Goal: Task Accomplishment & Management: Manage account settings

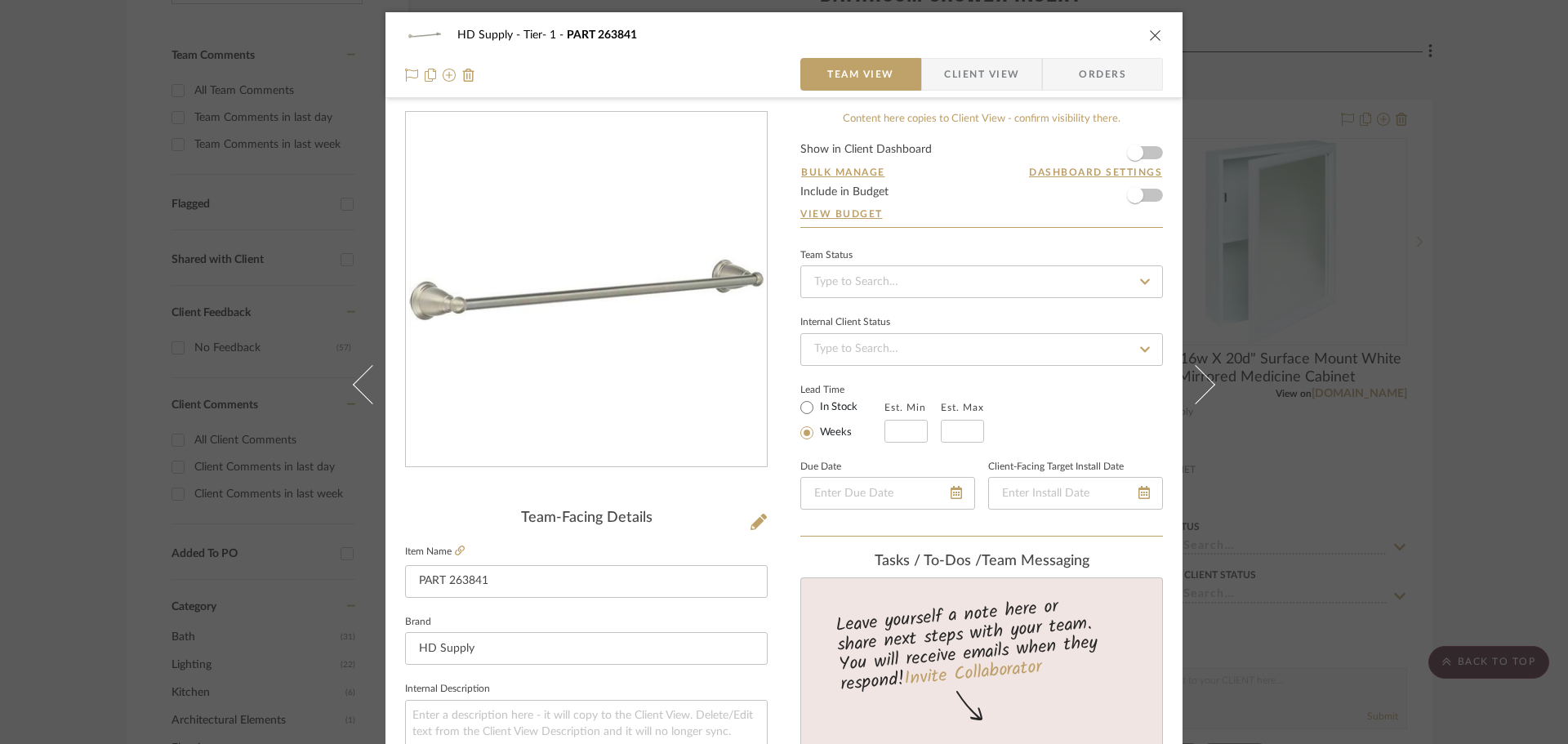
scroll to position [490, 0]
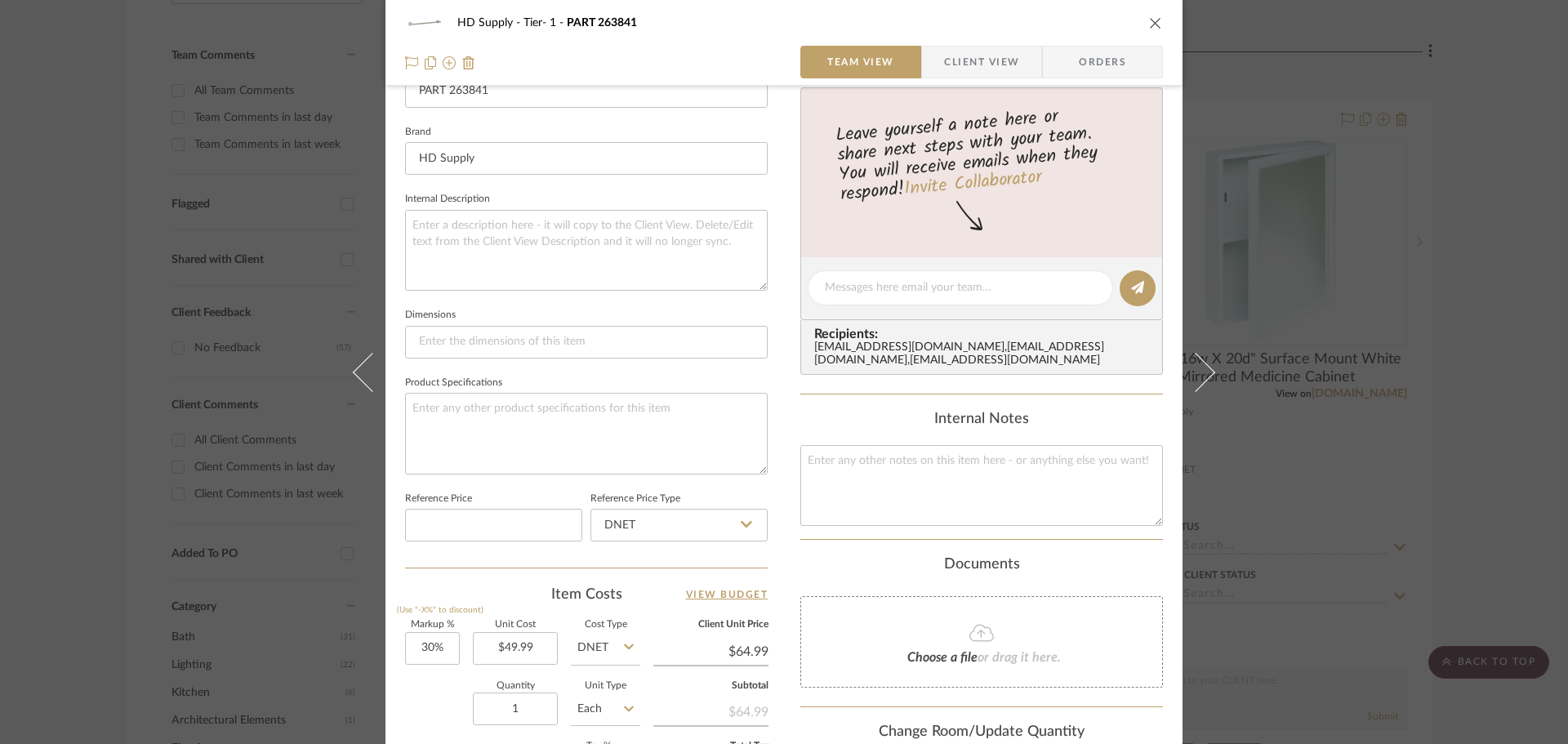
click at [1154, 22] on icon "close" at bounding box center [1155, 23] width 13 height 13
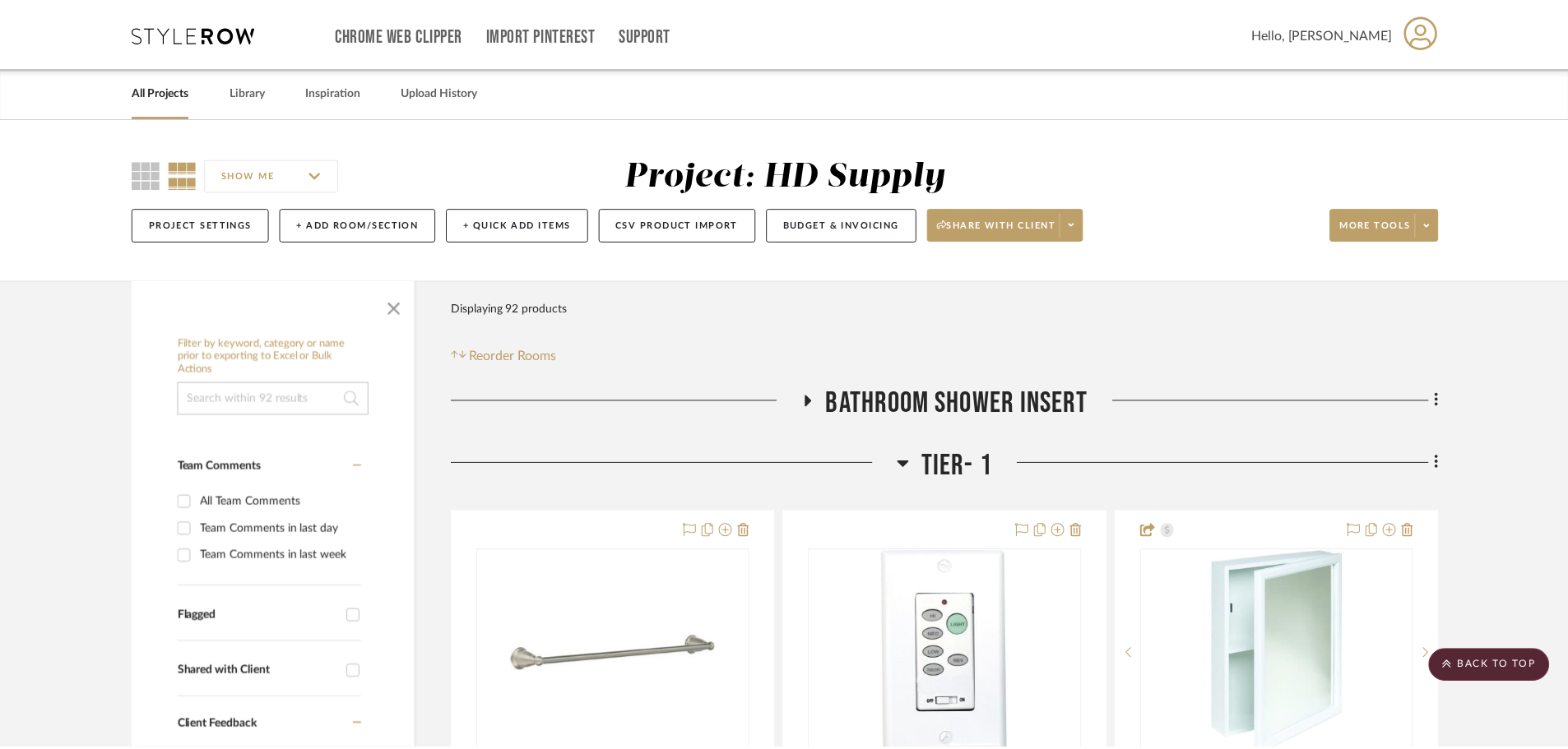
scroll to position [411, 0]
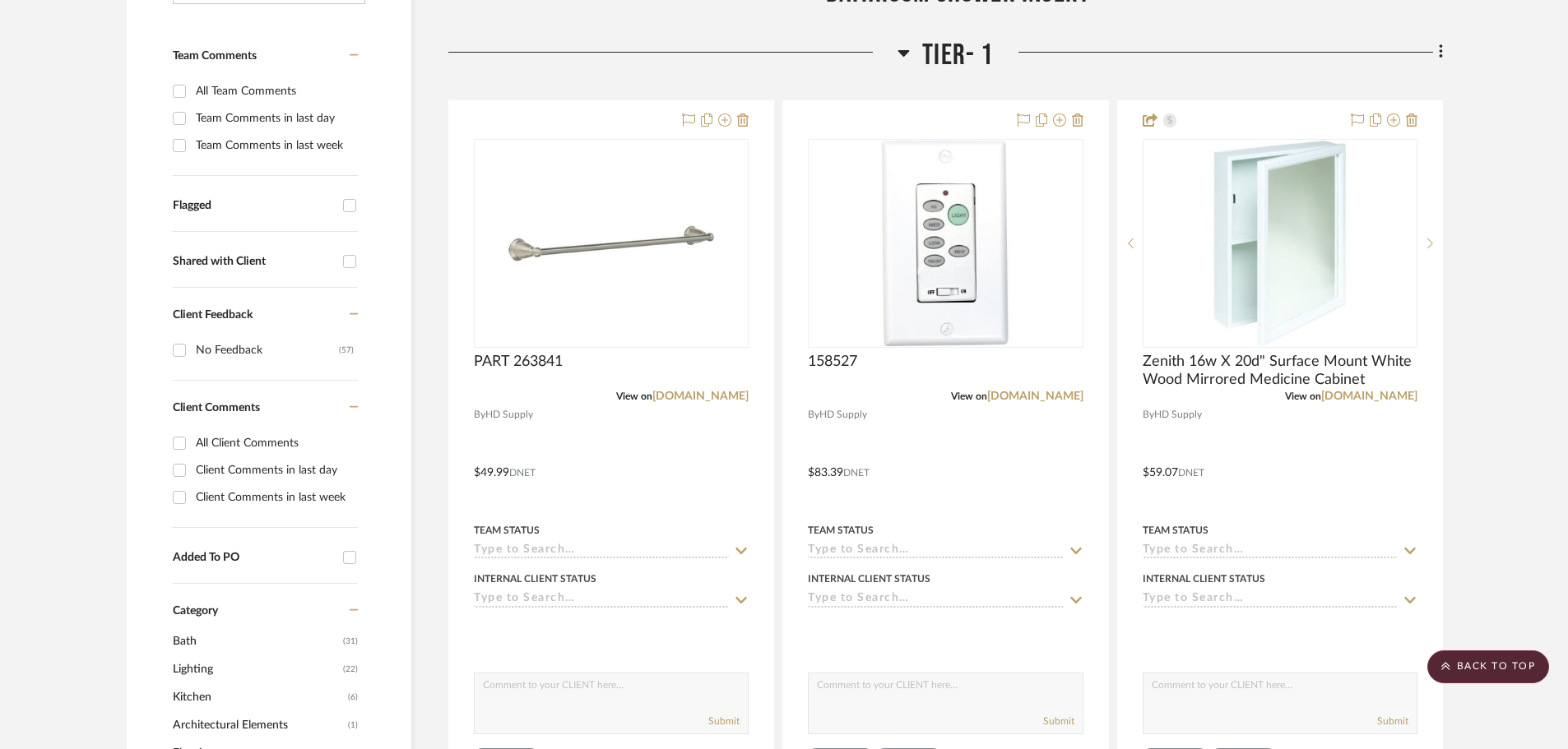
click at [898, 57] on icon at bounding box center [903, 53] width 13 height 20
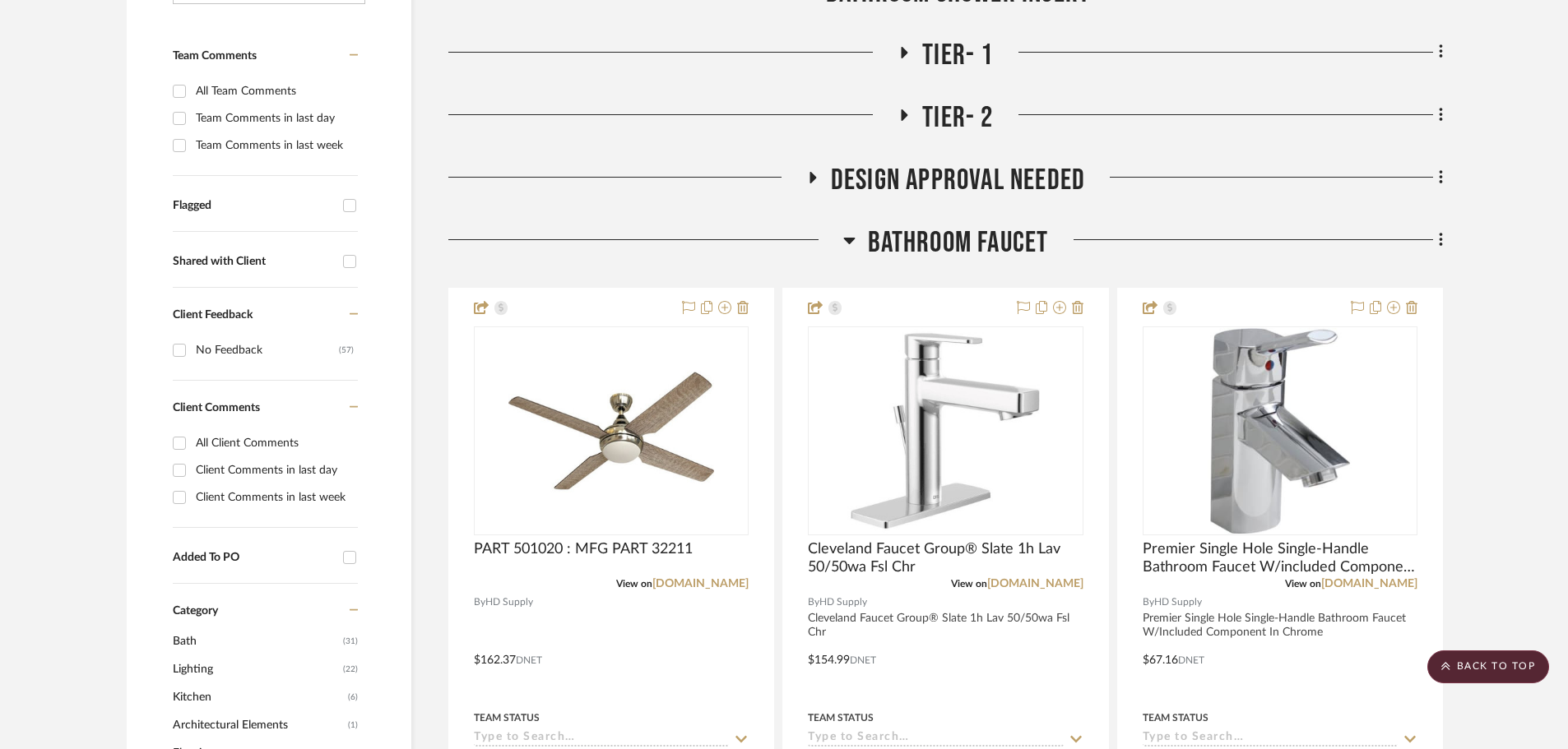
click at [904, 107] on h3 "Tier- 2" at bounding box center [944, 118] width 96 height 36
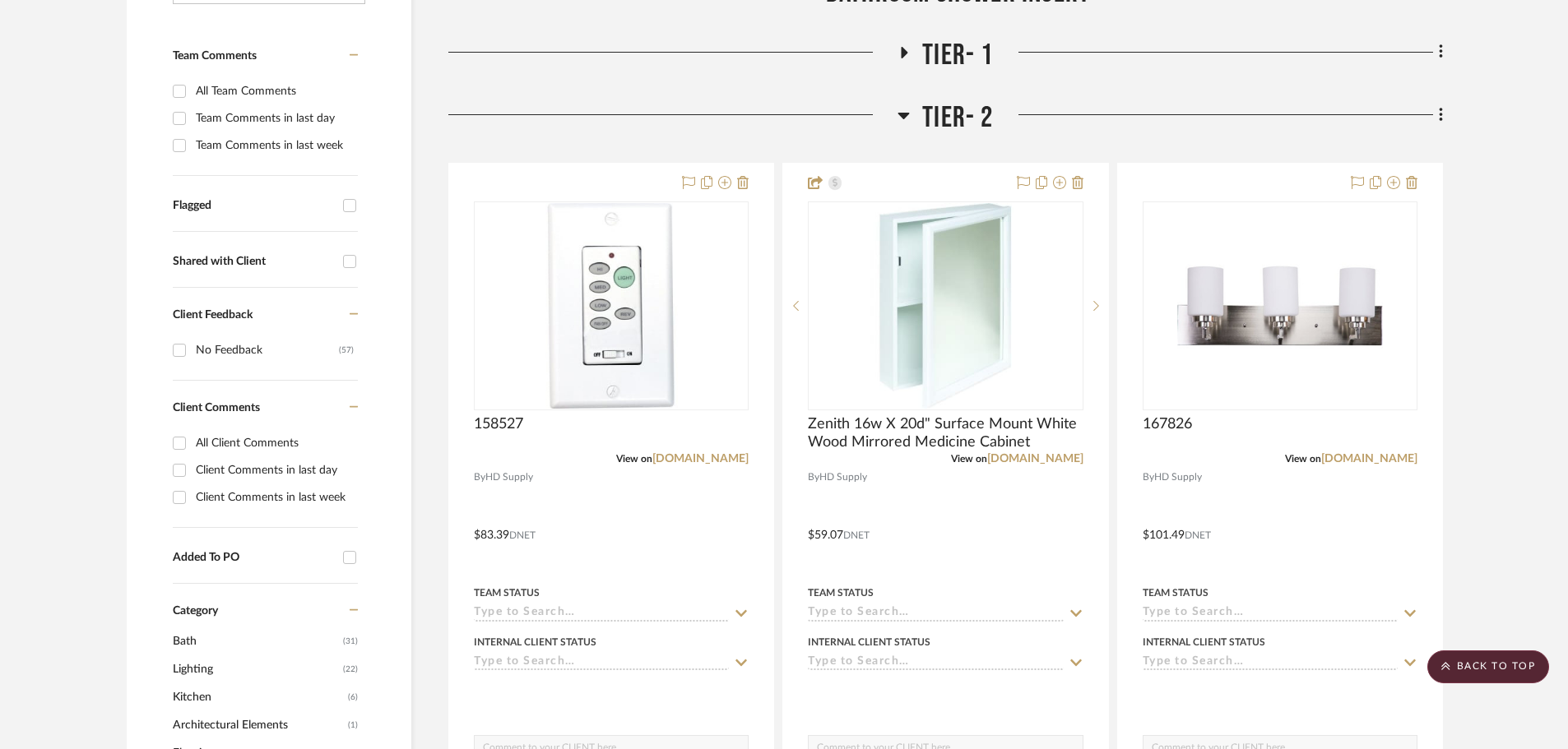
click at [904, 107] on icon at bounding box center [903, 115] width 13 height 20
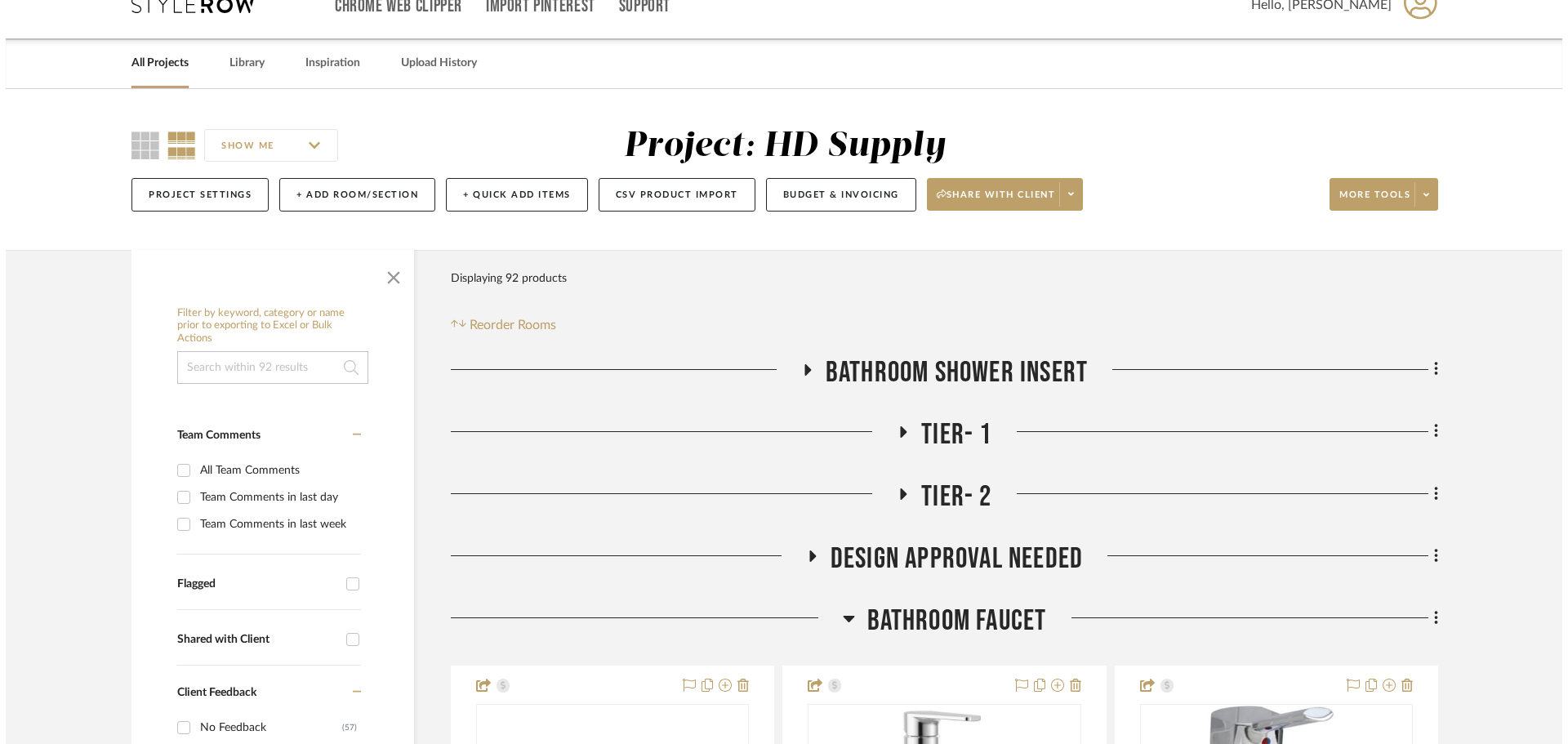
scroll to position [0, 0]
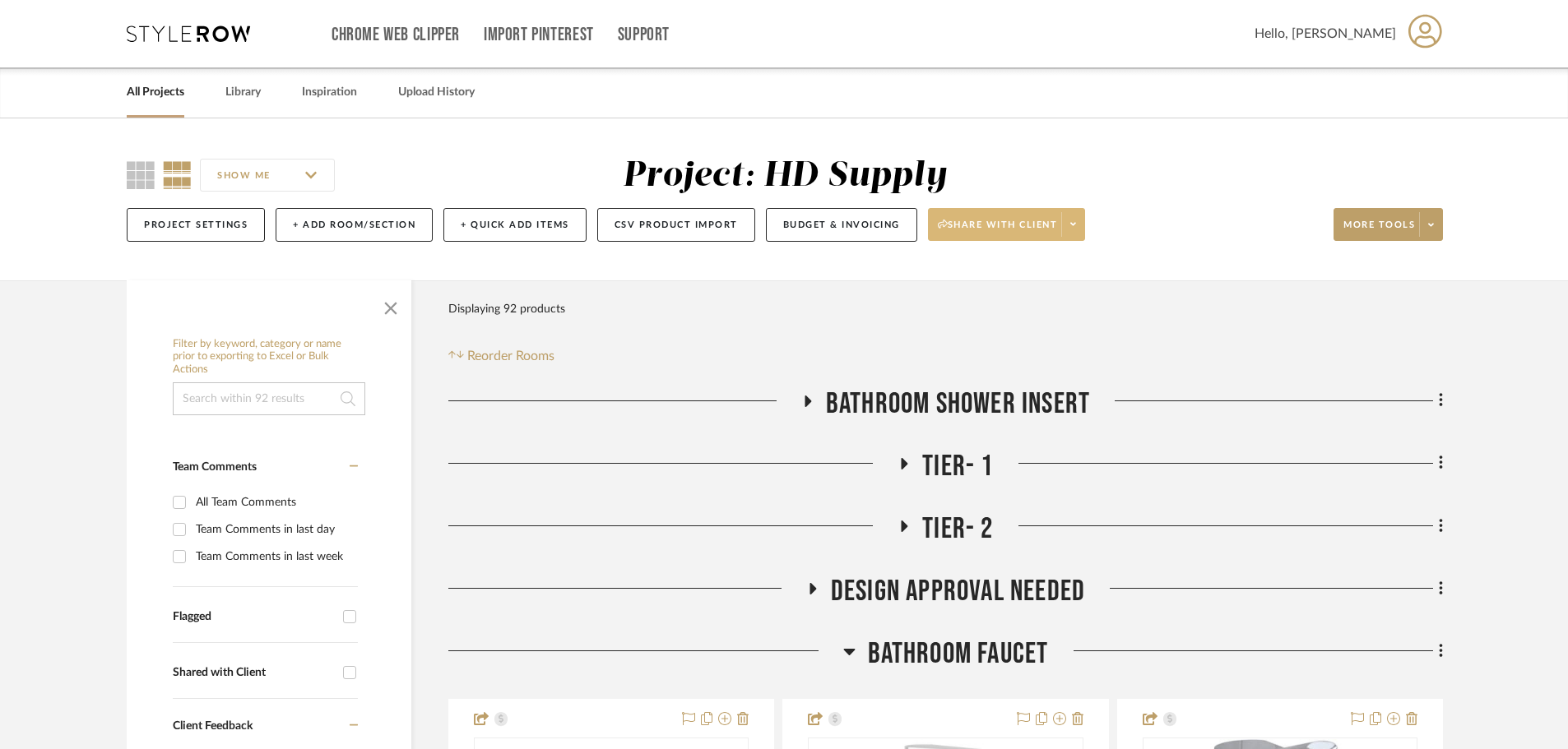
click at [1080, 227] on span at bounding box center [1072, 224] width 23 height 25
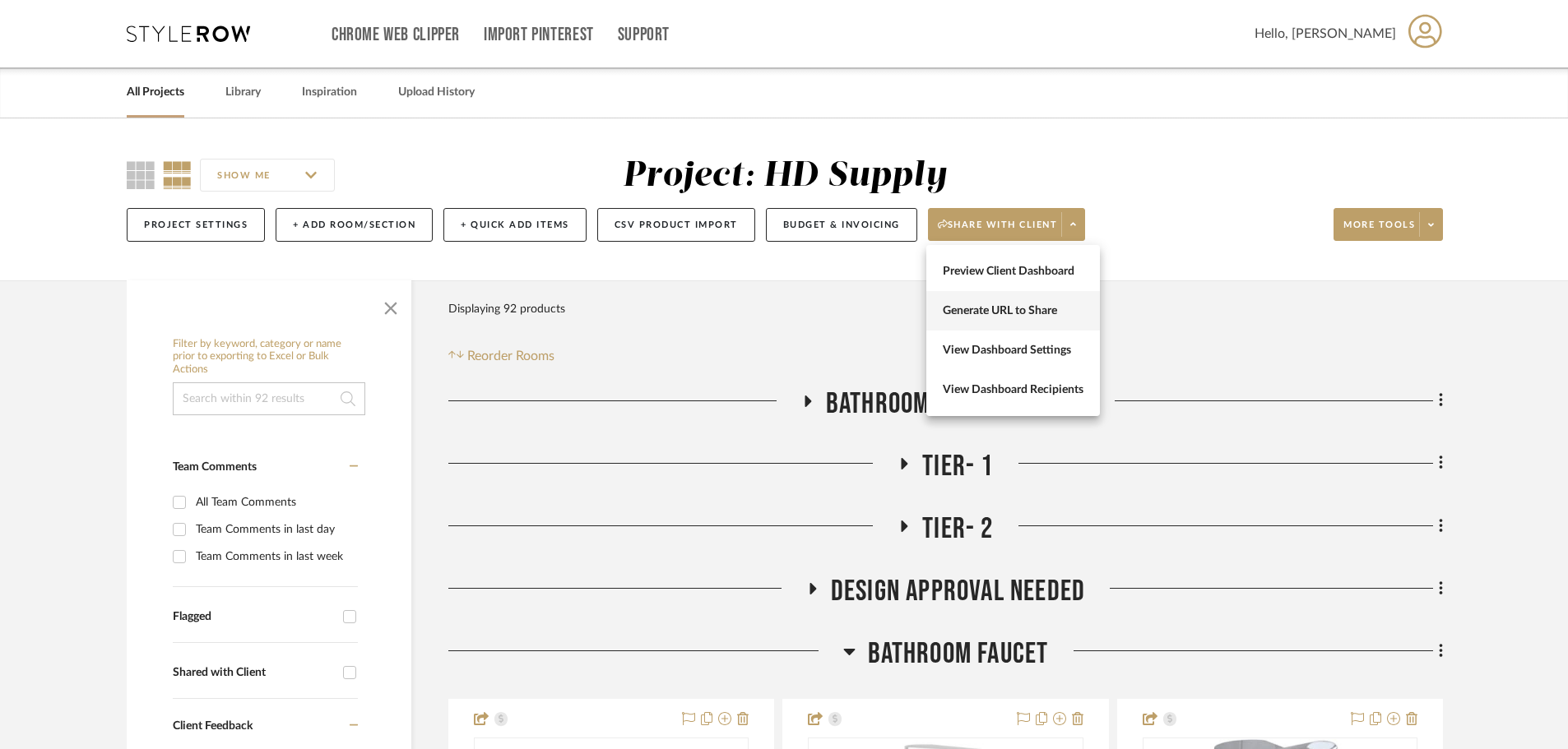
click at [1065, 305] on span "Generate URL to Share" at bounding box center [1013, 311] width 140 height 14
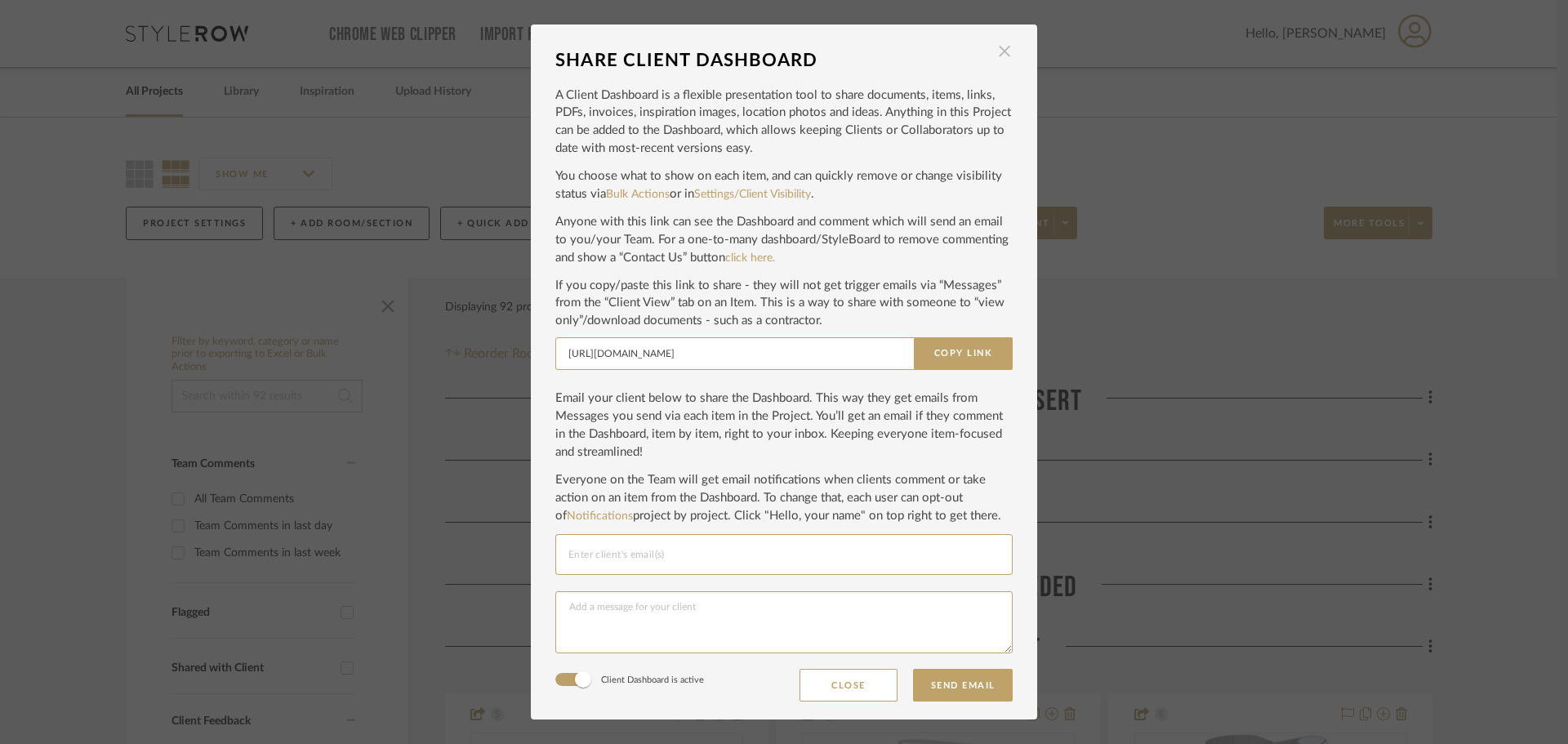
click at [990, 49] on span "button" at bounding box center [1005, 52] width 33 height 33
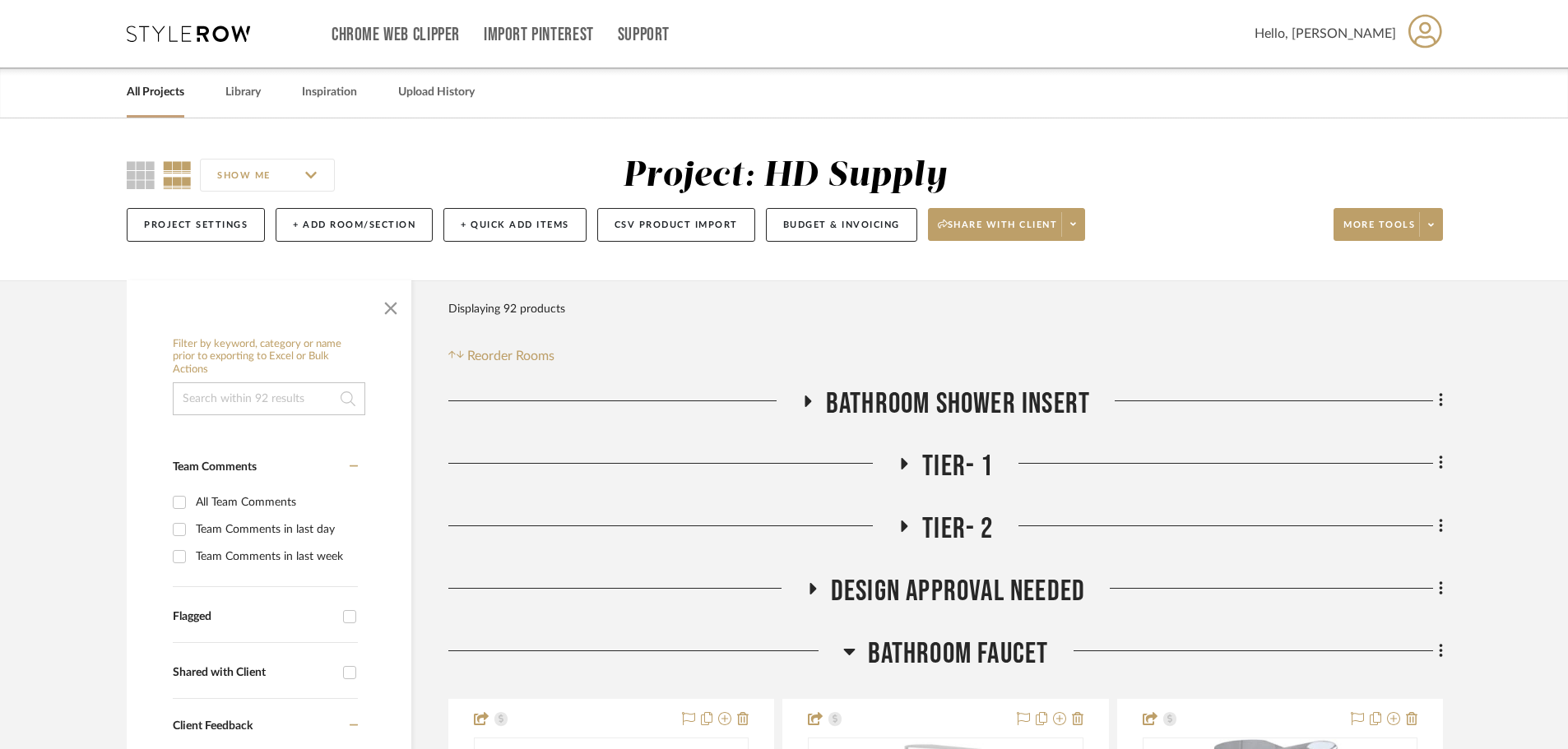
click at [800, 396] on icon at bounding box center [807, 401] width 20 height 13
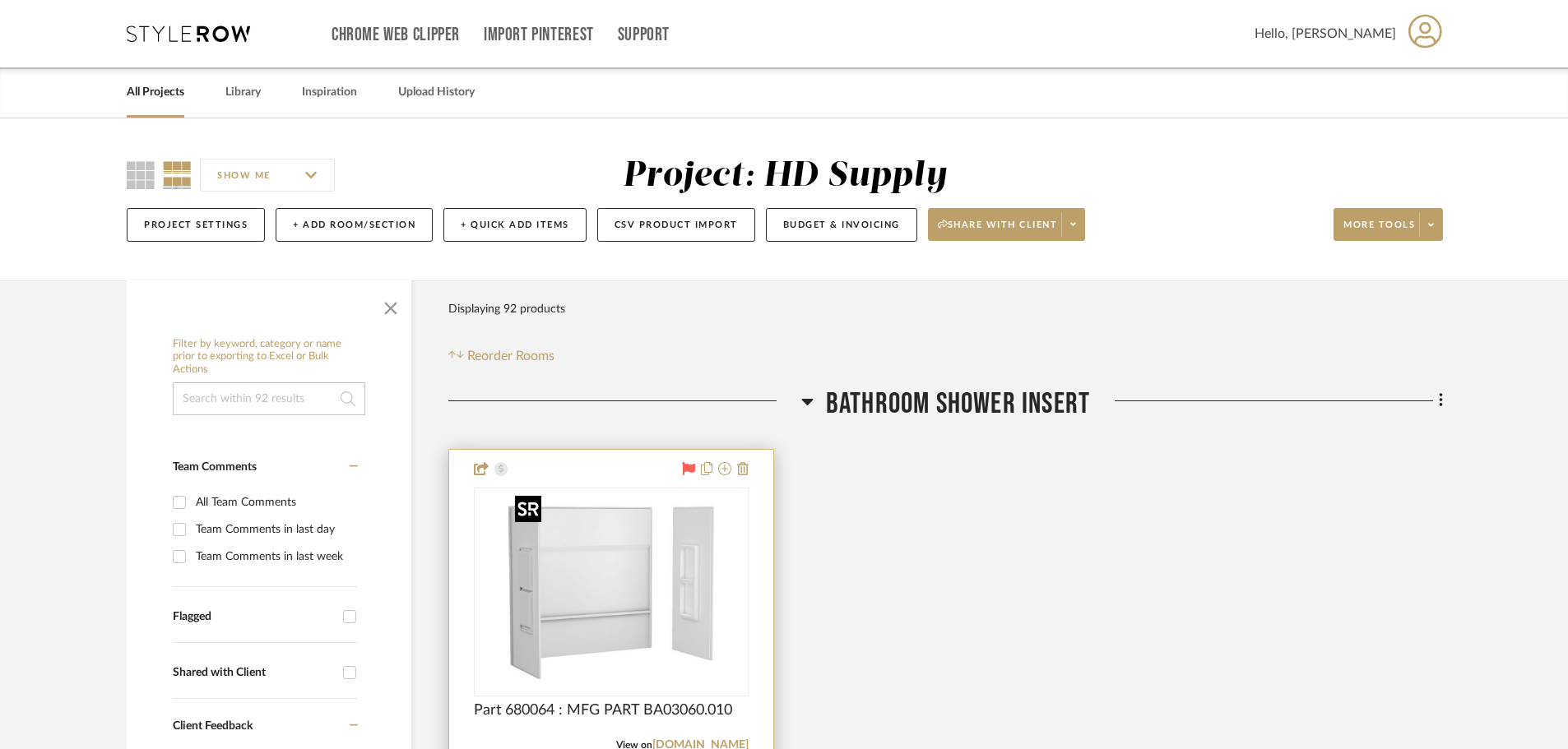
click at [0, 0] on img at bounding box center [0, 0] width 0 height 0
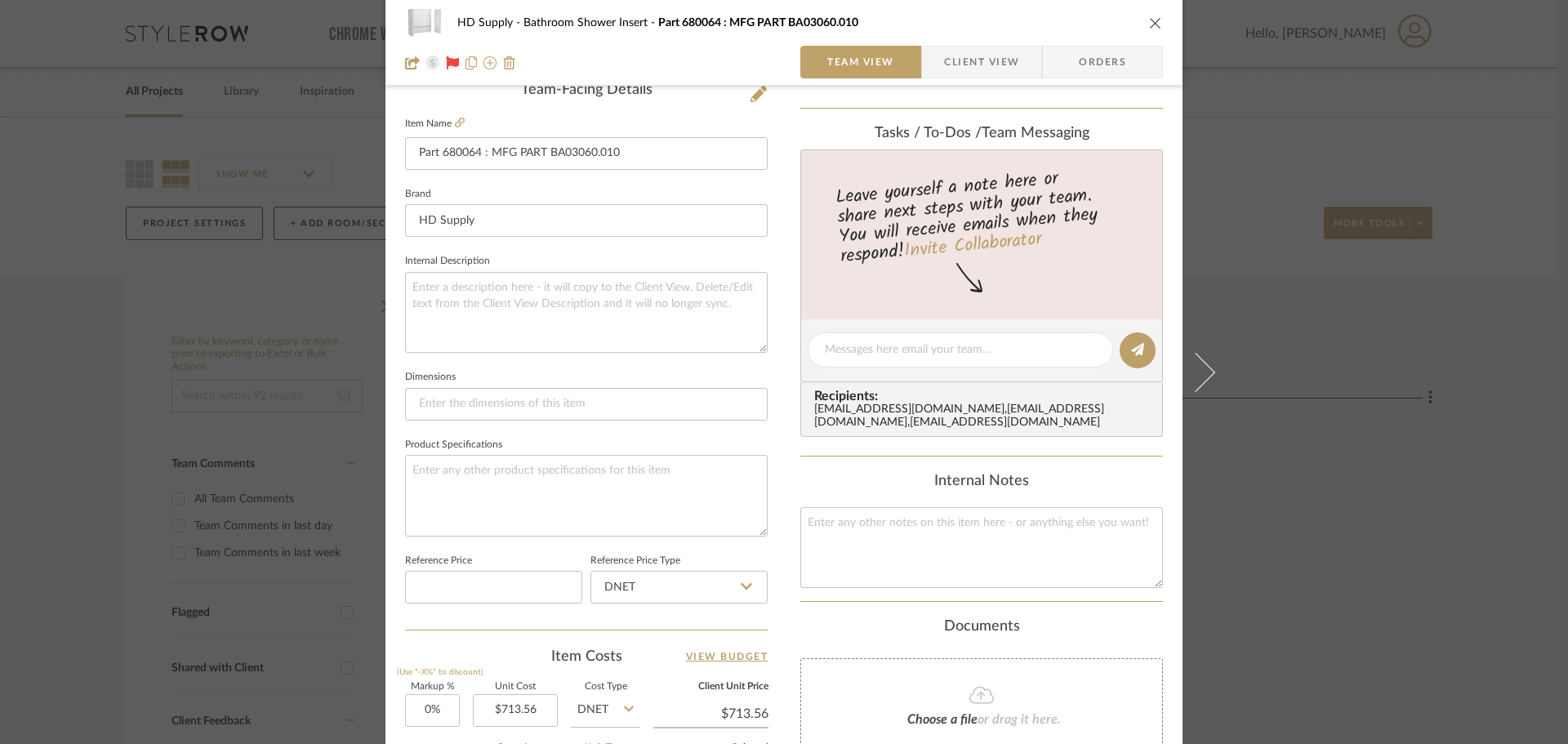
scroll to position [408, 0]
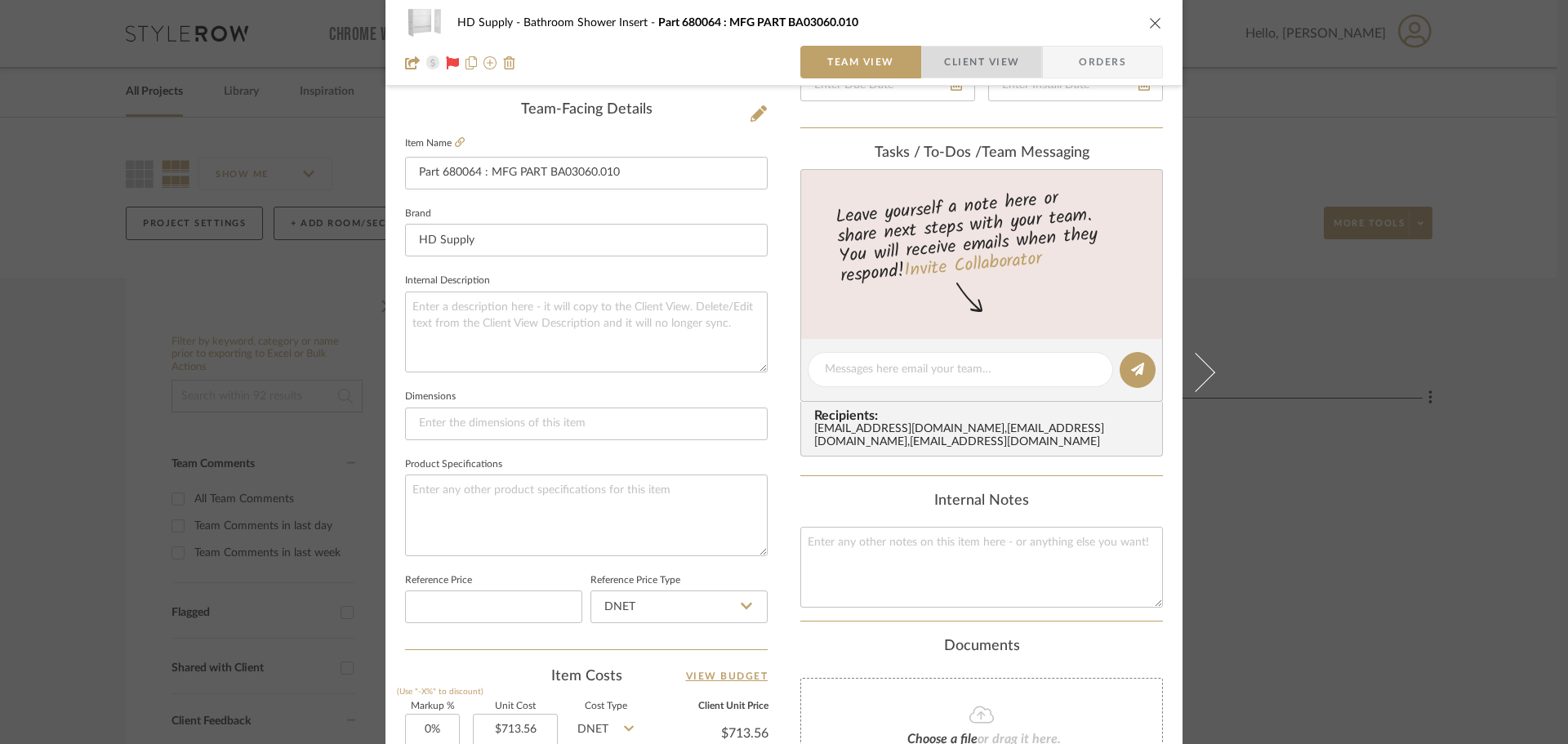
click at [973, 48] on span "Client View" at bounding box center [981, 62] width 75 height 33
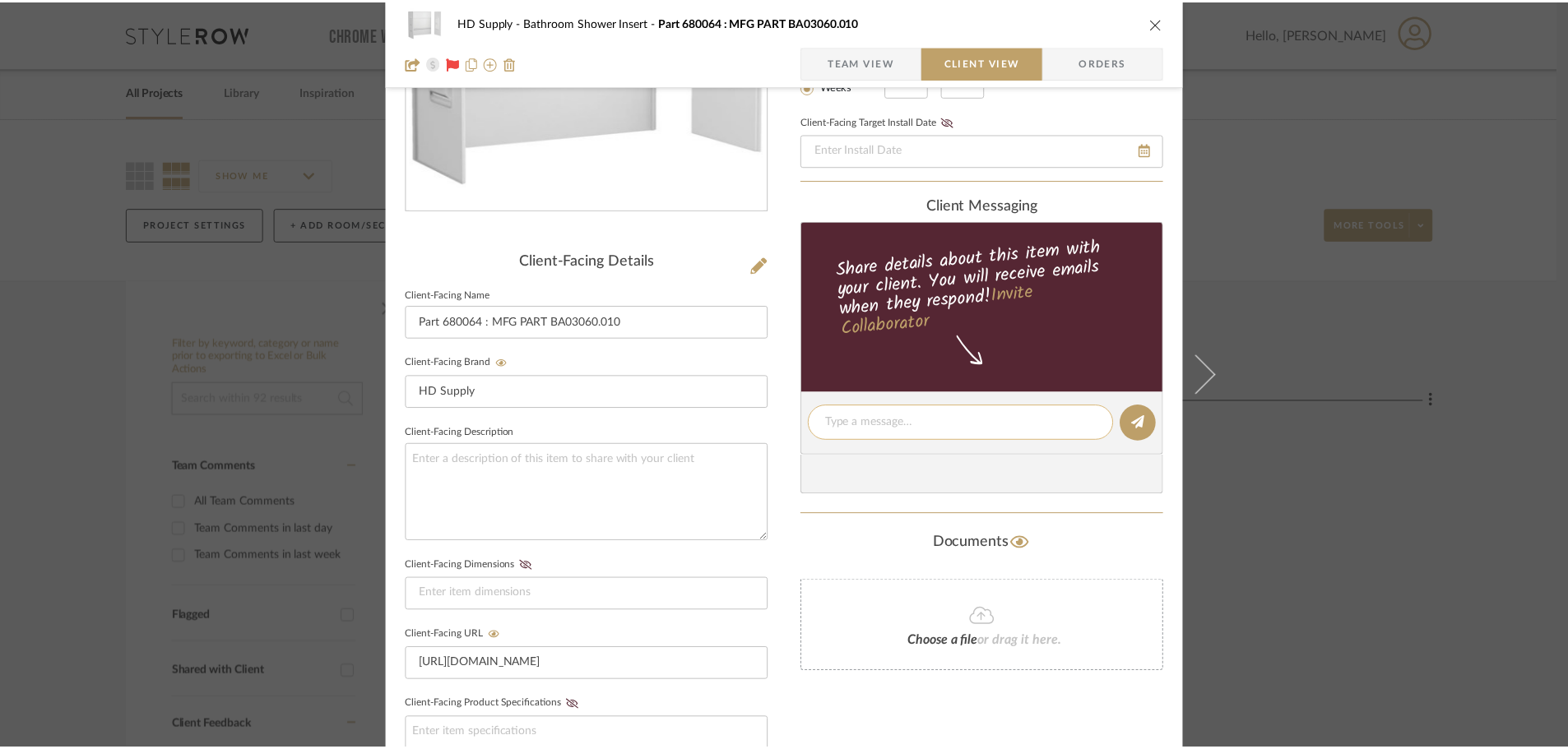
scroll to position [0, 0]
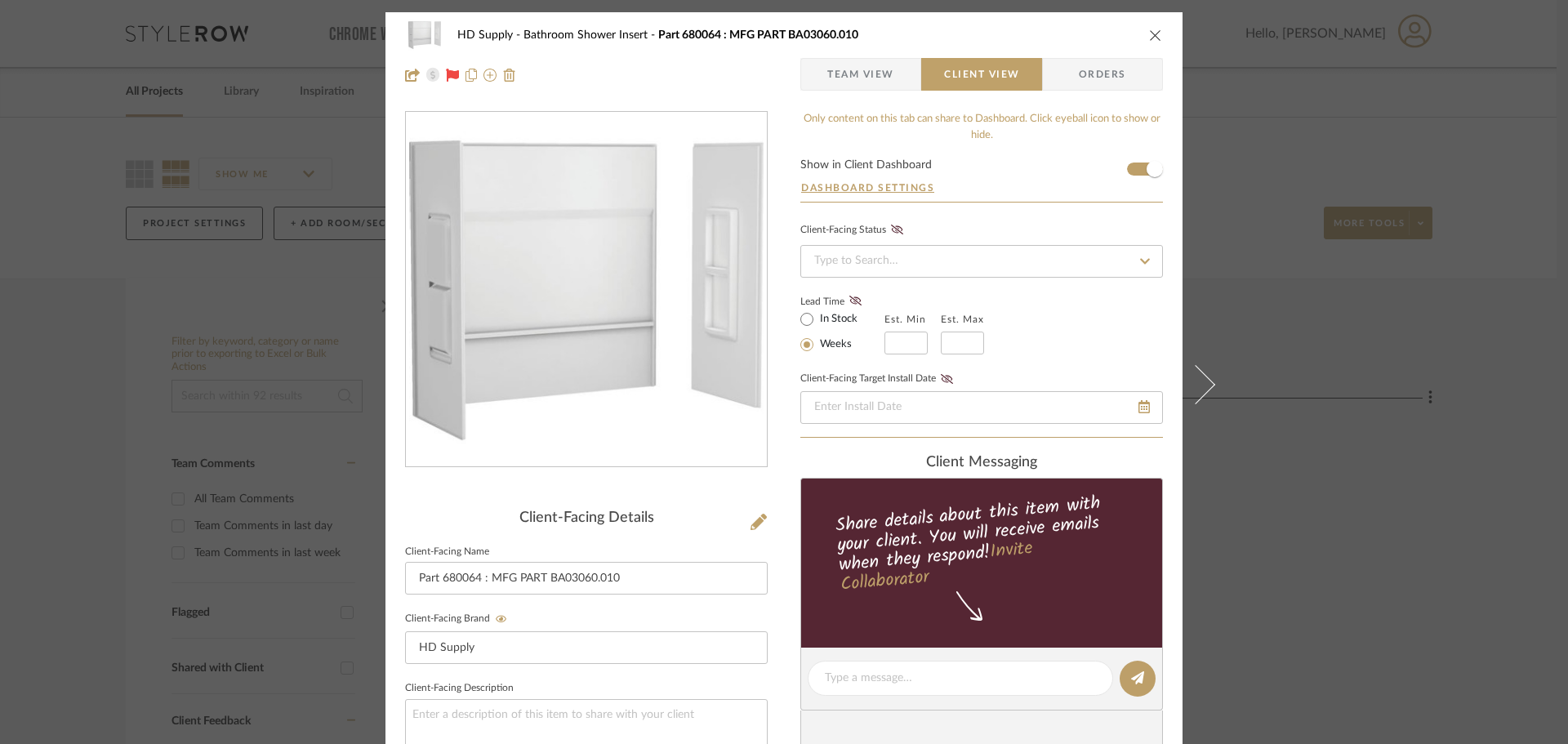
click at [1131, 167] on form "Show in Client Dashboard Dashboard Settings" at bounding box center [981, 180] width 363 height 43
click at [1128, 171] on form "Show in Client Dashboard Dashboard Settings" at bounding box center [981, 180] width 363 height 43
click at [1137, 171] on span "button" at bounding box center [1155, 169] width 36 height 36
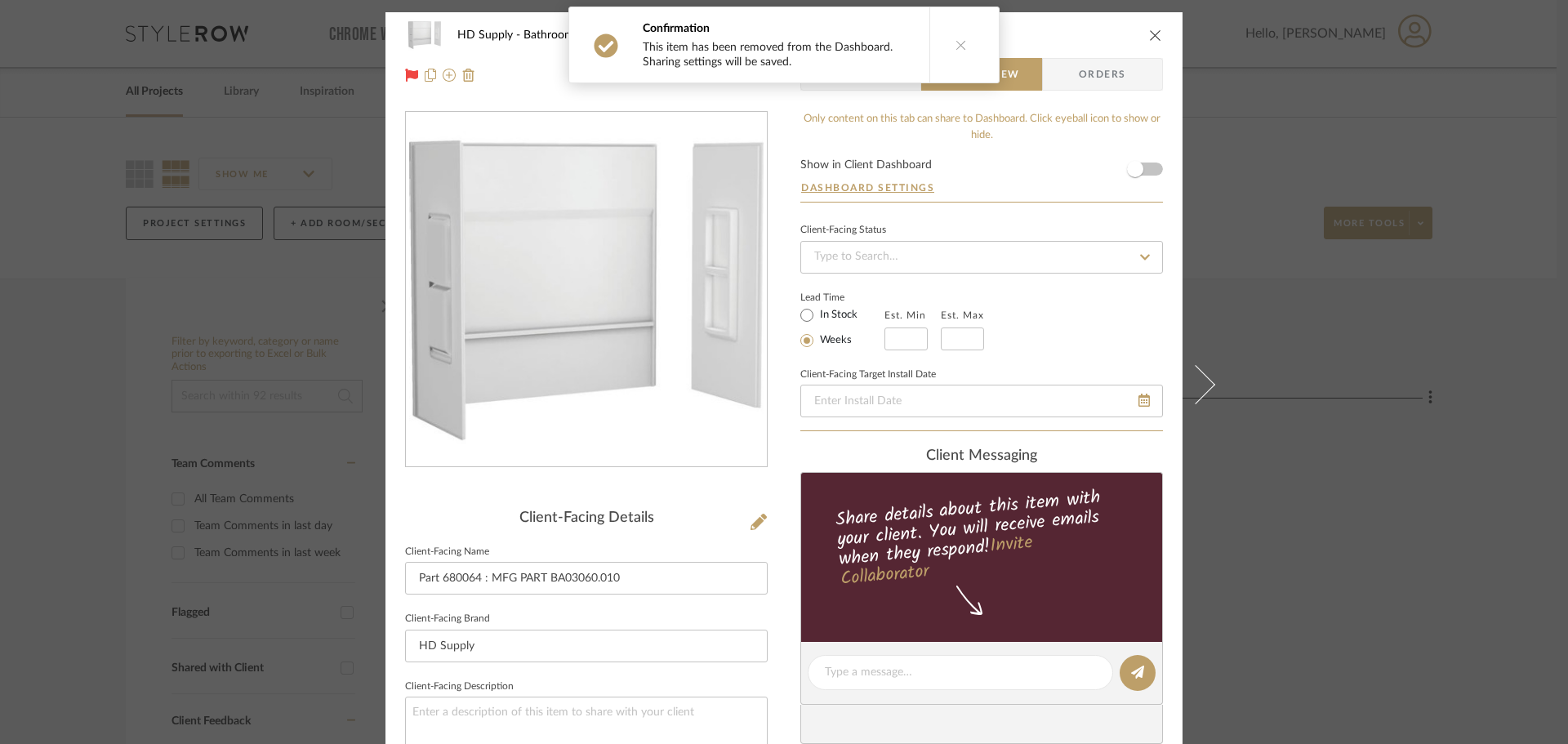
click at [956, 47] on icon at bounding box center [961, 44] width 12 height 12
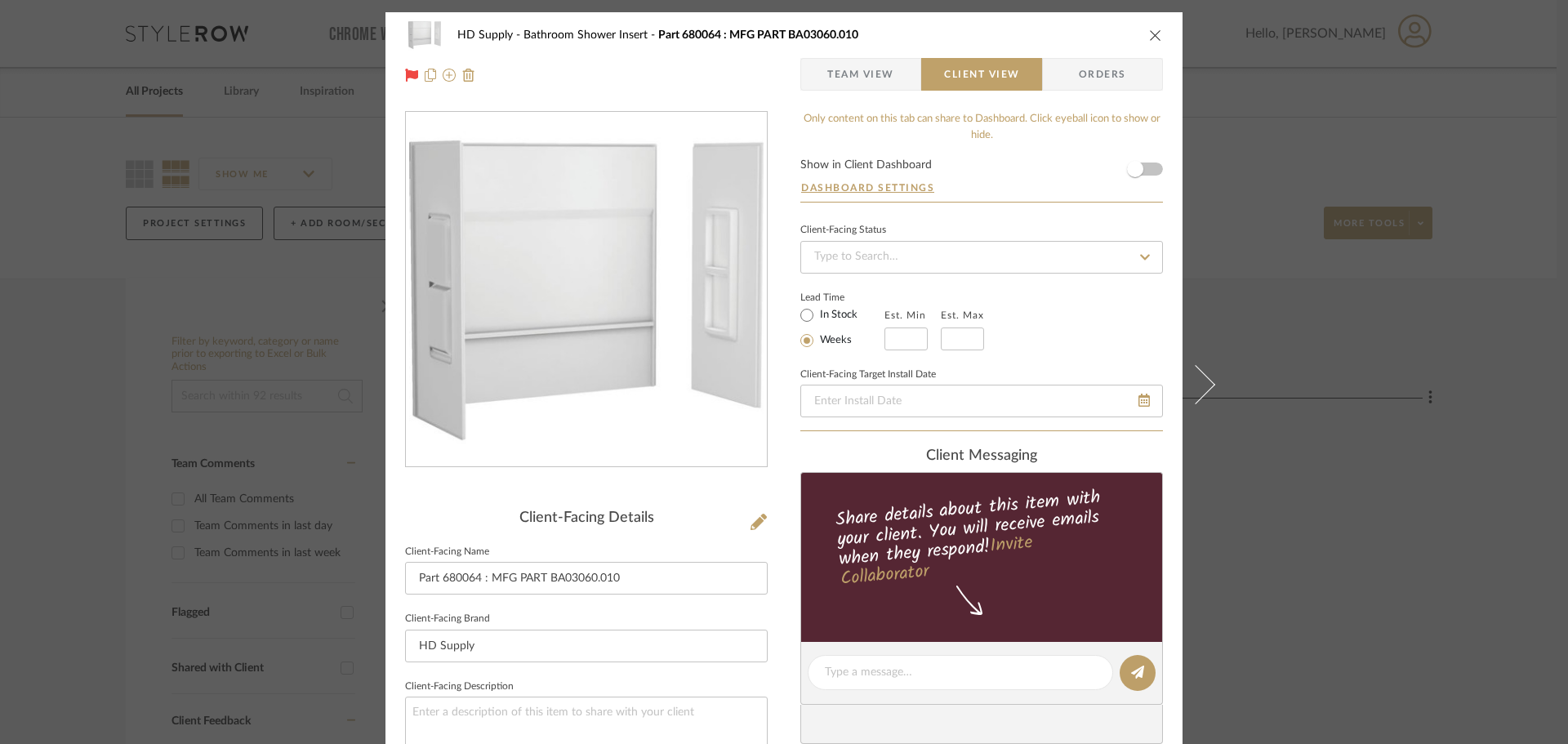
click at [1149, 42] on button "close" at bounding box center [1156, 35] width 14 height 14
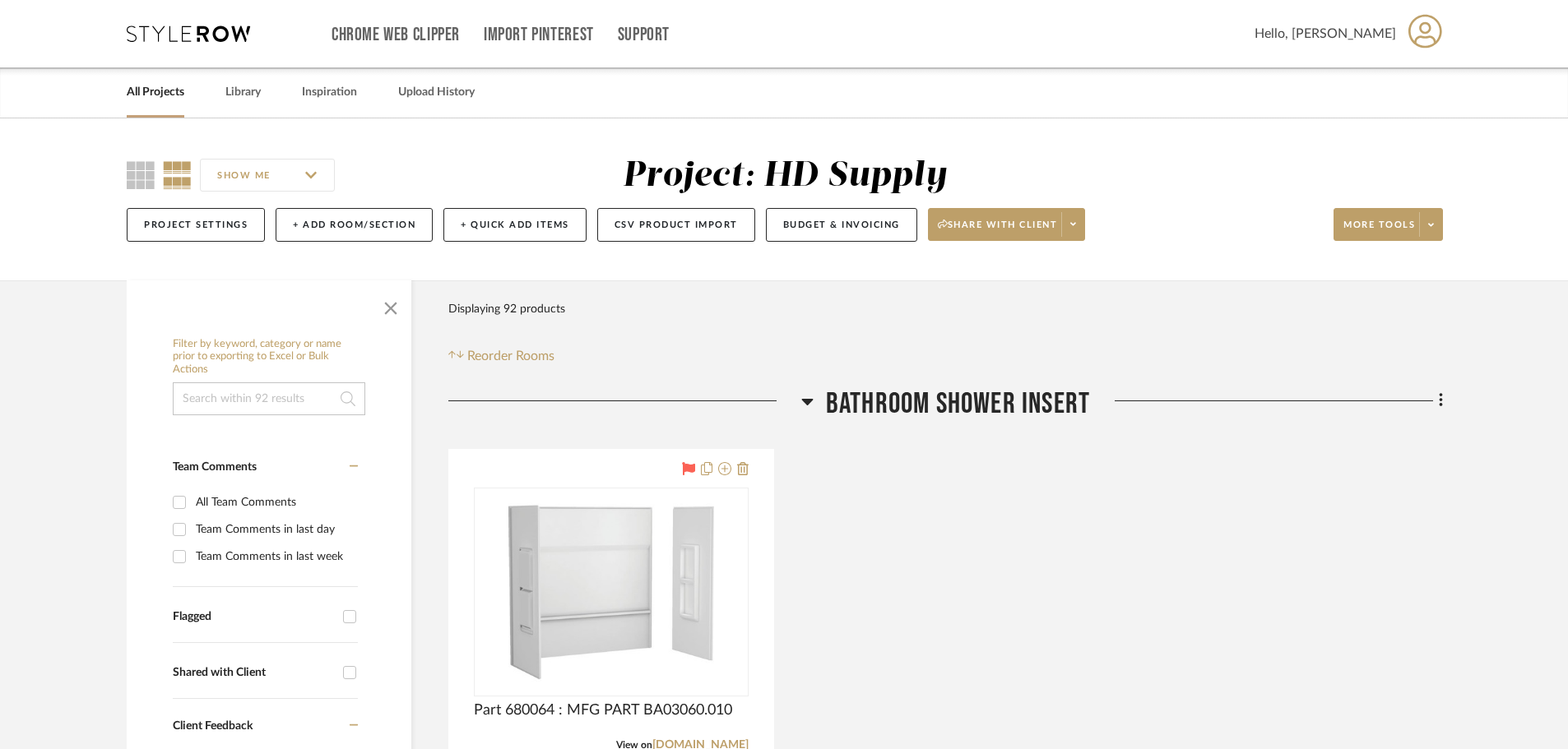
click at [808, 403] on icon at bounding box center [807, 402] width 12 height 6
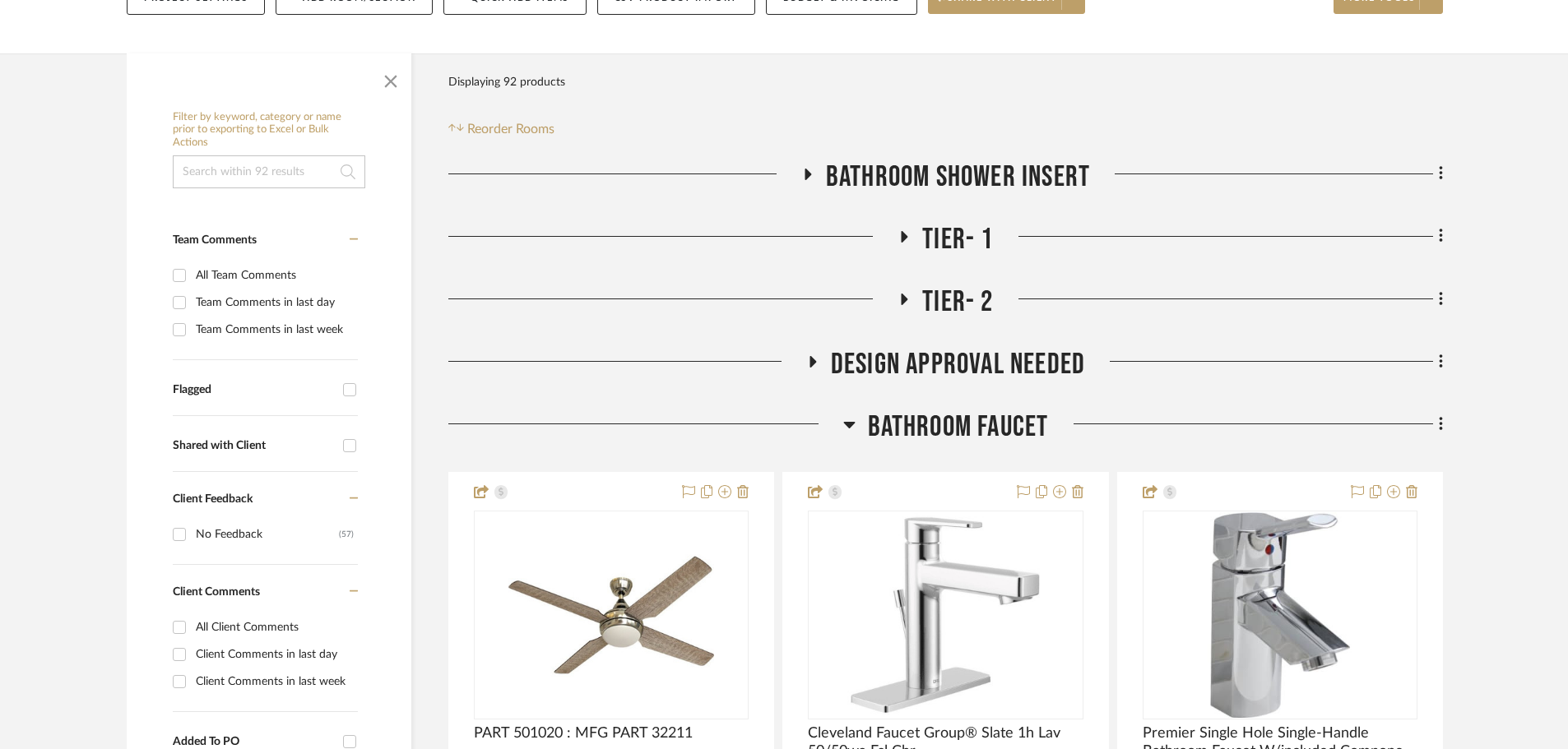
scroll to position [247, 0]
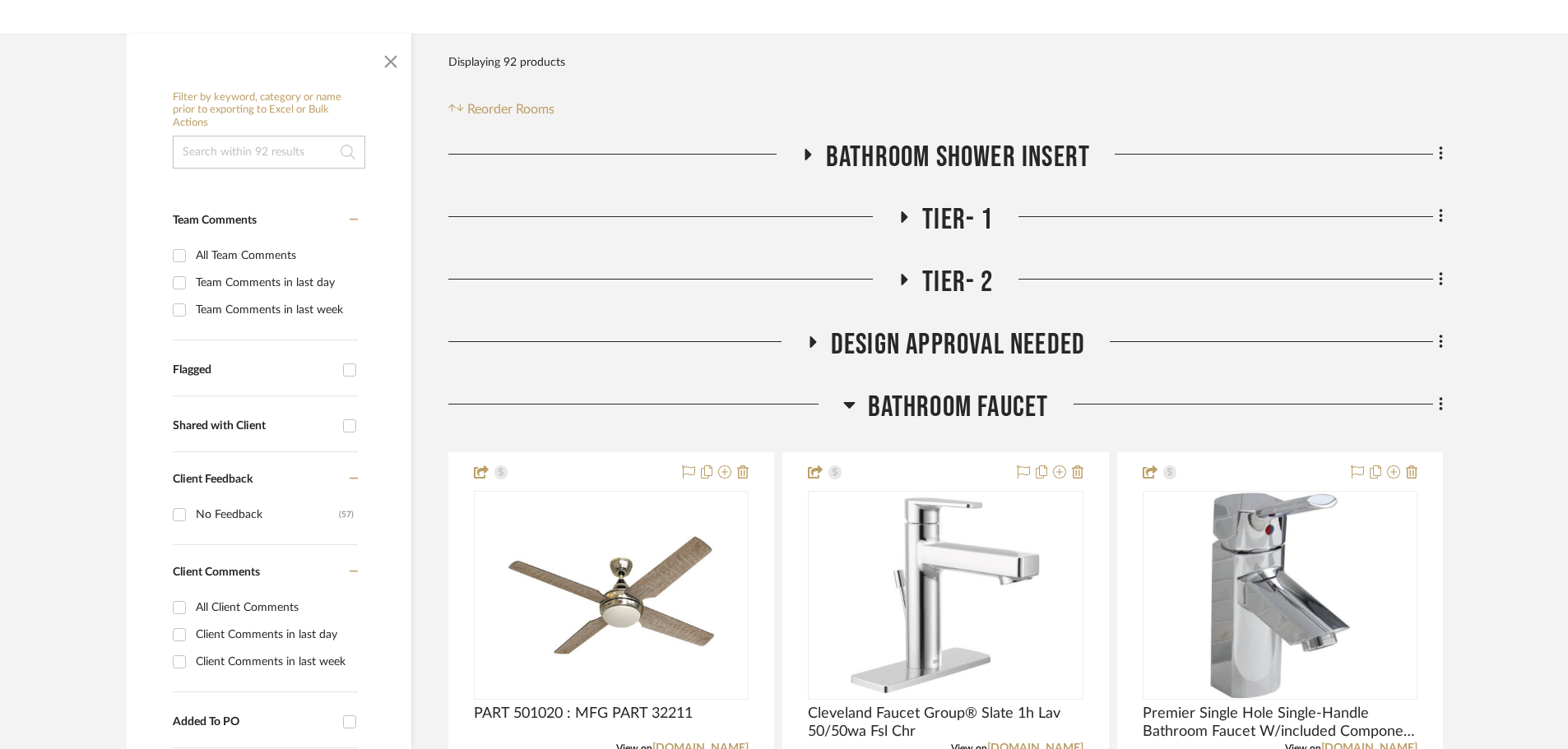
click at [812, 344] on icon at bounding box center [812, 342] width 6 height 12
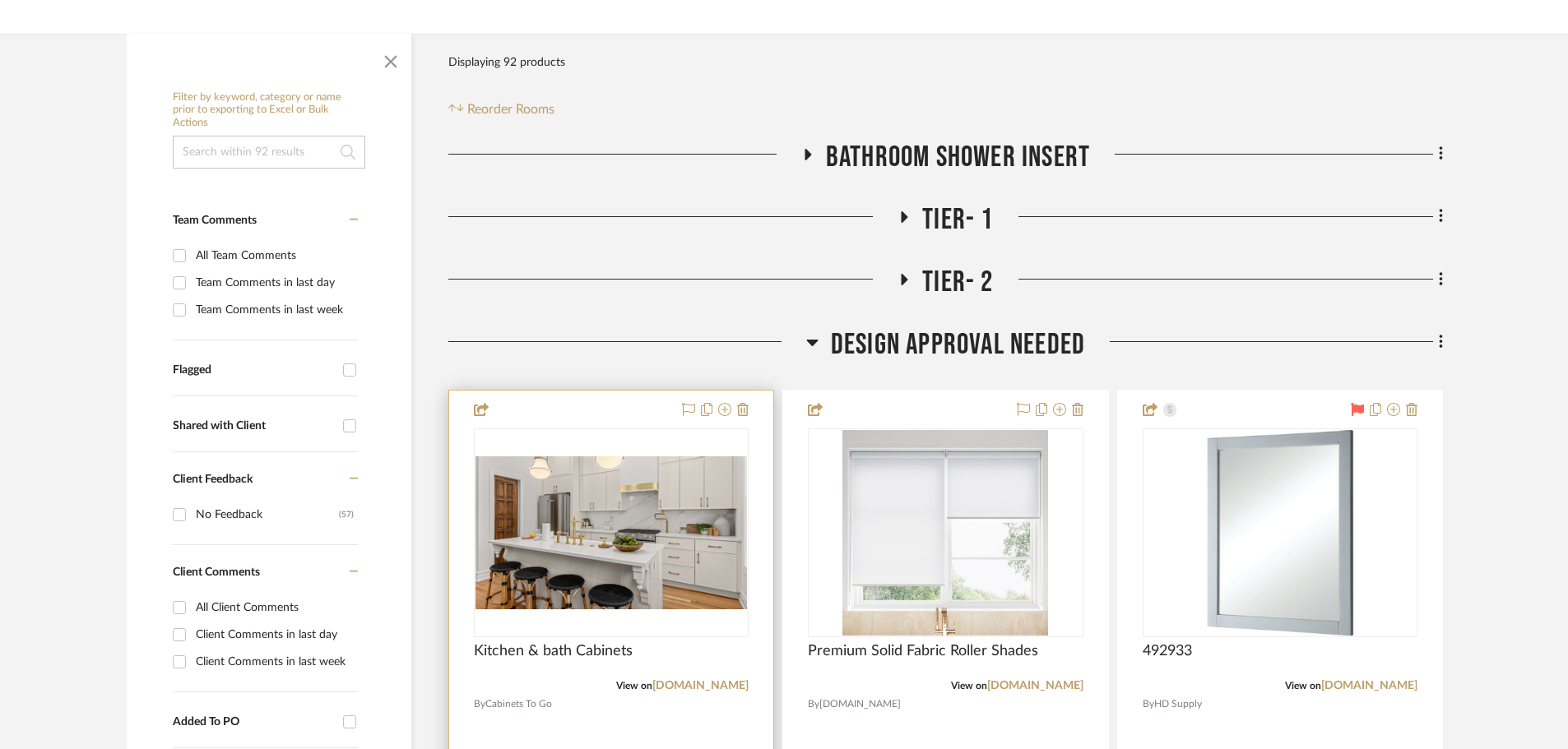
click at [620, 405] on div at bounding box center [611, 750] width 324 height 719
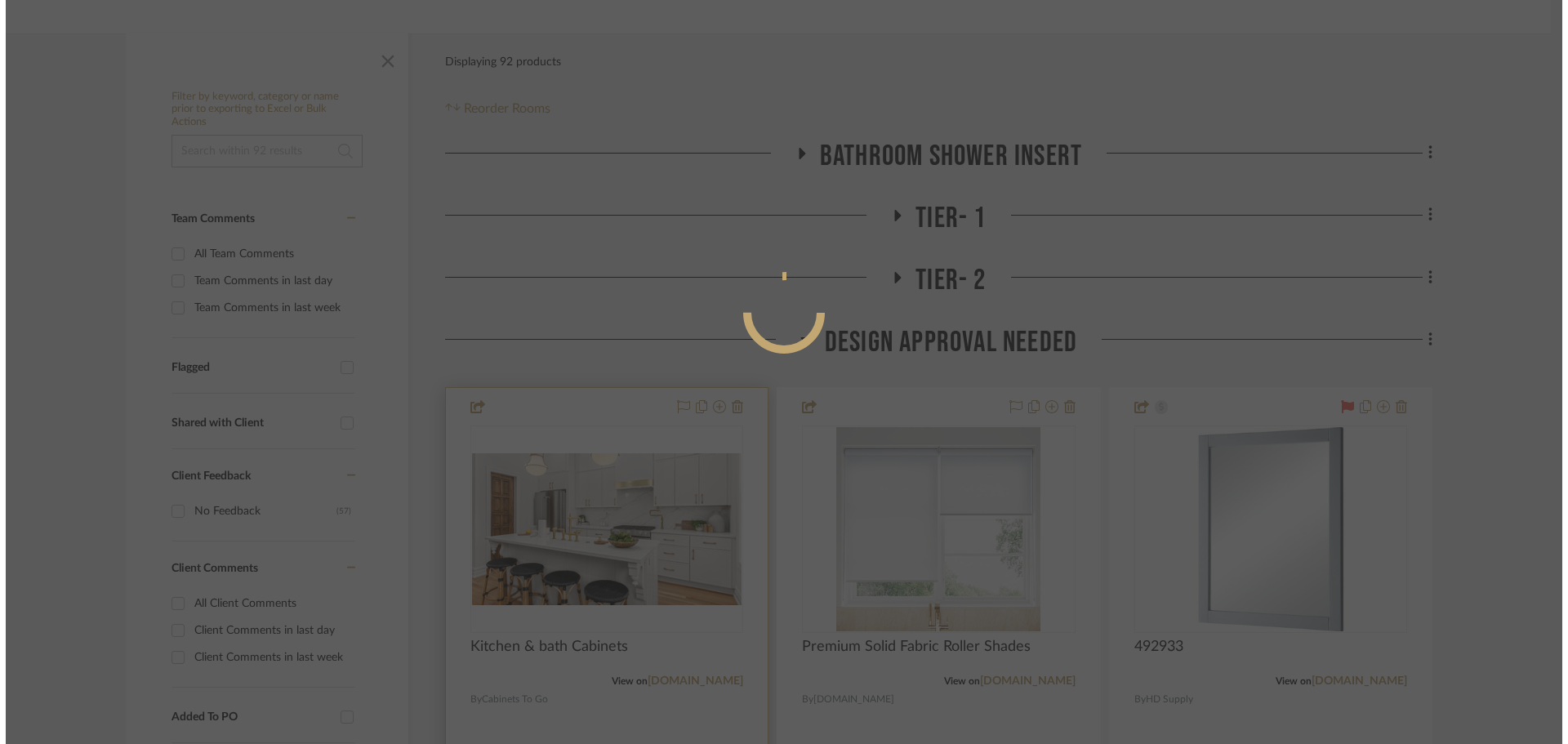
scroll to position [0, 0]
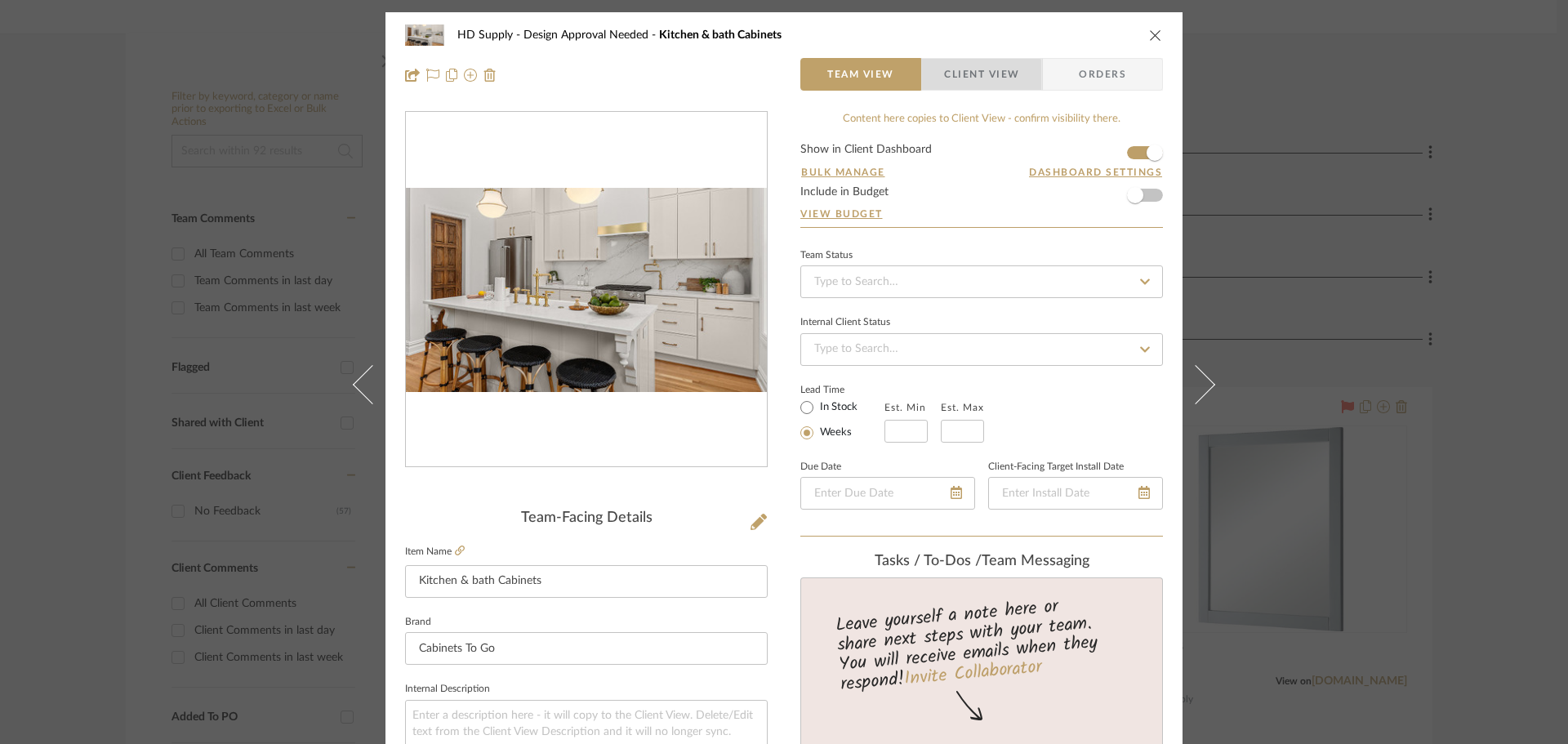
click at [968, 79] on span "Client View" at bounding box center [981, 74] width 75 height 33
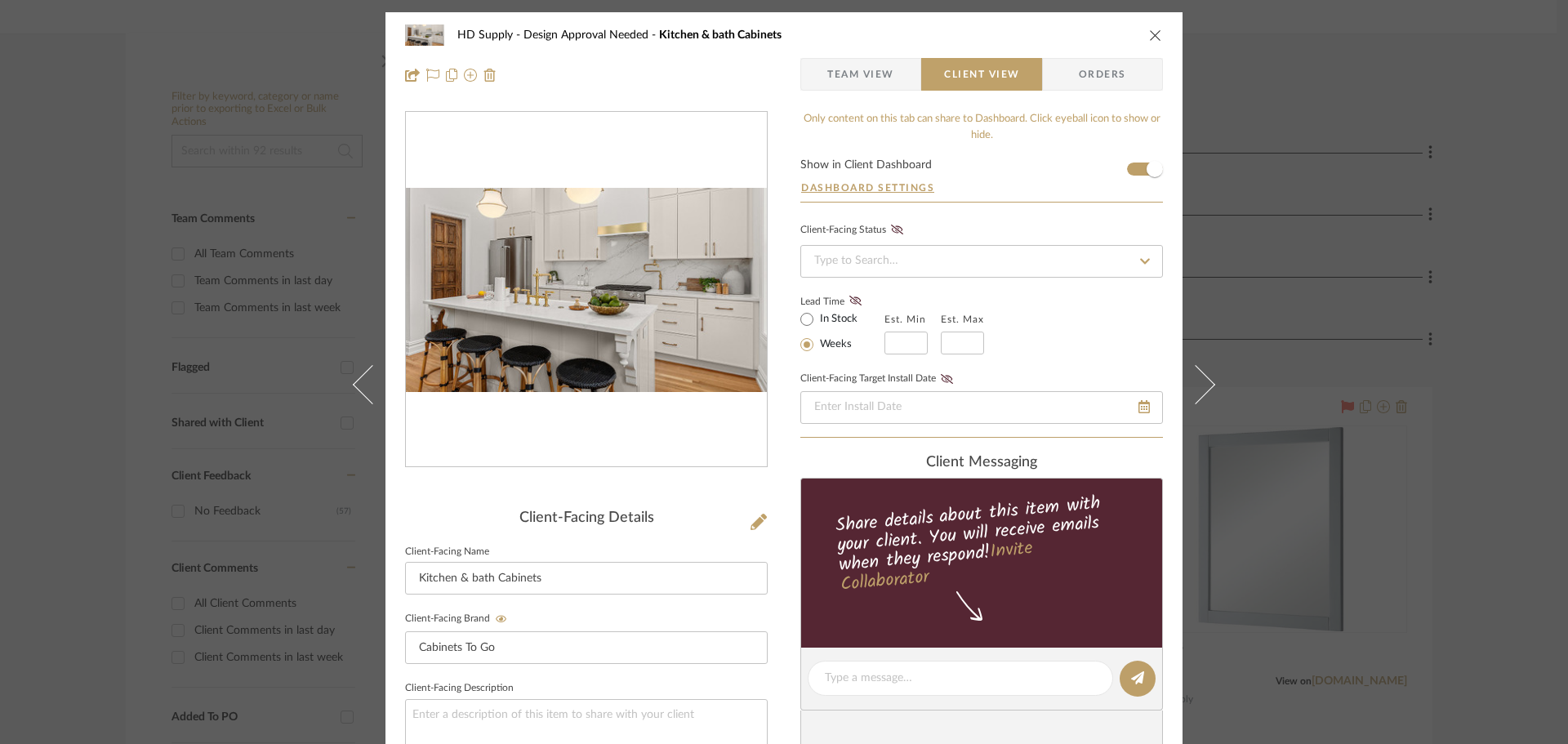
click at [1149, 32] on icon "close" at bounding box center [1155, 35] width 13 height 13
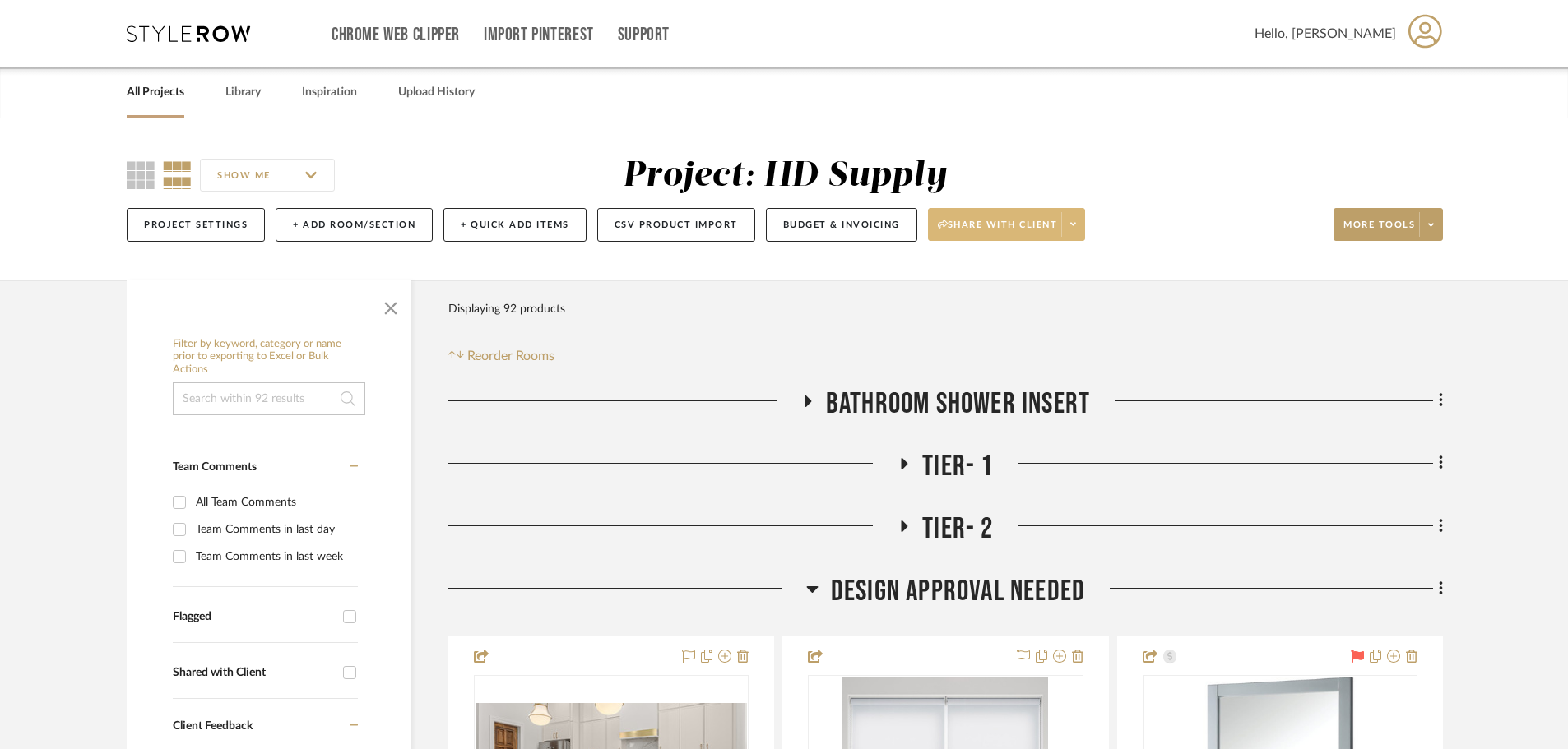
click at [1084, 228] on span at bounding box center [1072, 224] width 23 height 25
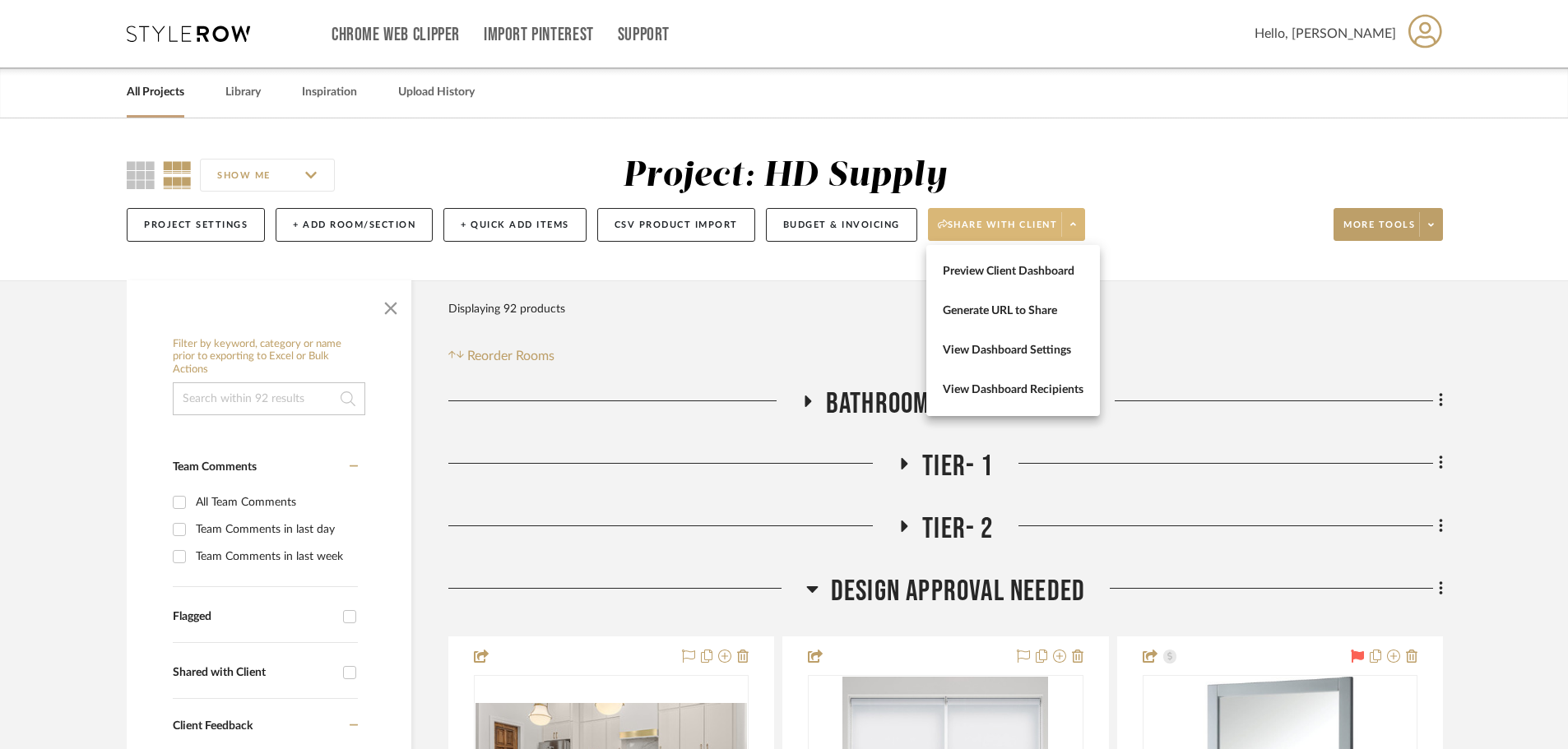
click at [1083, 228] on div at bounding box center [784, 374] width 1568 height 749
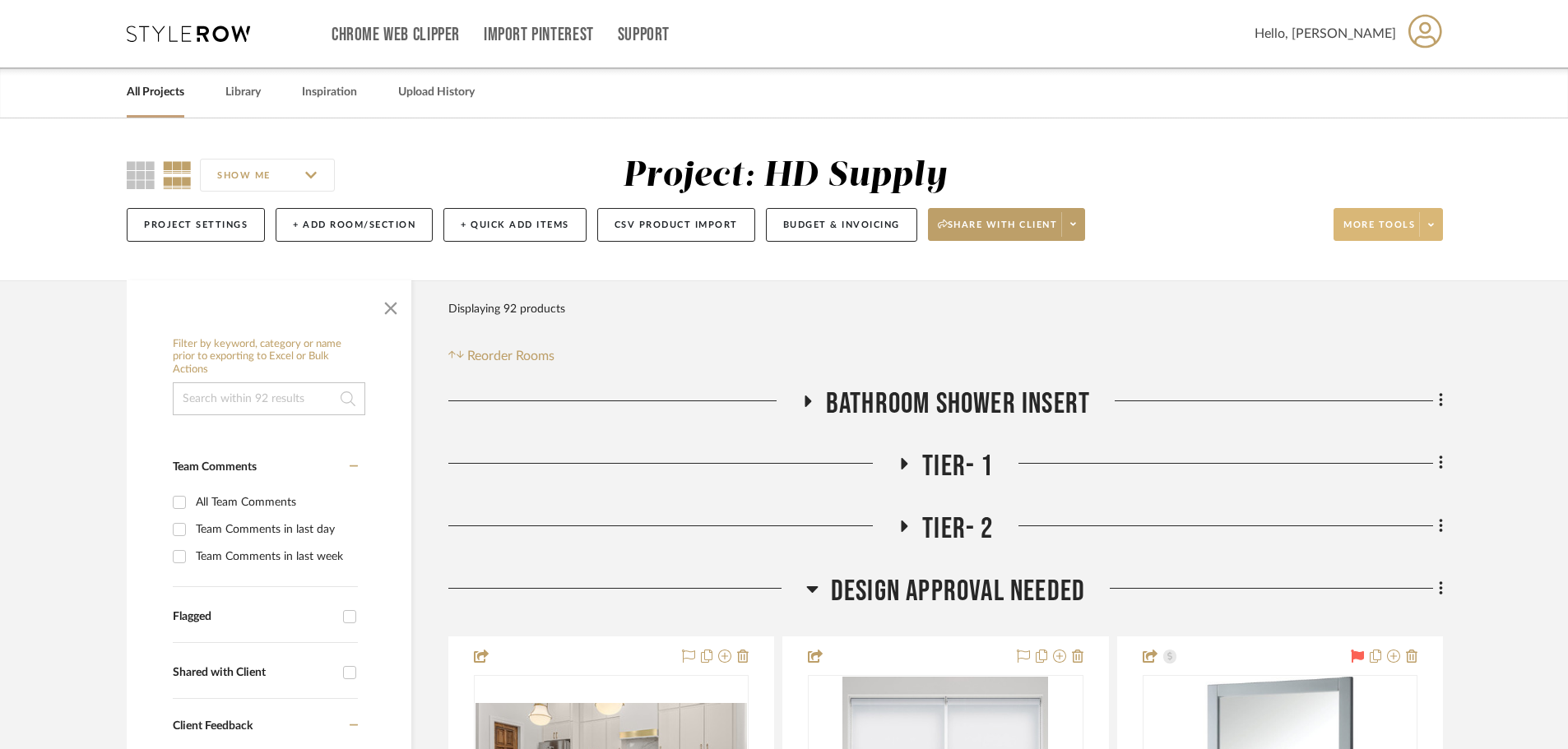
click at [1435, 236] on span at bounding box center [1429, 224] width 23 height 25
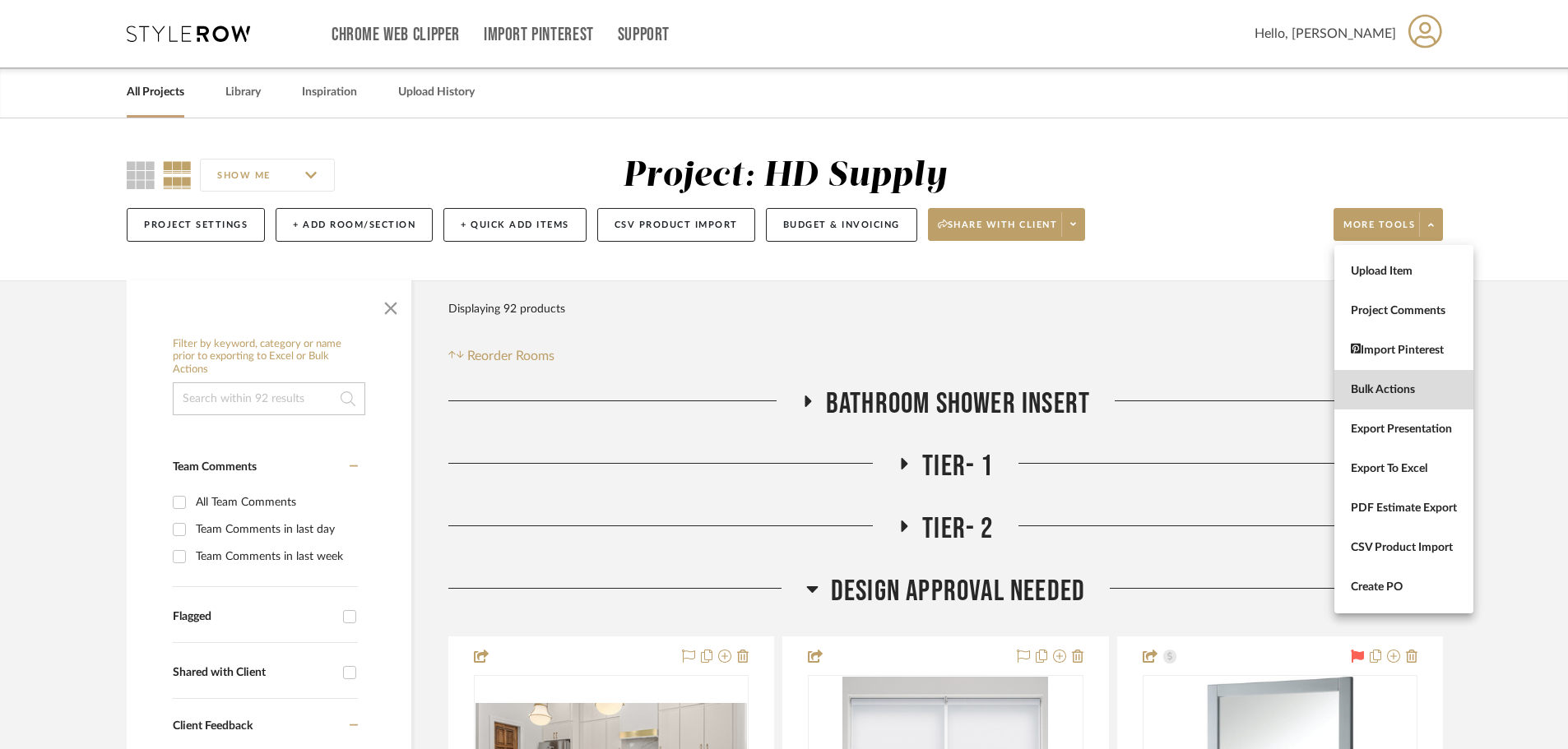
click at [1379, 383] on span "Bulk Actions" at bounding box center [1404, 389] width 106 height 14
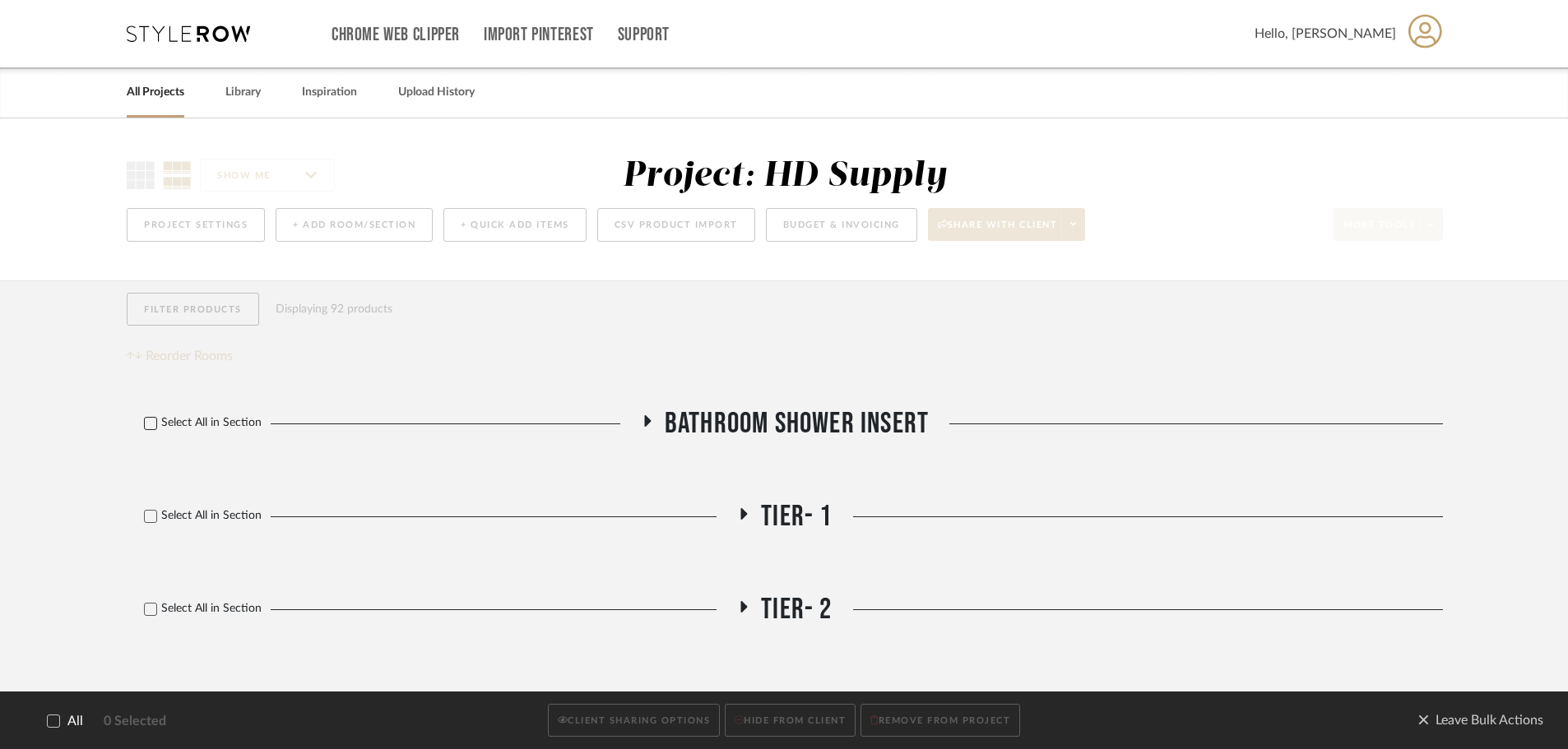
click at [150, 417] on icon at bounding box center [150, 423] width 12 height 12
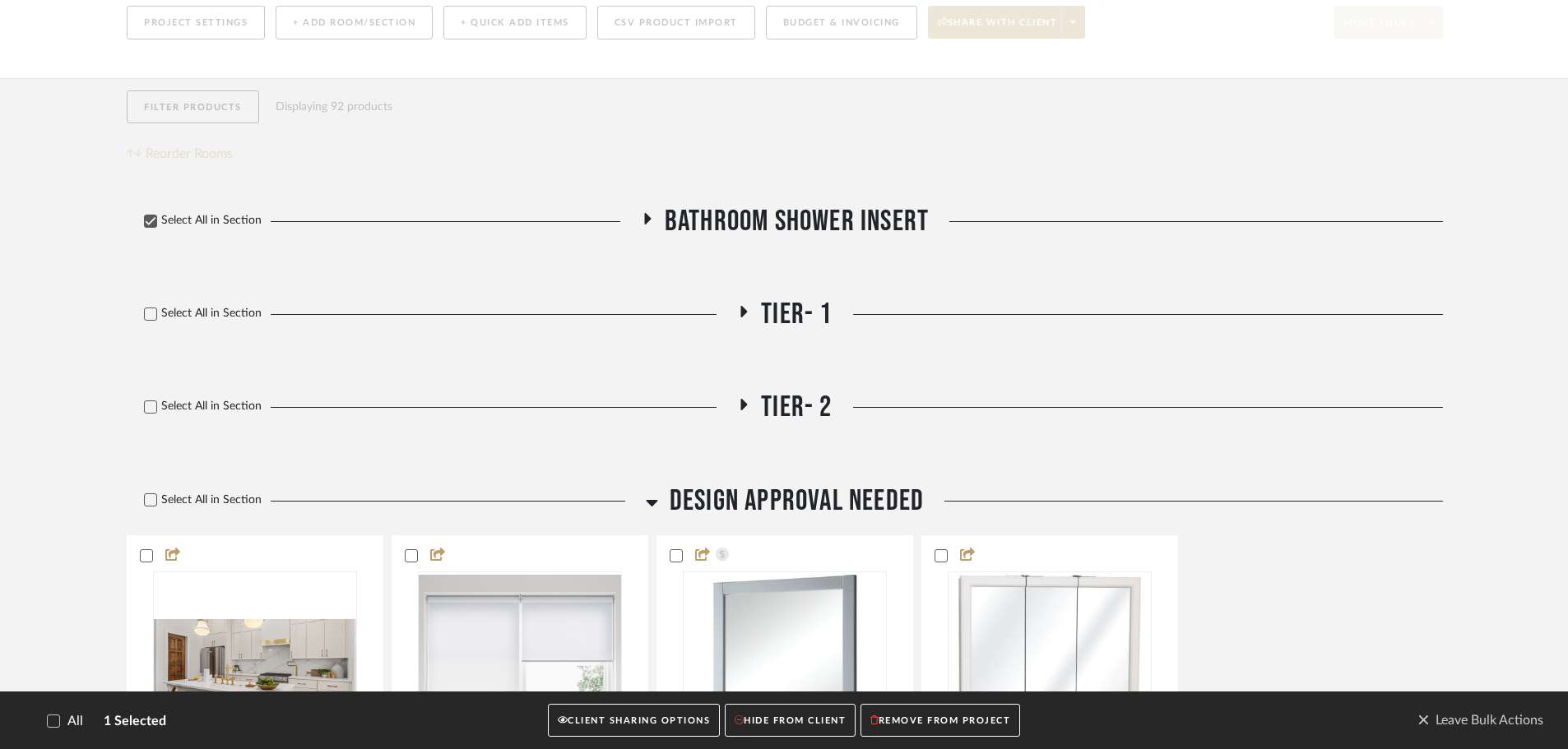
scroll to position [247, 0]
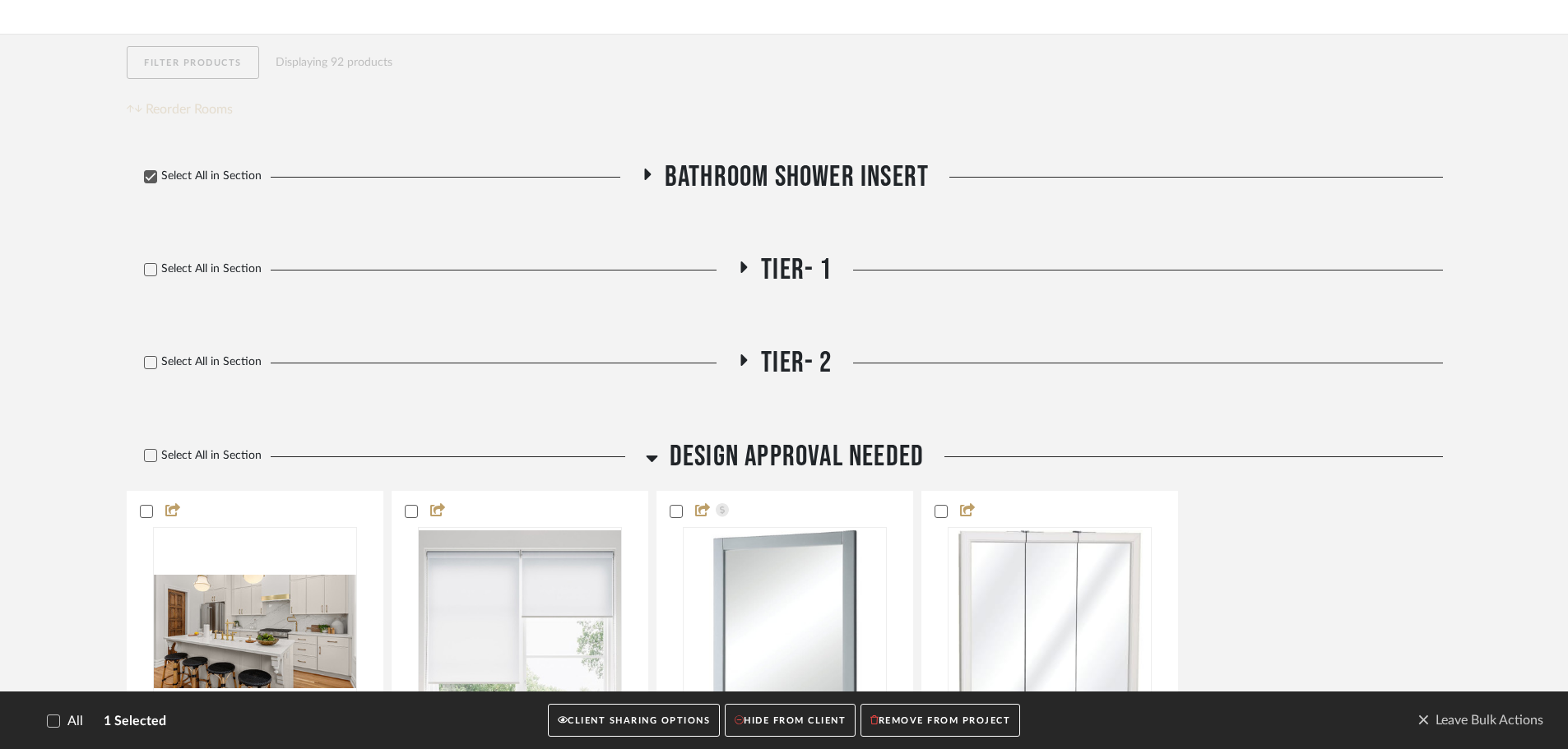
click at [145, 450] on icon at bounding box center [150, 456] width 12 height 12
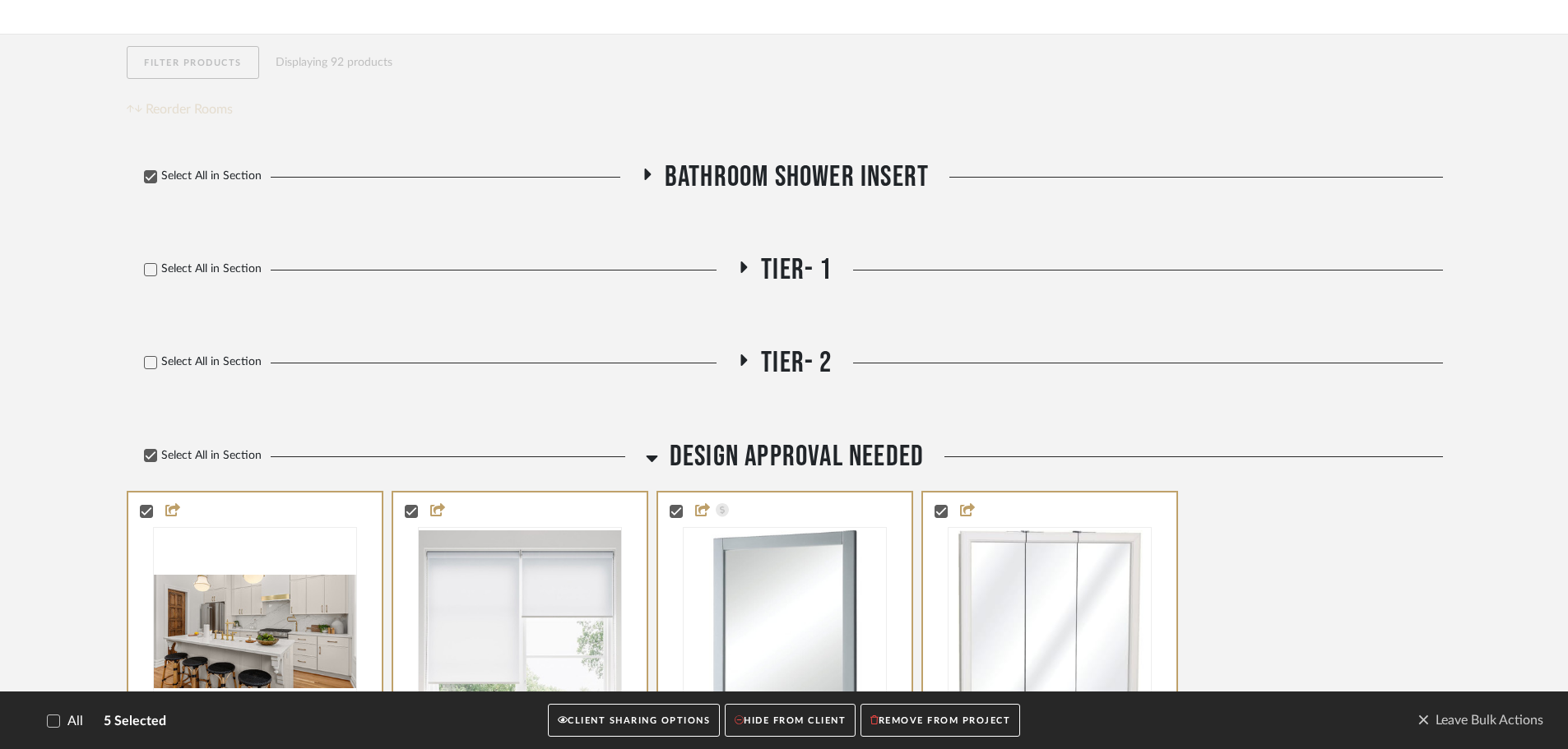
click at [649, 457] on icon at bounding box center [651, 458] width 12 height 6
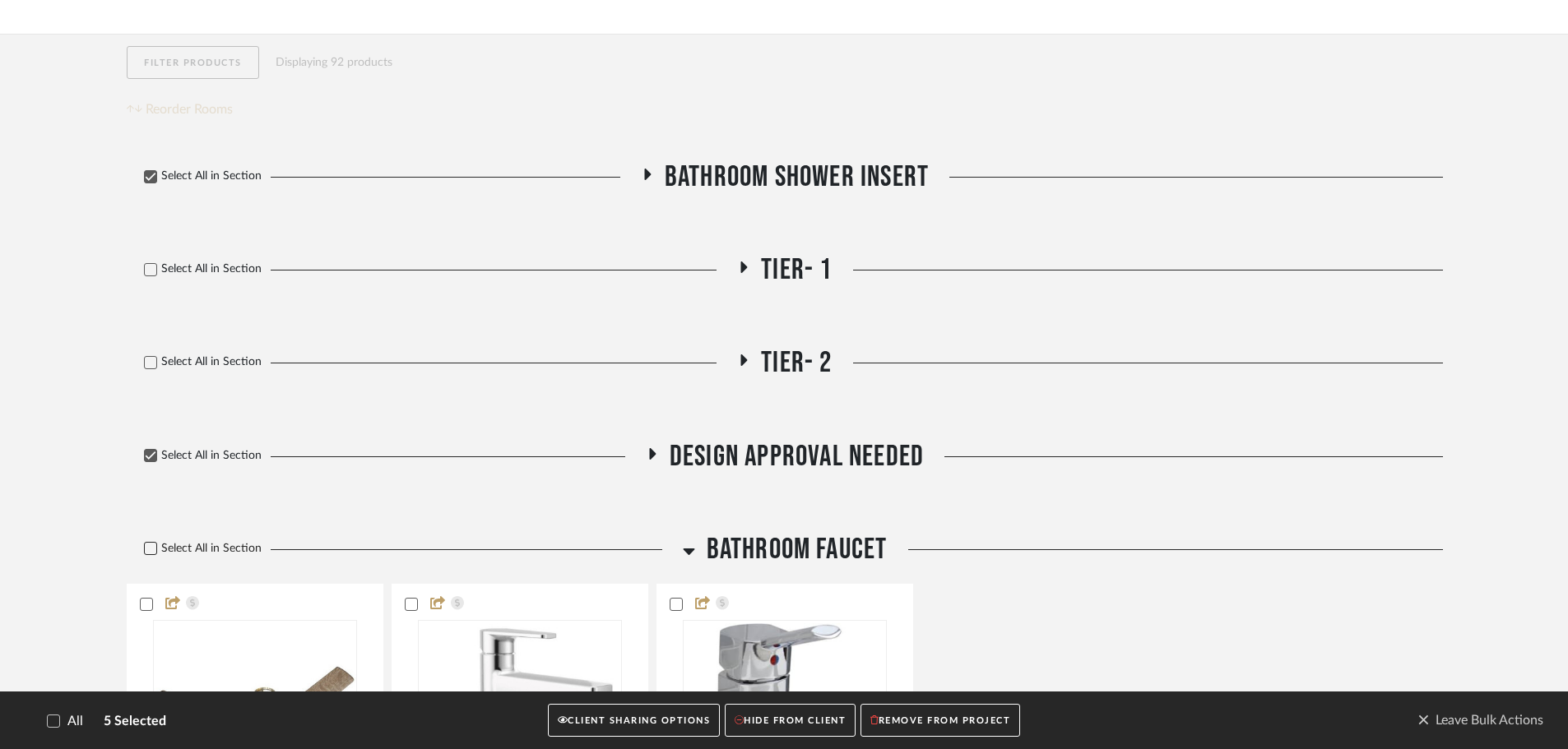
click at [152, 546] on icon at bounding box center [150, 548] width 12 height 12
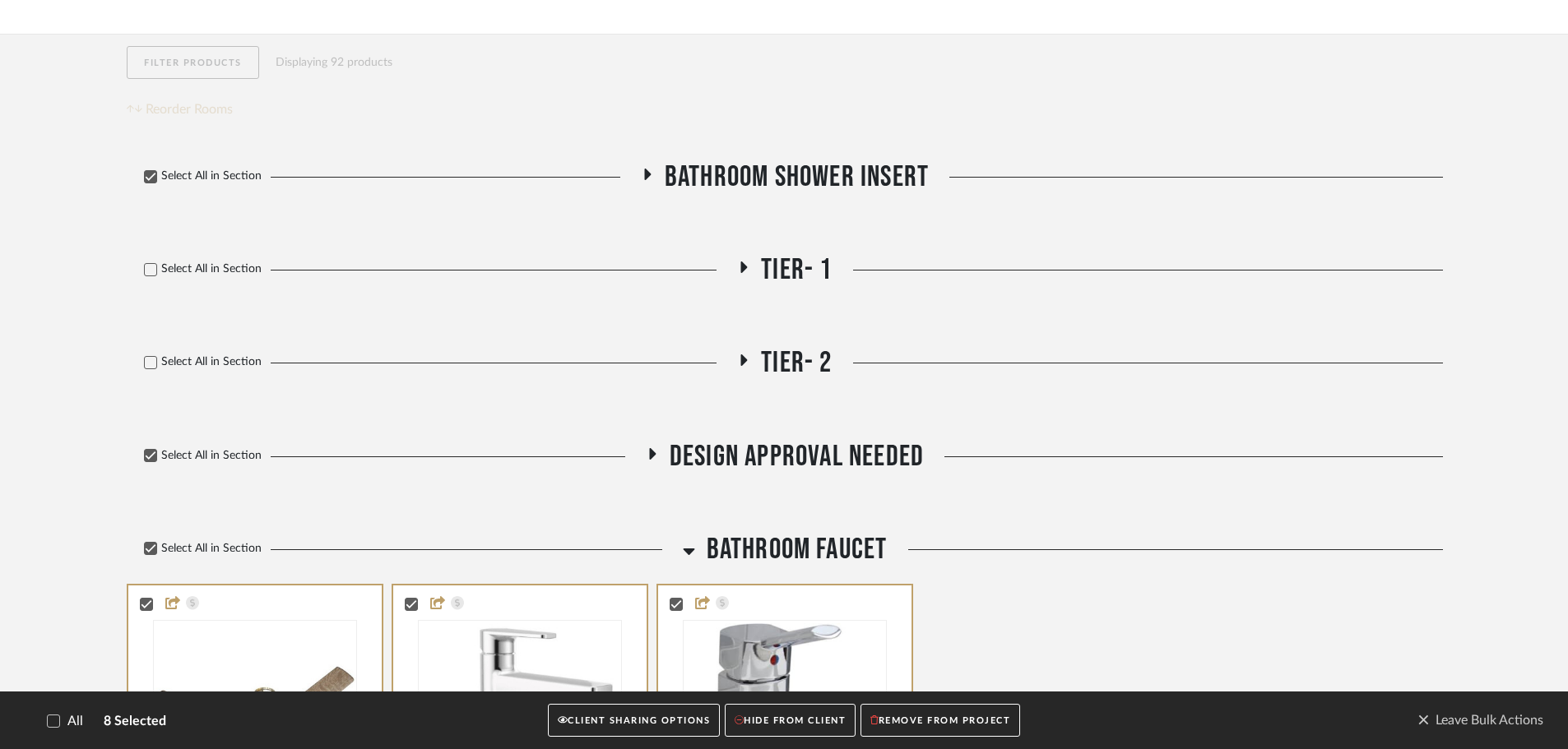
click at [686, 548] on icon at bounding box center [689, 551] width 13 height 20
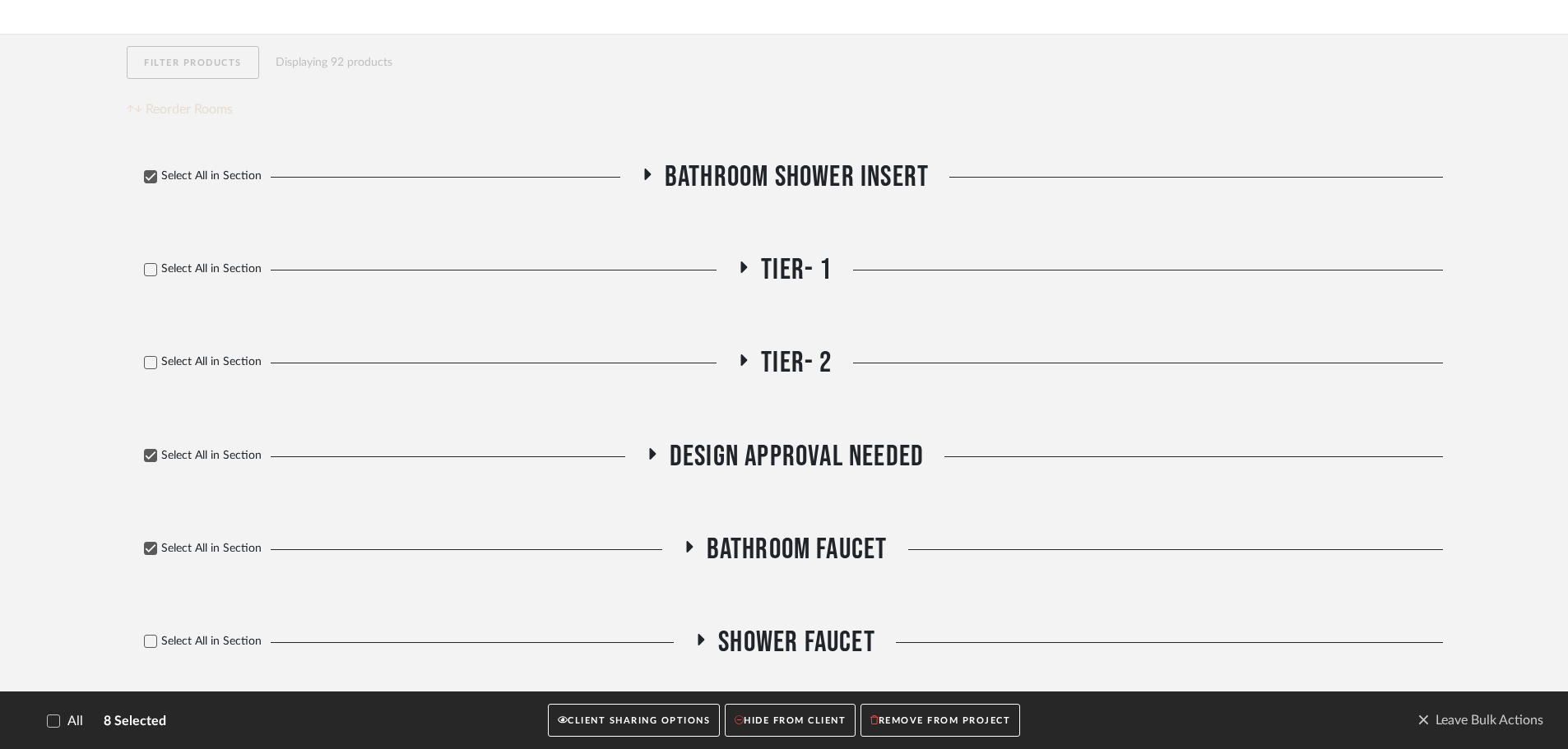
scroll to position [493, 0]
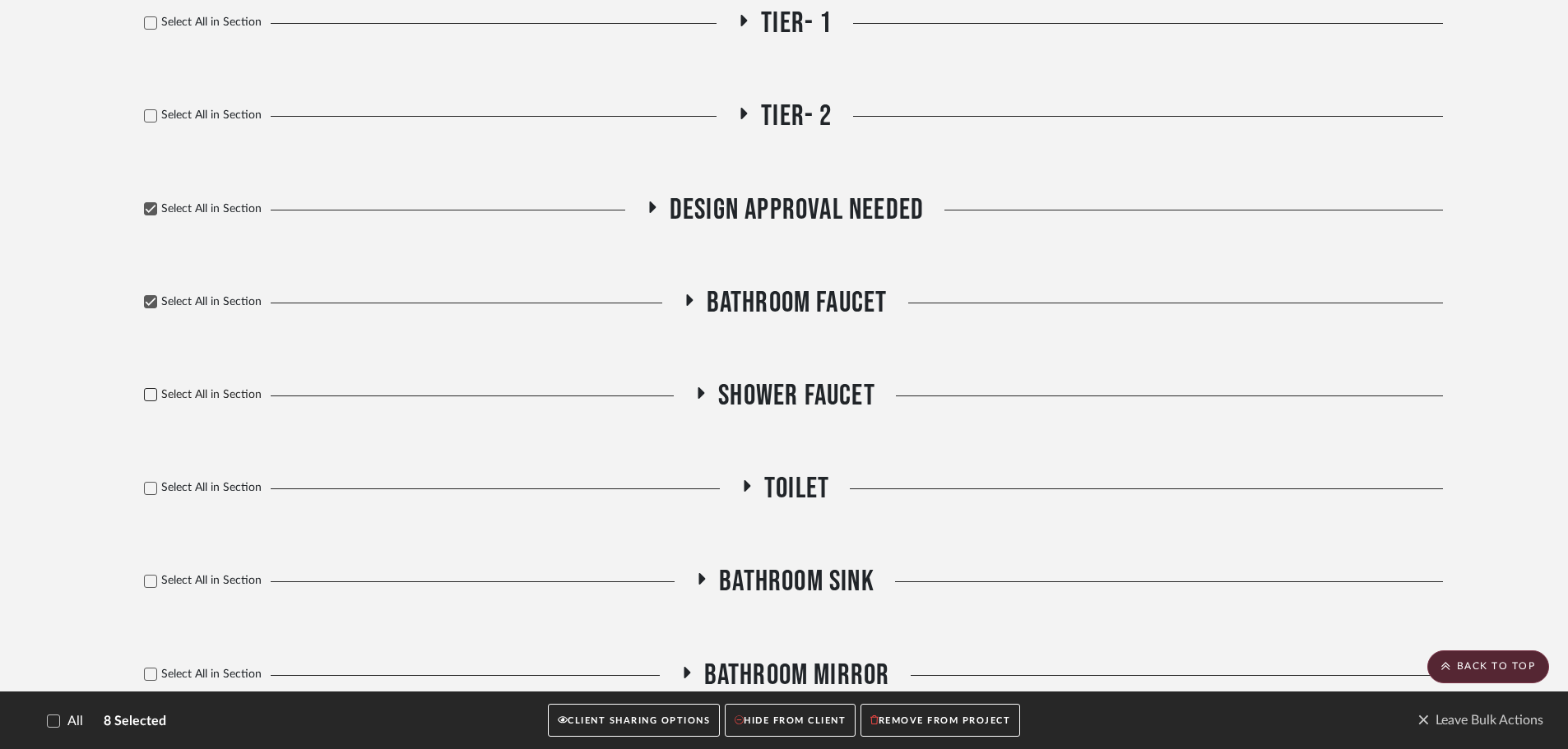
click at [149, 398] on icon at bounding box center [151, 395] width 11 height 8
click at [148, 485] on icon at bounding box center [150, 488] width 12 height 12
click at [152, 586] on icon at bounding box center [150, 581] width 12 height 12
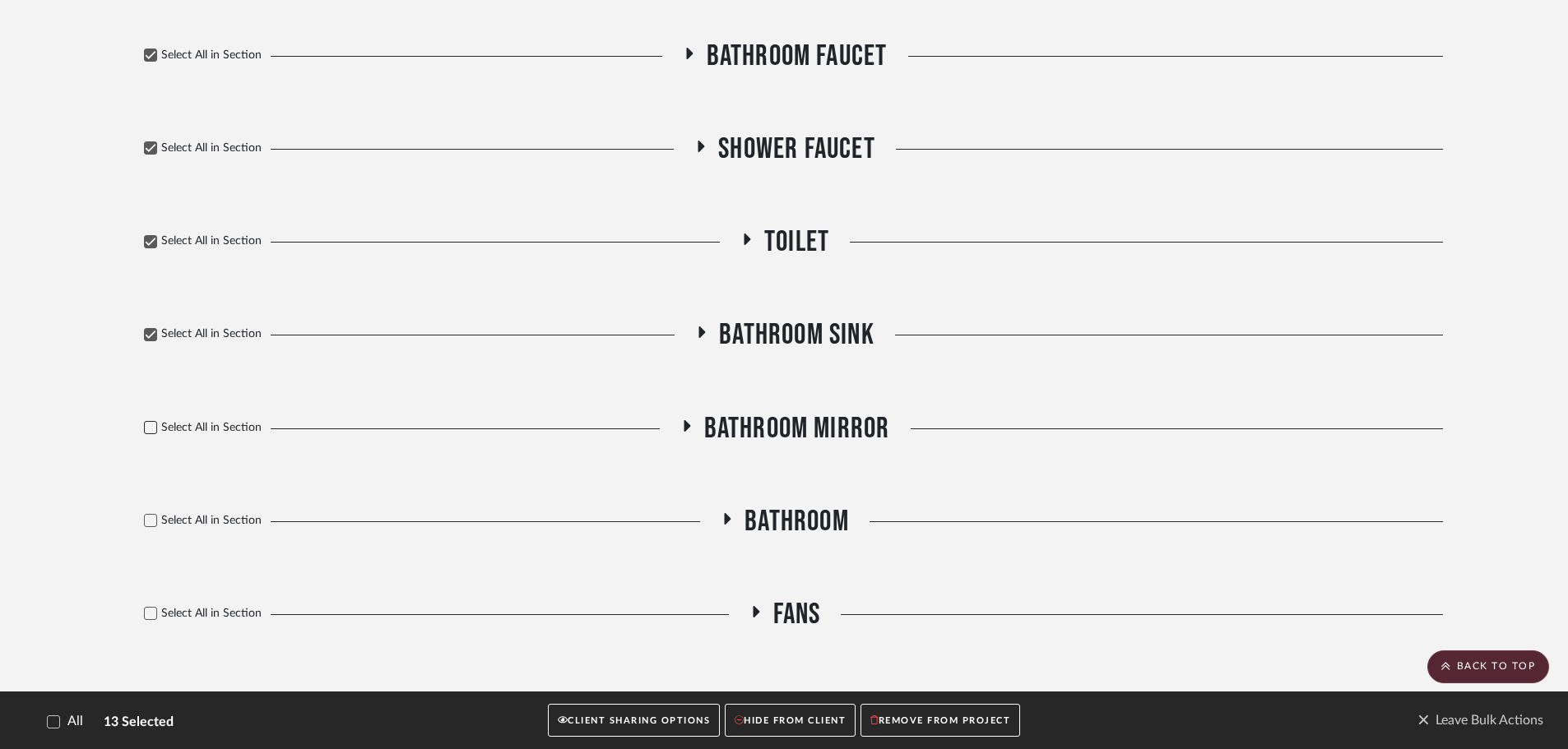
click at [146, 430] on icon at bounding box center [150, 427] width 12 height 12
click at [146, 515] on icon at bounding box center [150, 520] width 12 height 12
click at [150, 611] on icon at bounding box center [150, 613] width 12 height 12
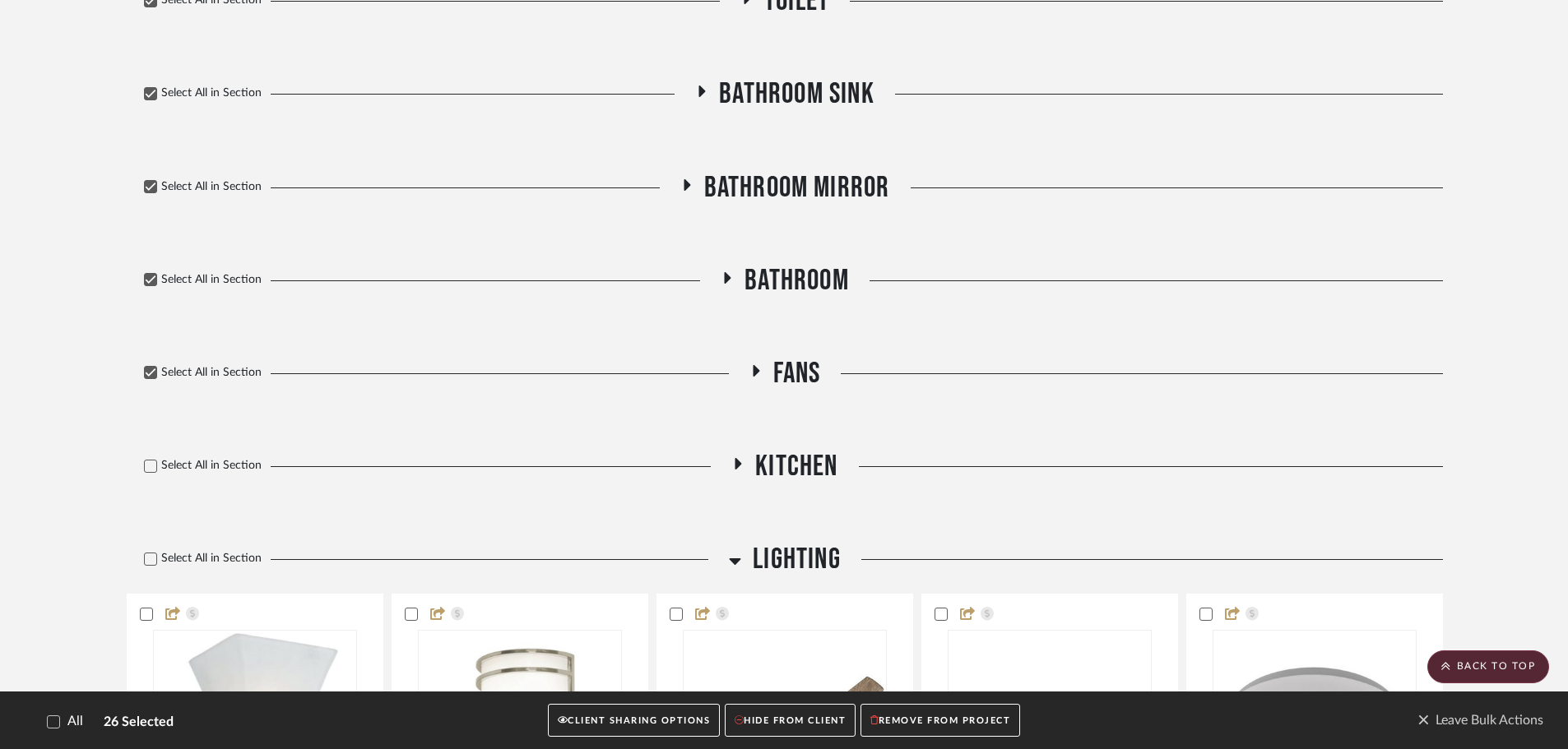
scroll to position [987, 0]
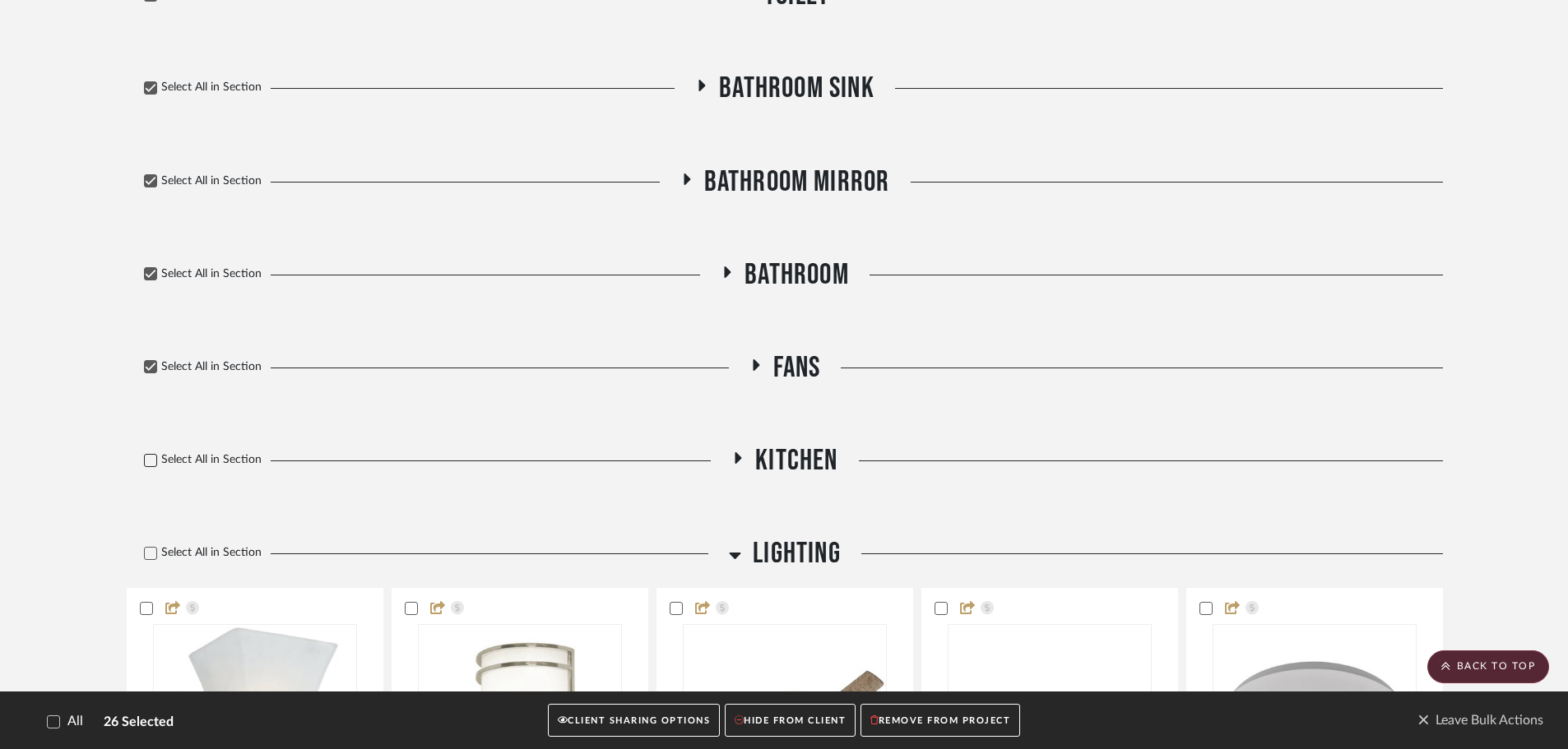
click at [156, 454] on div at bounding box center [150, 460] width 13 height 13
click at [149, 551] on icon at bounding box center [150, 553] width 12 height 12
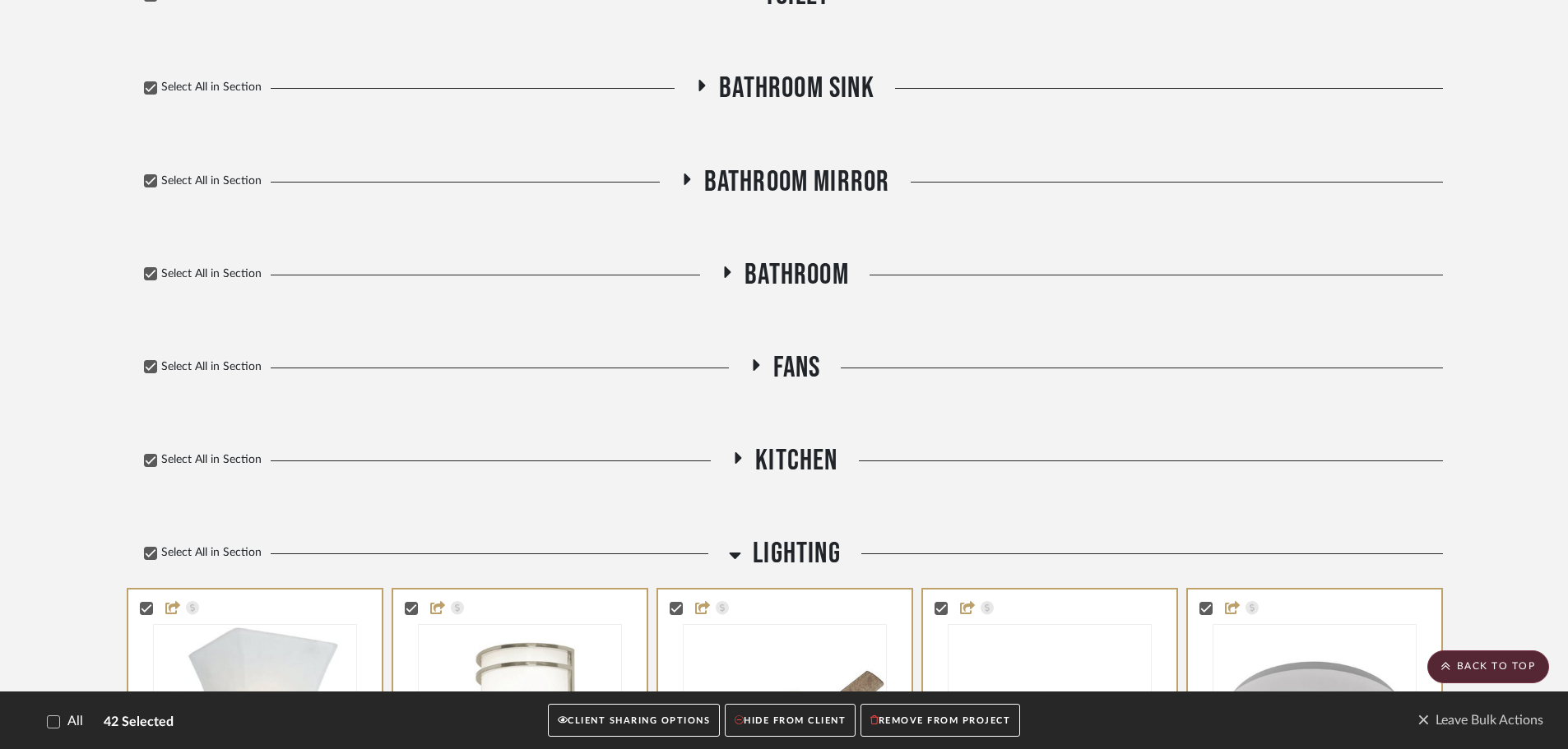
click at [726, 555] on div "Select All in Section Lighting" at bounding box center [785, 553] width 1316 height 36
click at [732, 558] on icon at bounding box center [735, 555] width 13 height 20
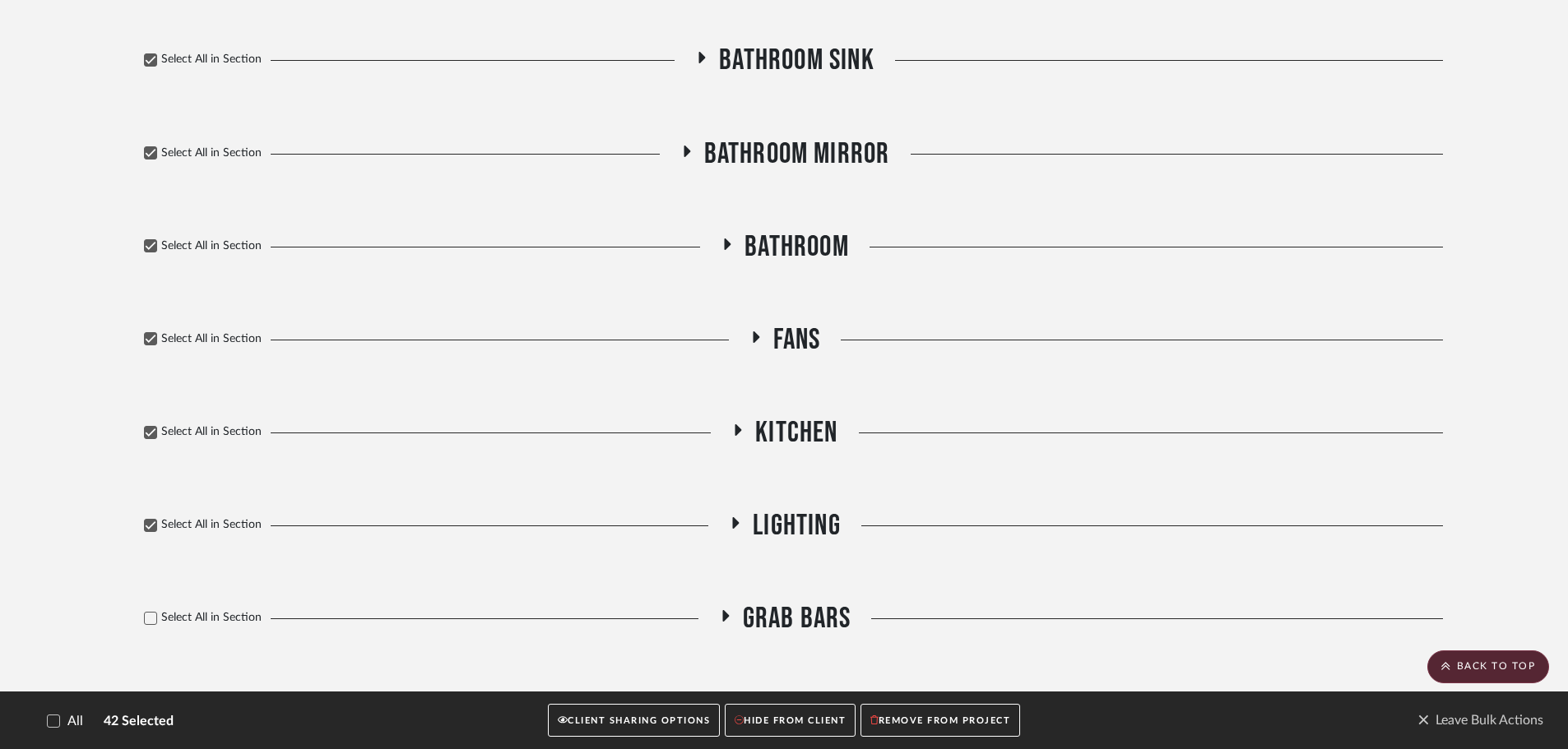
scroll to position [1031, 0]
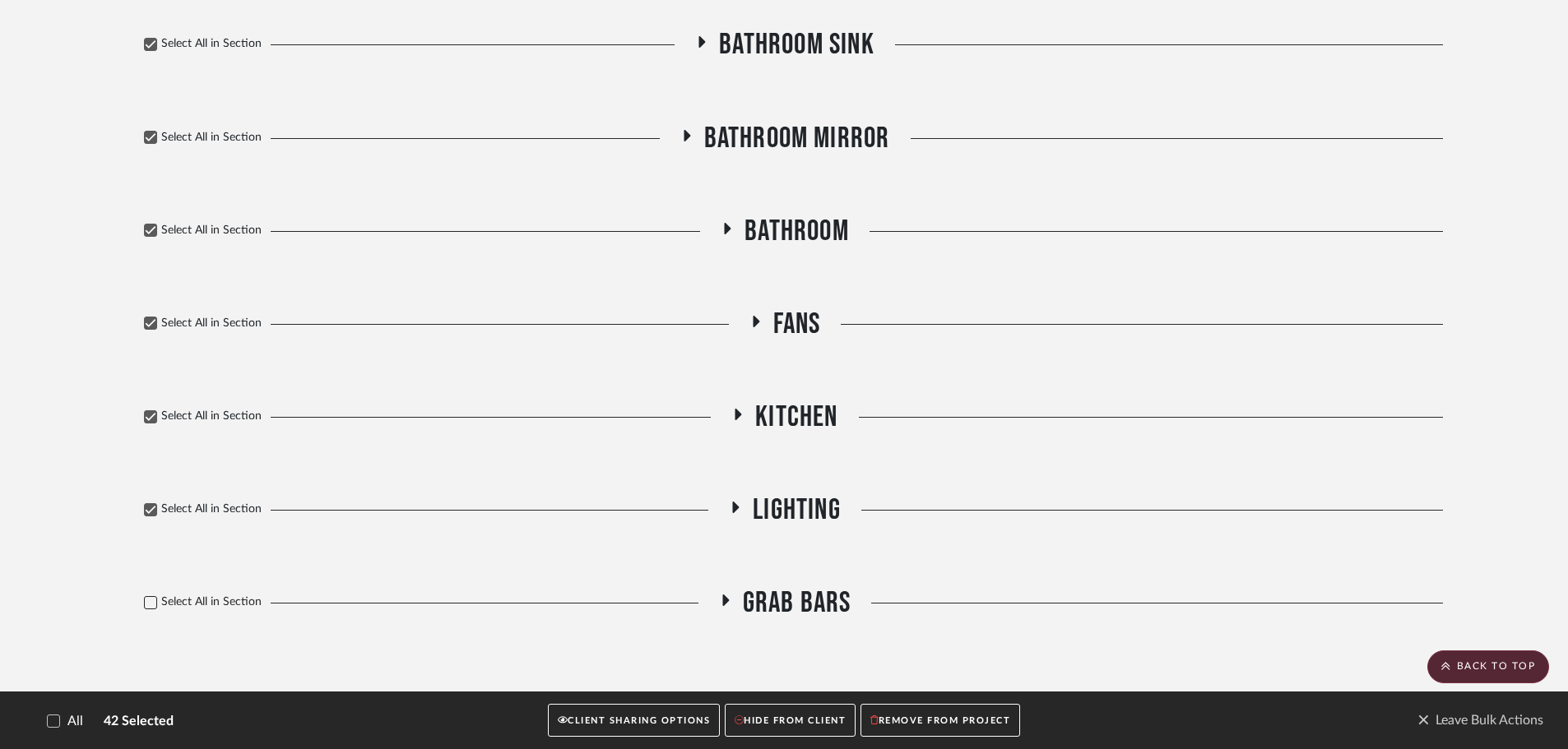
click at [152, 603] on icon at bounding box center [150, 602] width 12 height 12
click at [593, 715] on button "CLIENT SHARING OPTIONS" at bounding box center [634, 720] width 172 height 34
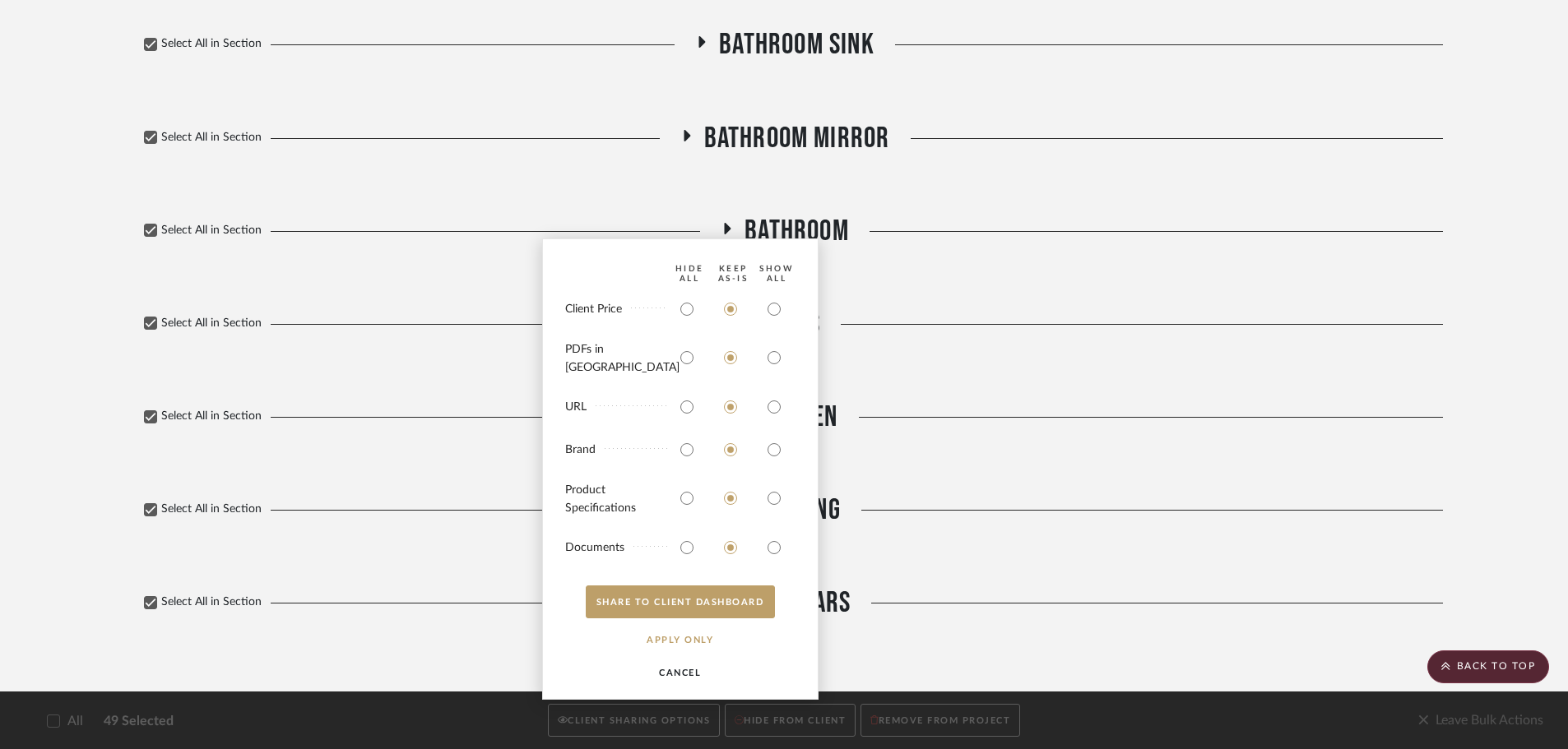
click at [661, 667] on button "CANCEL" at bounding box center [680, 672] width 102 height 33
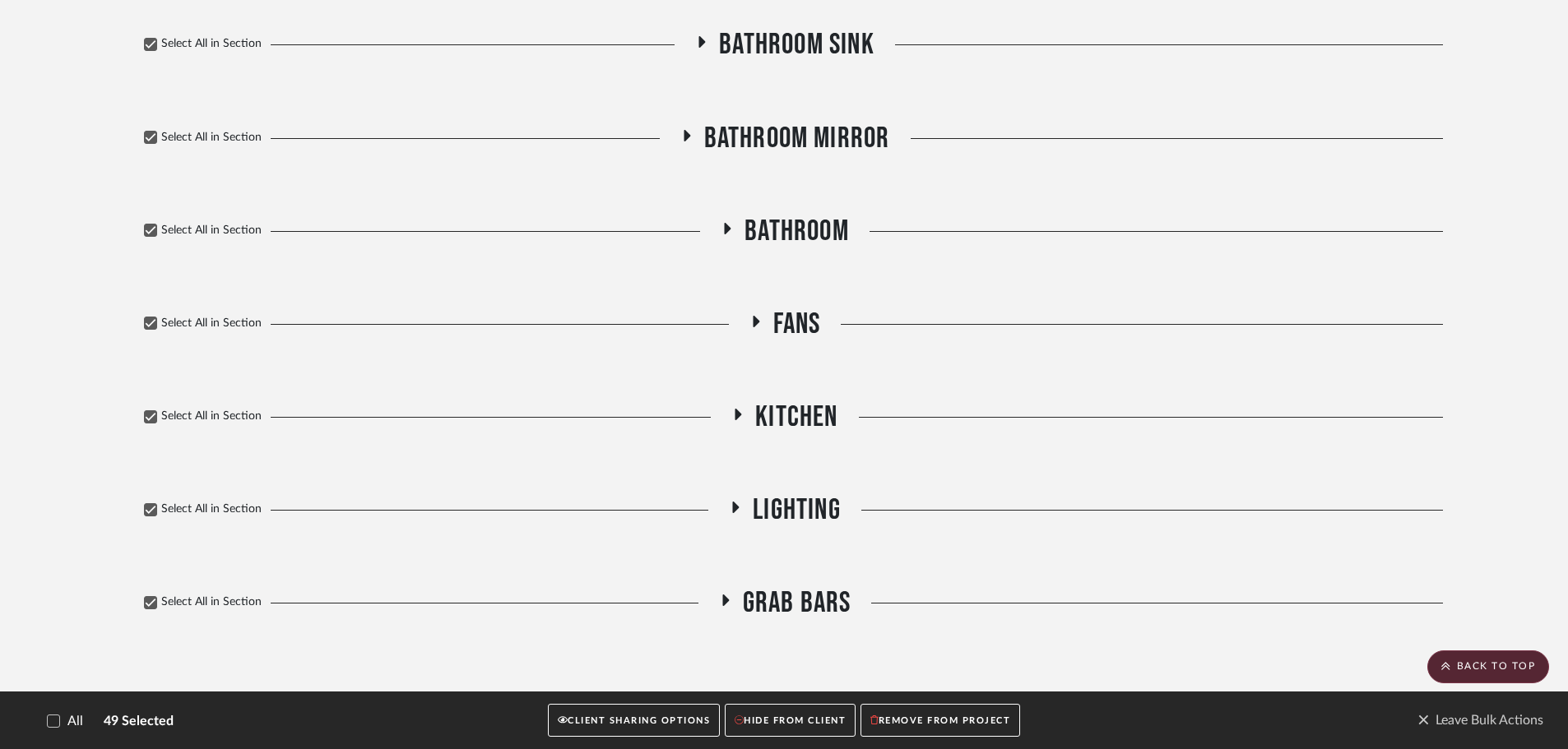
click at [772, 719] on button "HIDE FROM CLIENT" at bounding box center [789, 720] width 130 height 34
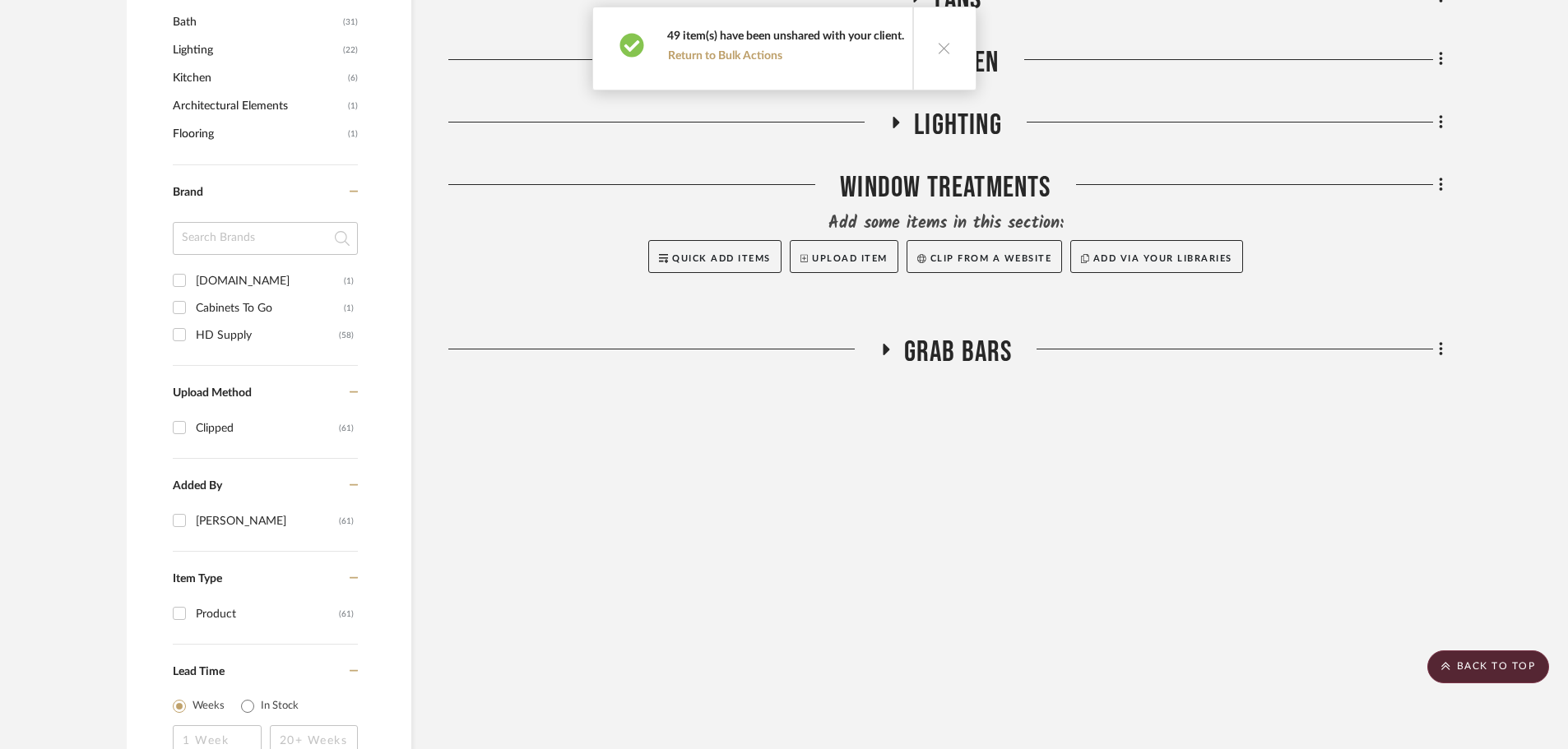
scroll to position [702, 0]
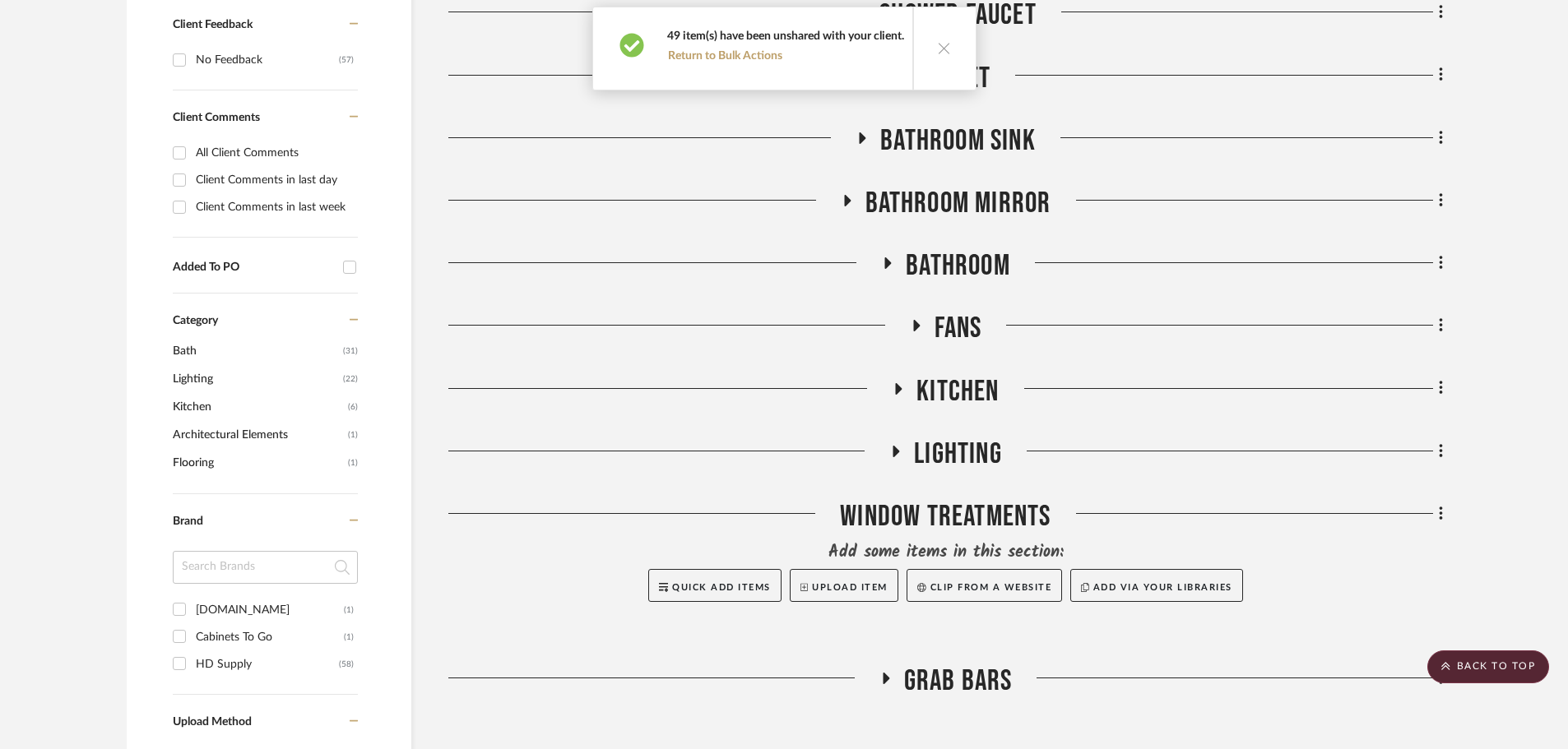
click at [930, 49] on button at bounding box center [944, 48] width 63 height 82
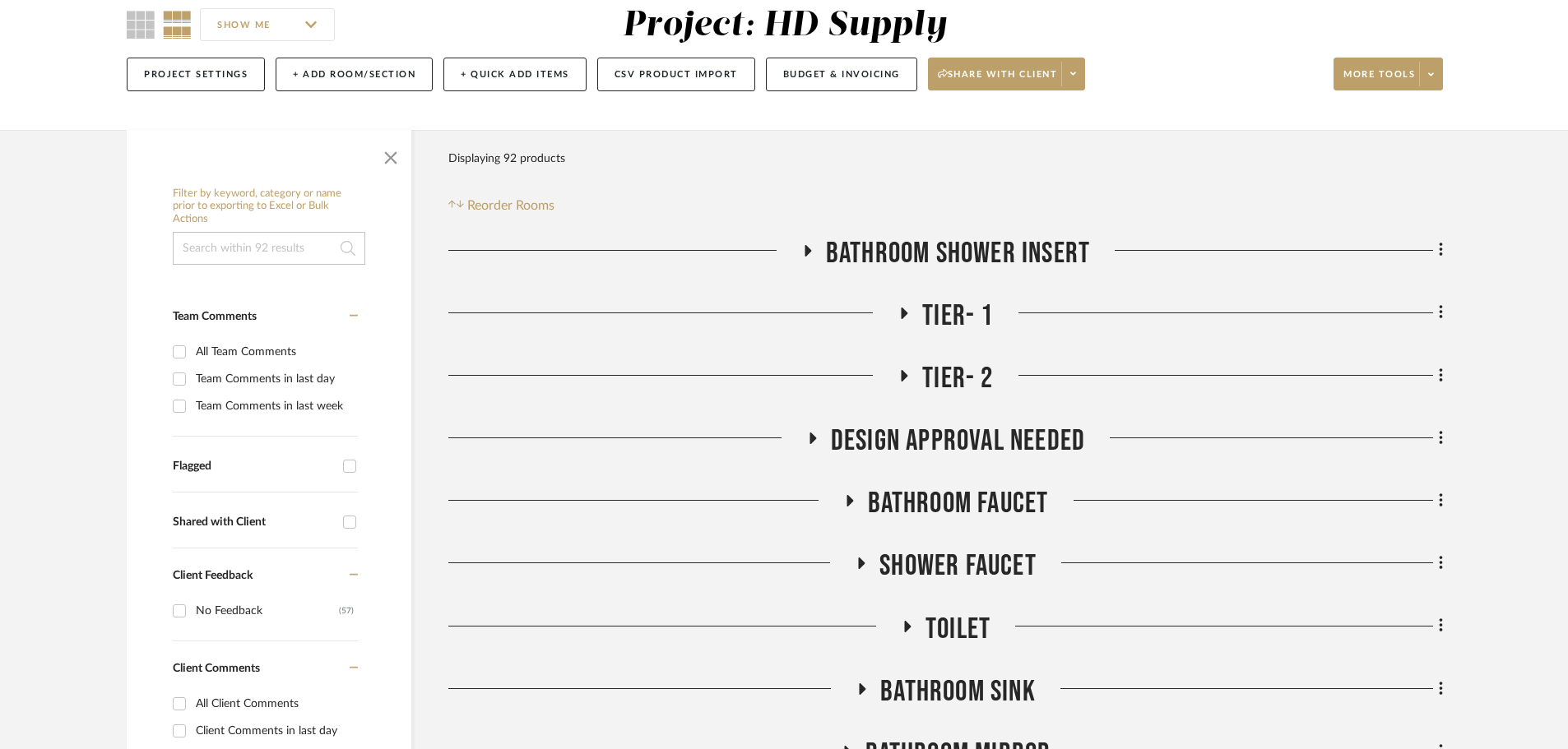
scroll to position [126, 0]
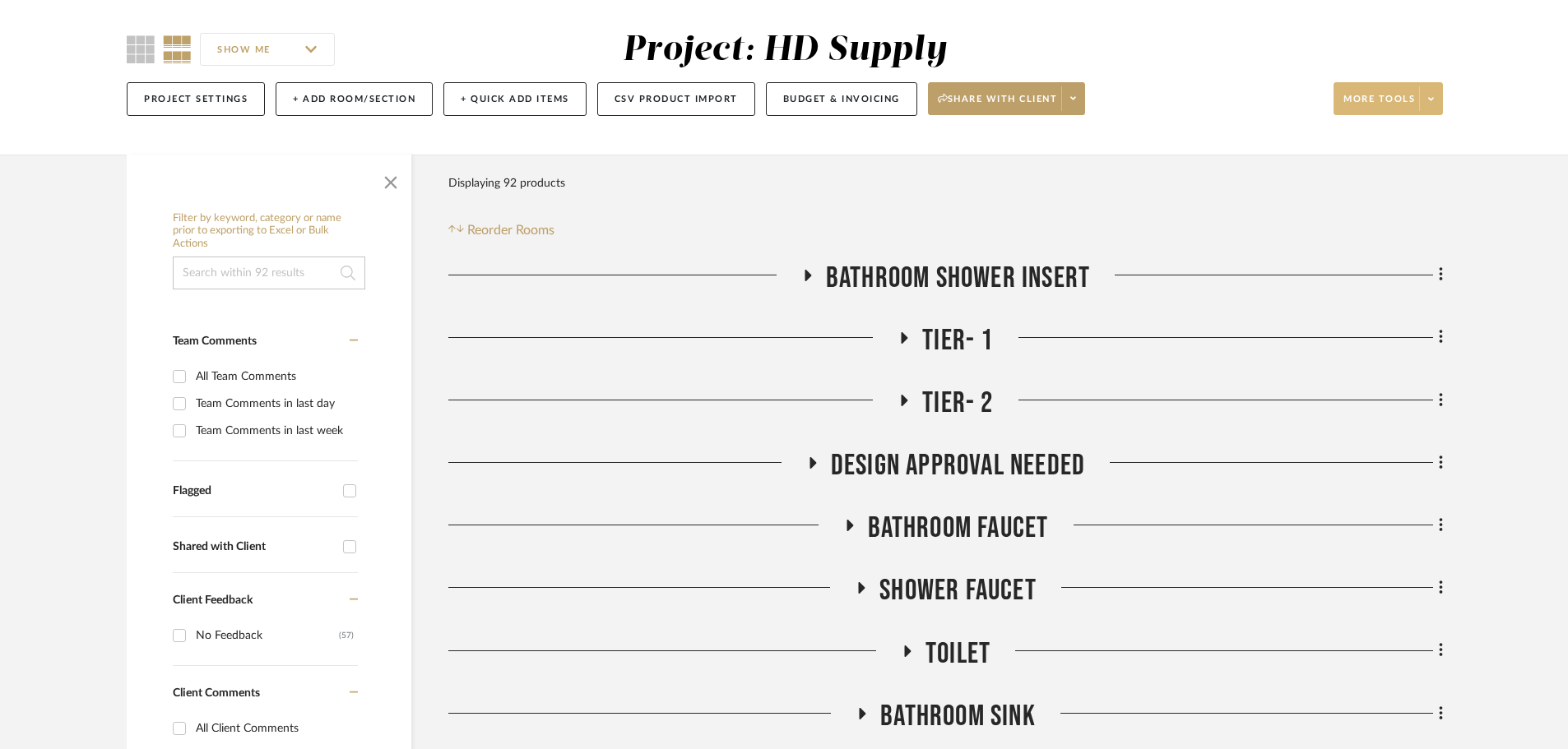
click at [1439, 105] on span at bounding box center [1429, 98] width 23 height 25
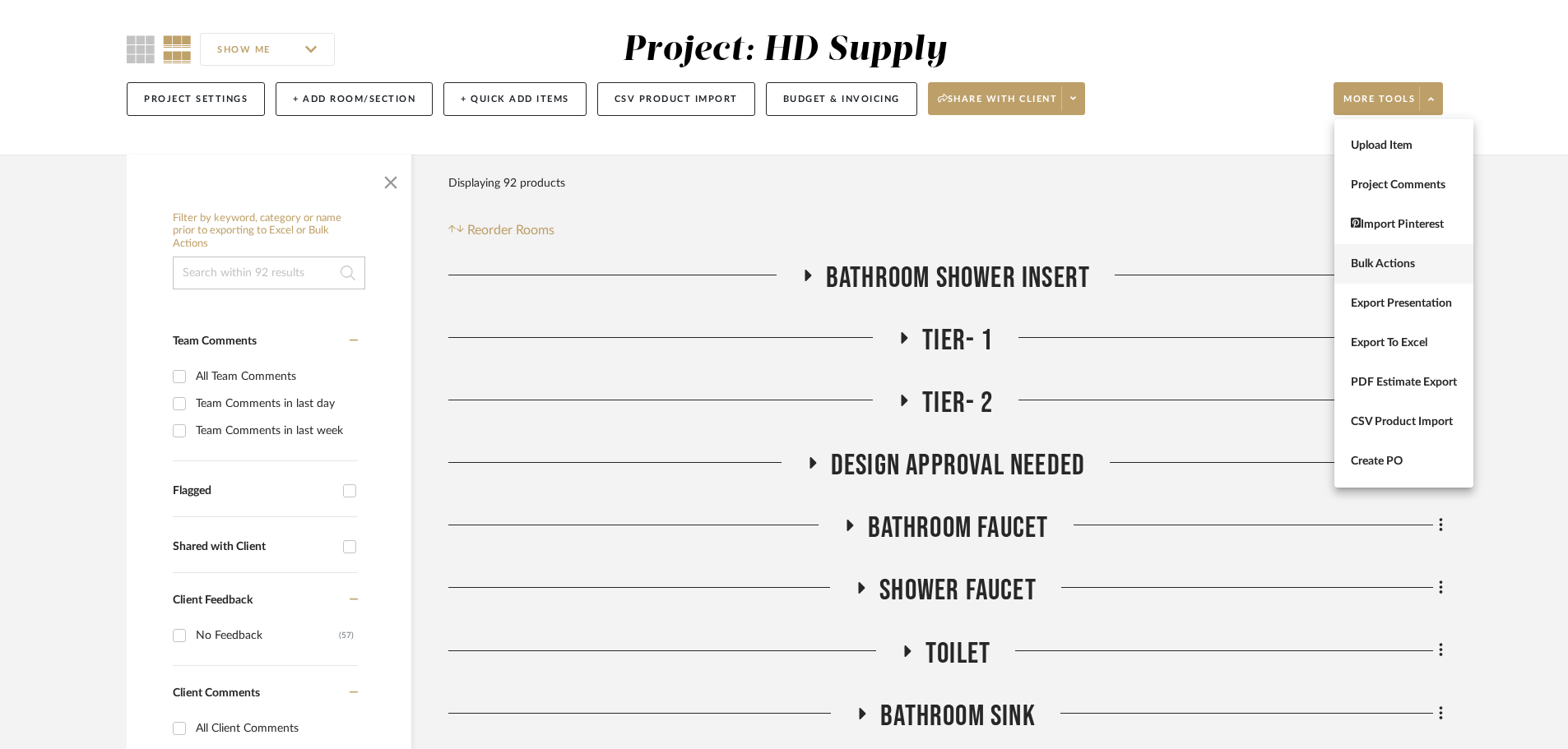
click at [1390, 262] on span "Bulk Actions" at bounding box center [1404, 263] width 106 height 14
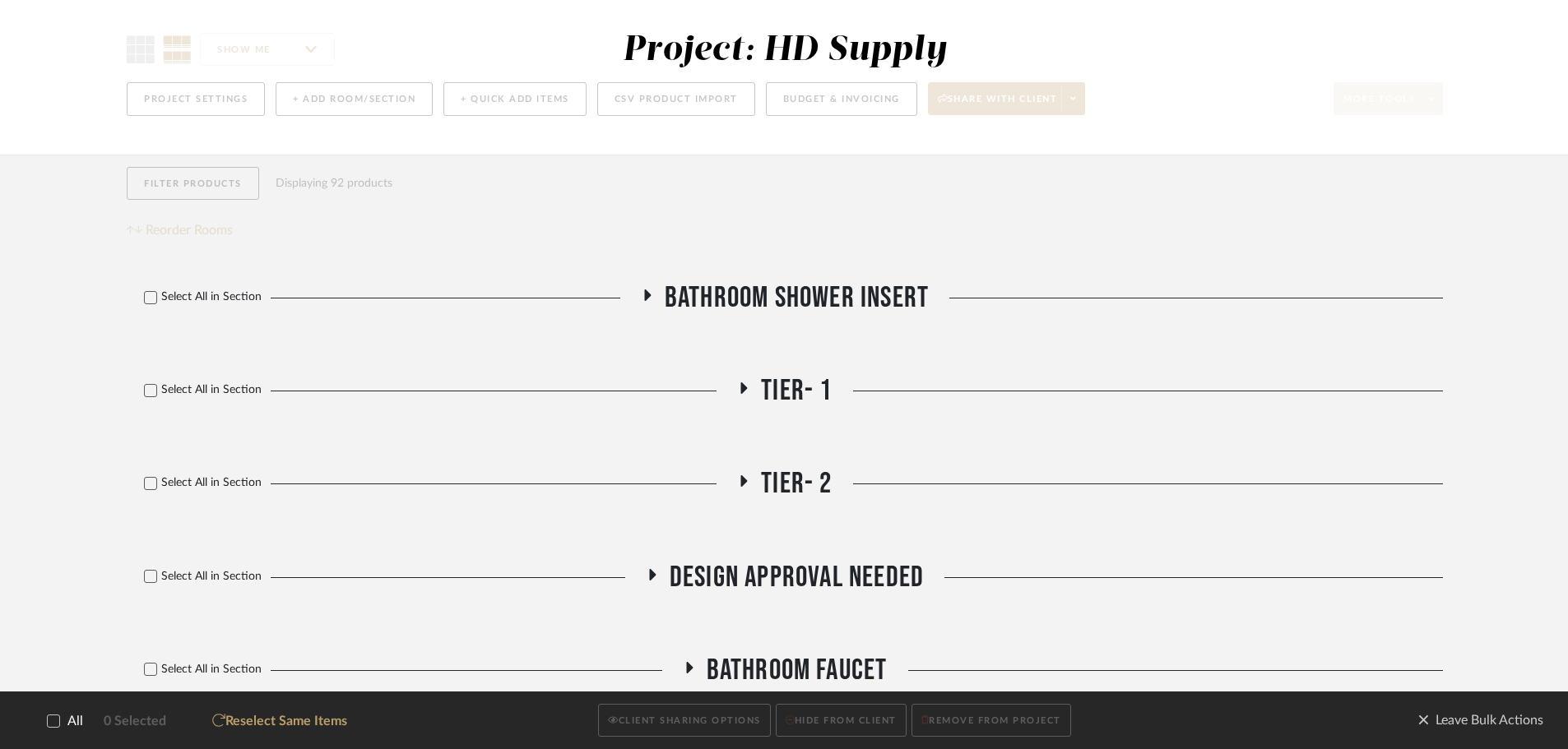
scroll to position [0, 0]
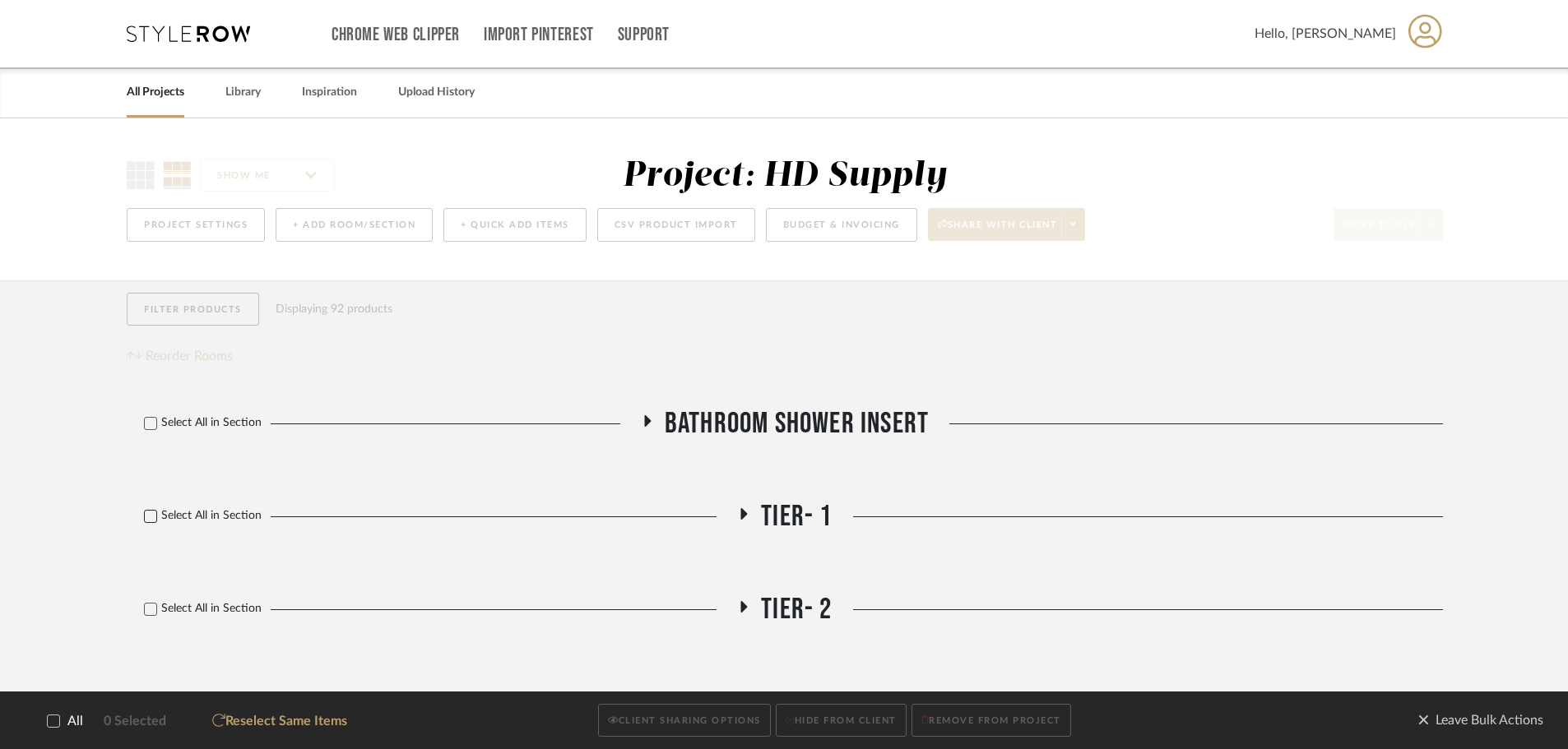
click at [149, 510] on icon at bounding box center [150, 516] width 12 height 12
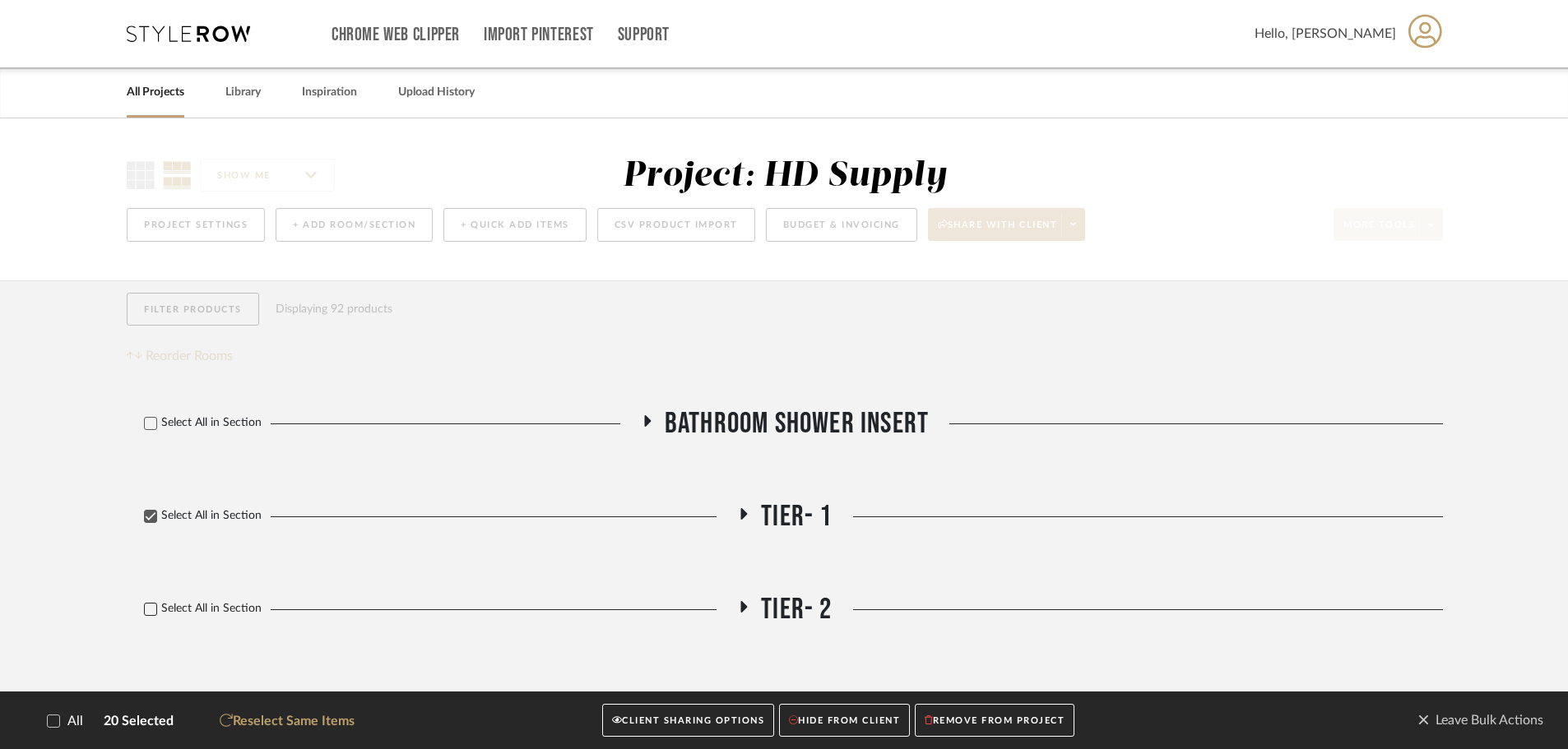
click at [158, 607] on label "Select All in Section" at bounding box center [196, 608] width 139 height 14
click at [675, 734] on button "CLIENT SHARING OPTIONS" at bounding box center [687, 720] width 172 height 34
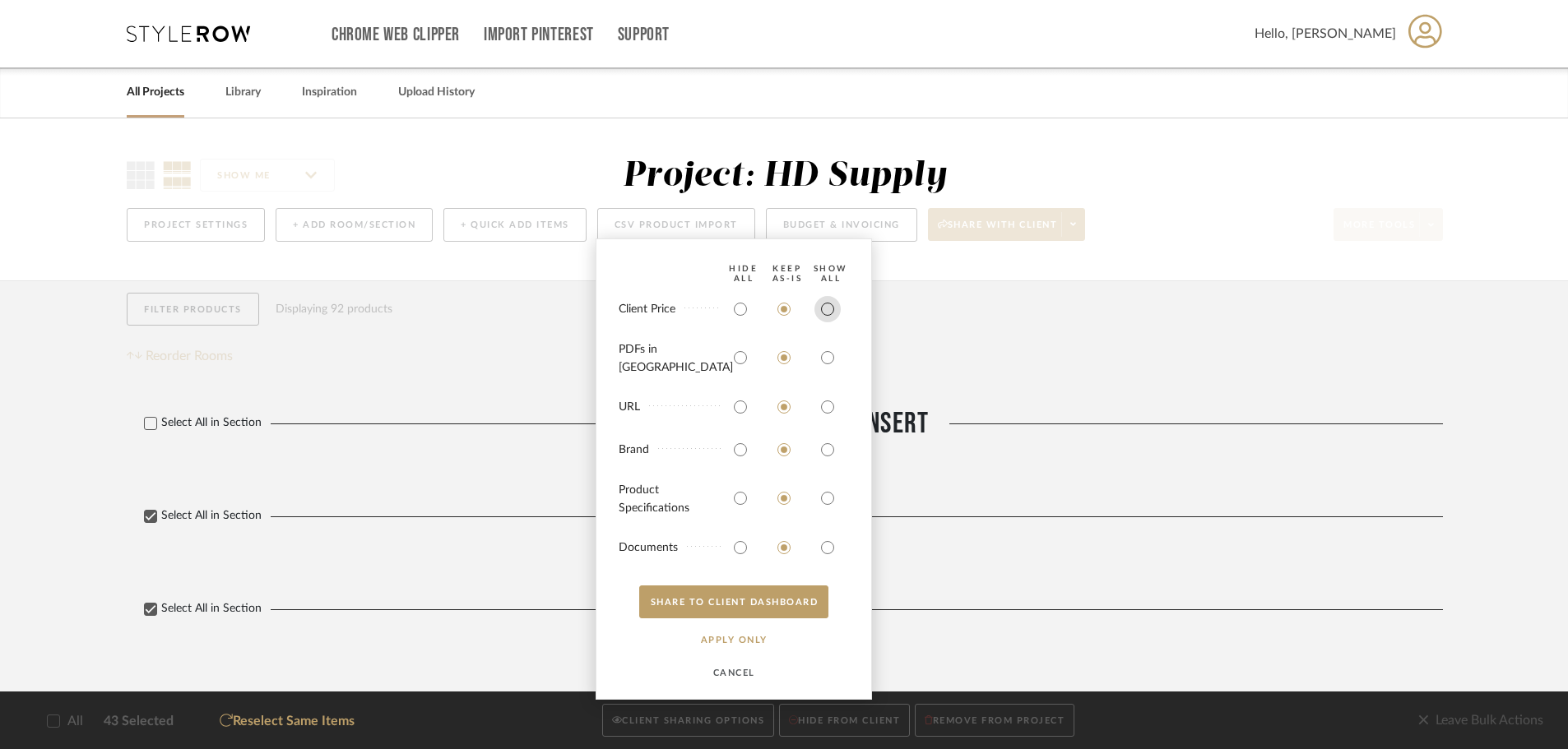
click at [830, 323] on input "radio" at bounding box center [827, 309] width 26 height 26
radio input "true"
click at [823, 357] on input "radio" at bounding box center [827, 357] width 26 height 26
radio input "true"
click at [828, 397] on input "radio" at bounding box center [827, 406] width 26 height 26
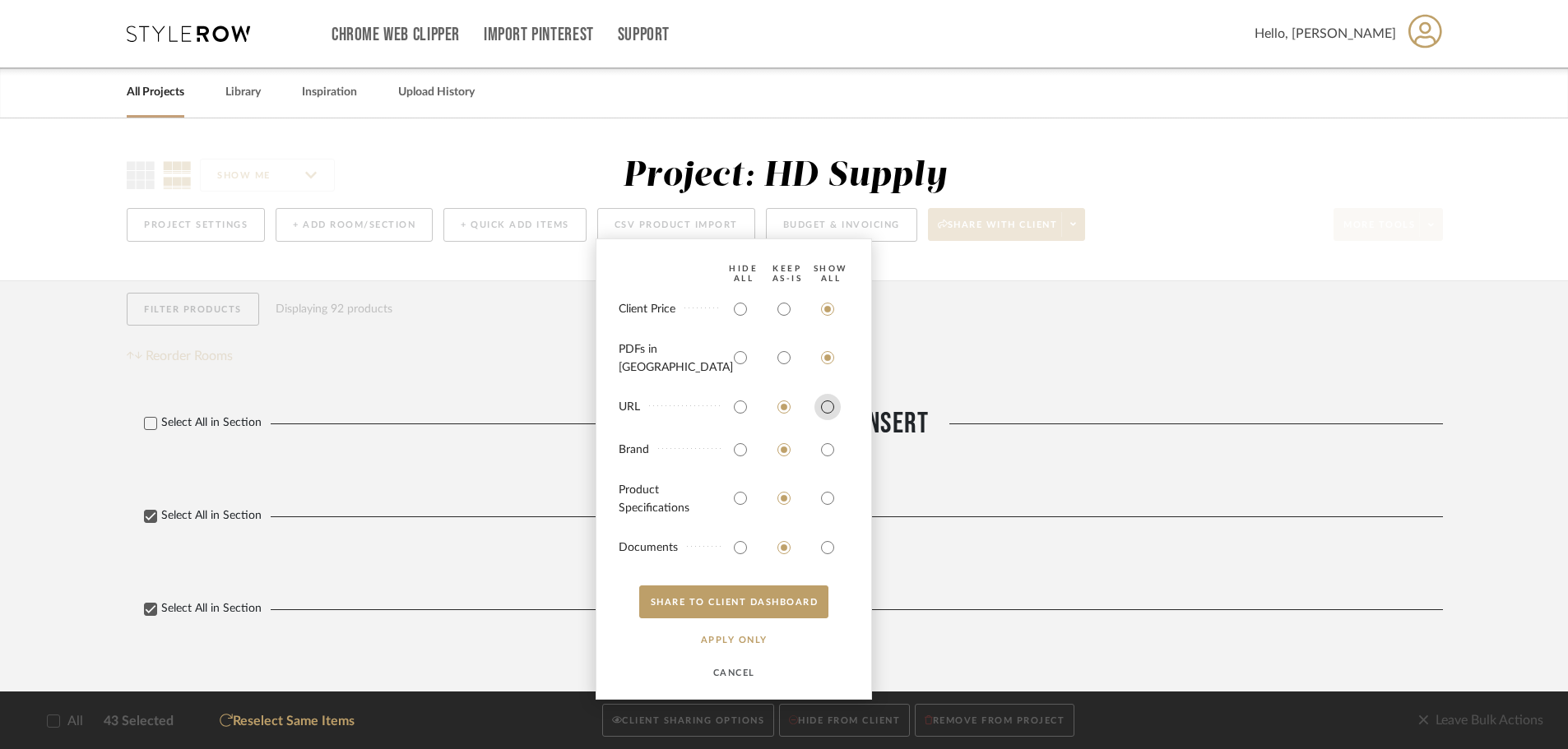
radio input "true"
click at [829, 439] on input "radio" at bounding box center [827, 449] width 26 height 26
radio input "true"
click at [828, 487] on input "radio" at bounding box center [827, 498] width 26 height 26
radio input "true"
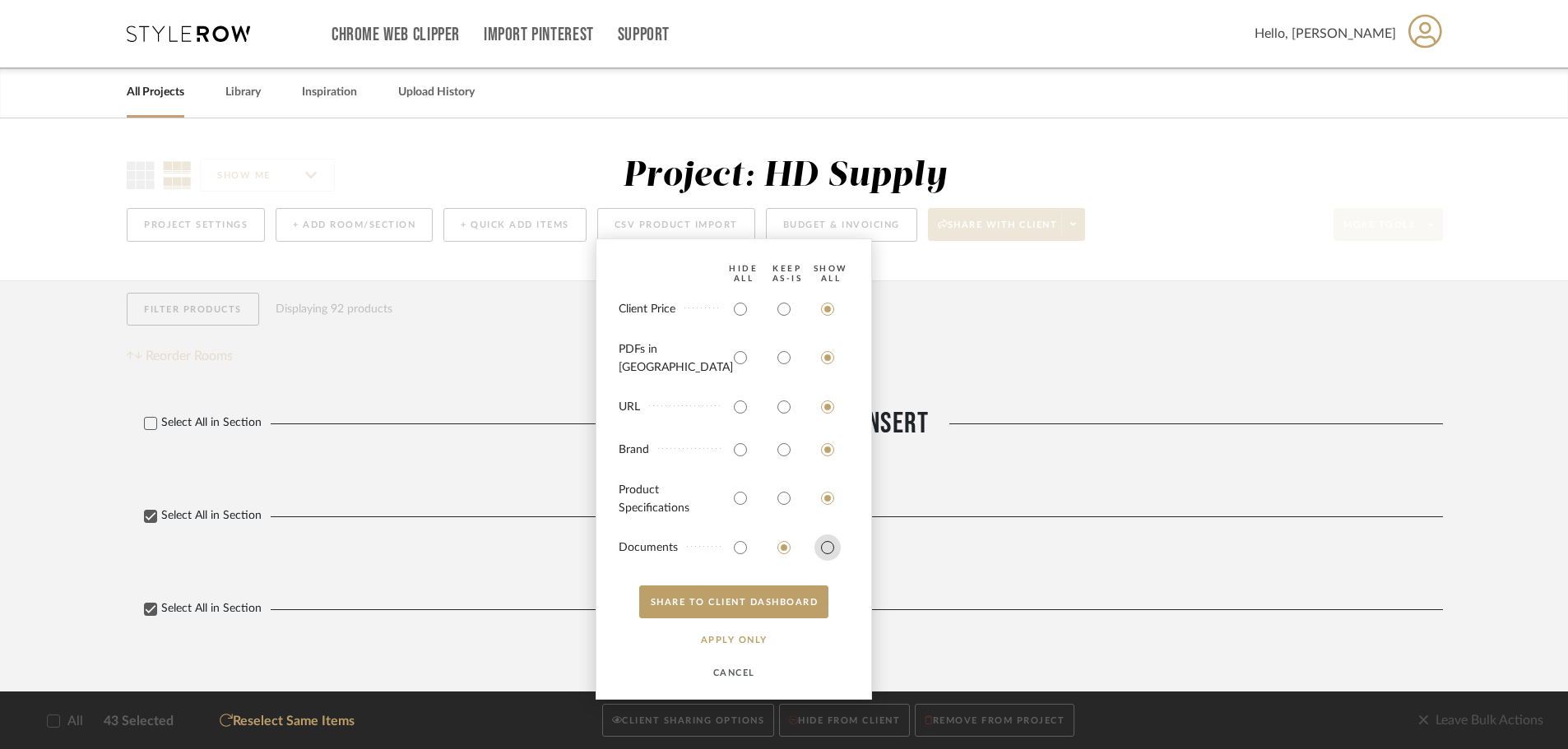
click at [827, 535] on input "radio" at bounding box center [827, 547] width 26 height 26
radio input "true"
click at [769, 614] on button "SHARE TO CLIENT Dashboard" at bounding box center [734, 601] width 190 height 33
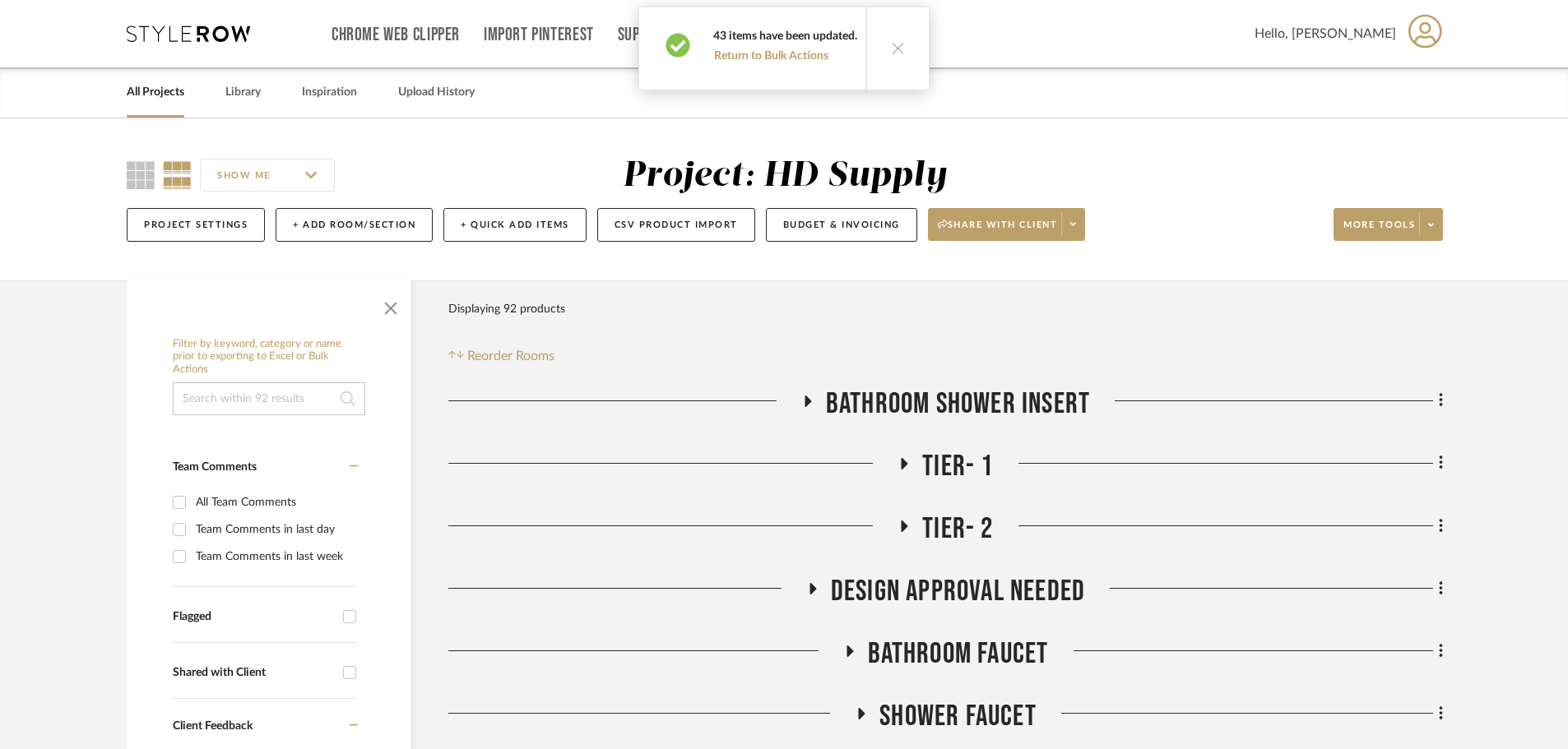
click at [897, 46] on icon at bounding box center [897, 47] width 14 height 14
click at [906, 460] on icon at bounding box center [904, 464] width 20 height 13
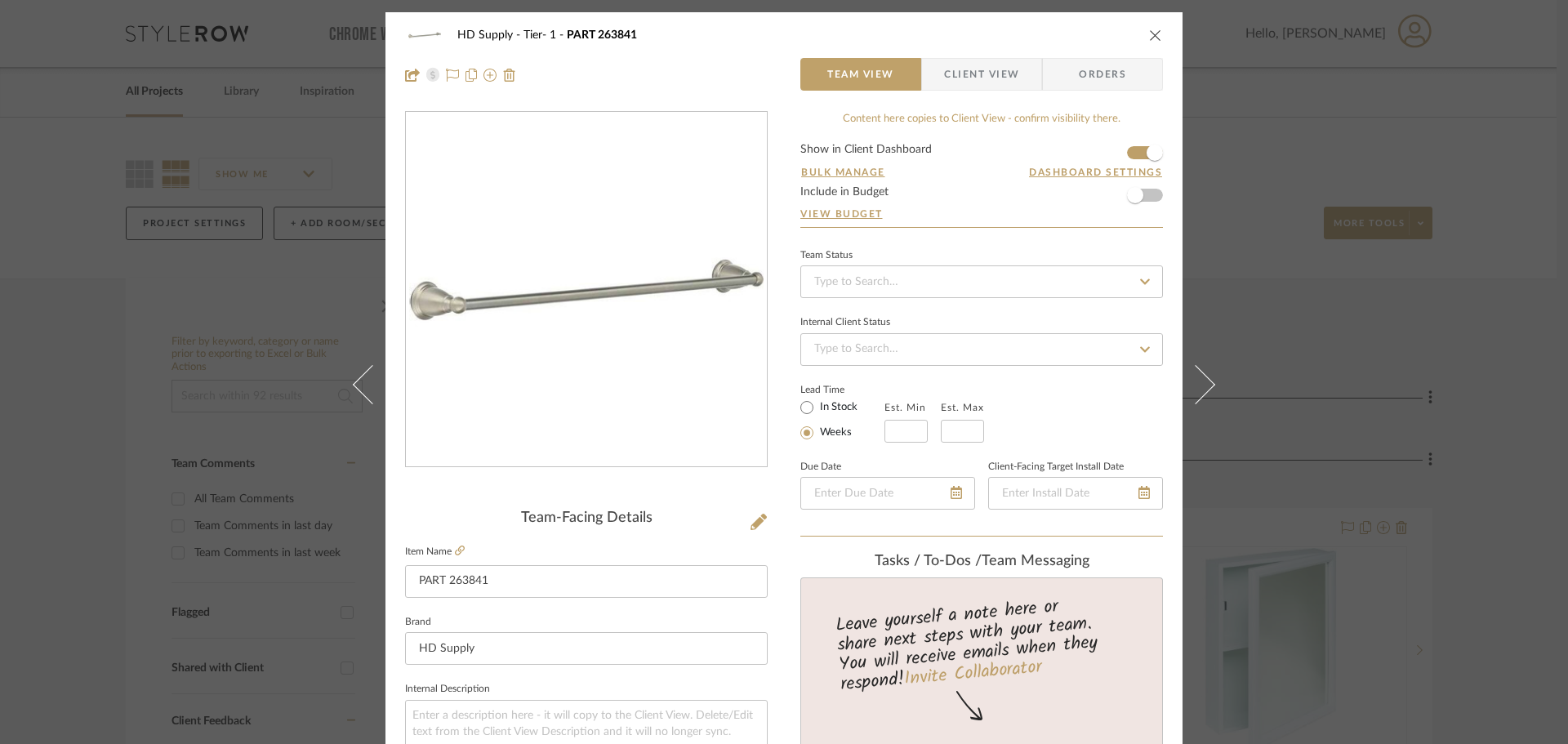
click at [957, 83] on span "Client View" at bounding box center [981, 74] width 75 height 33
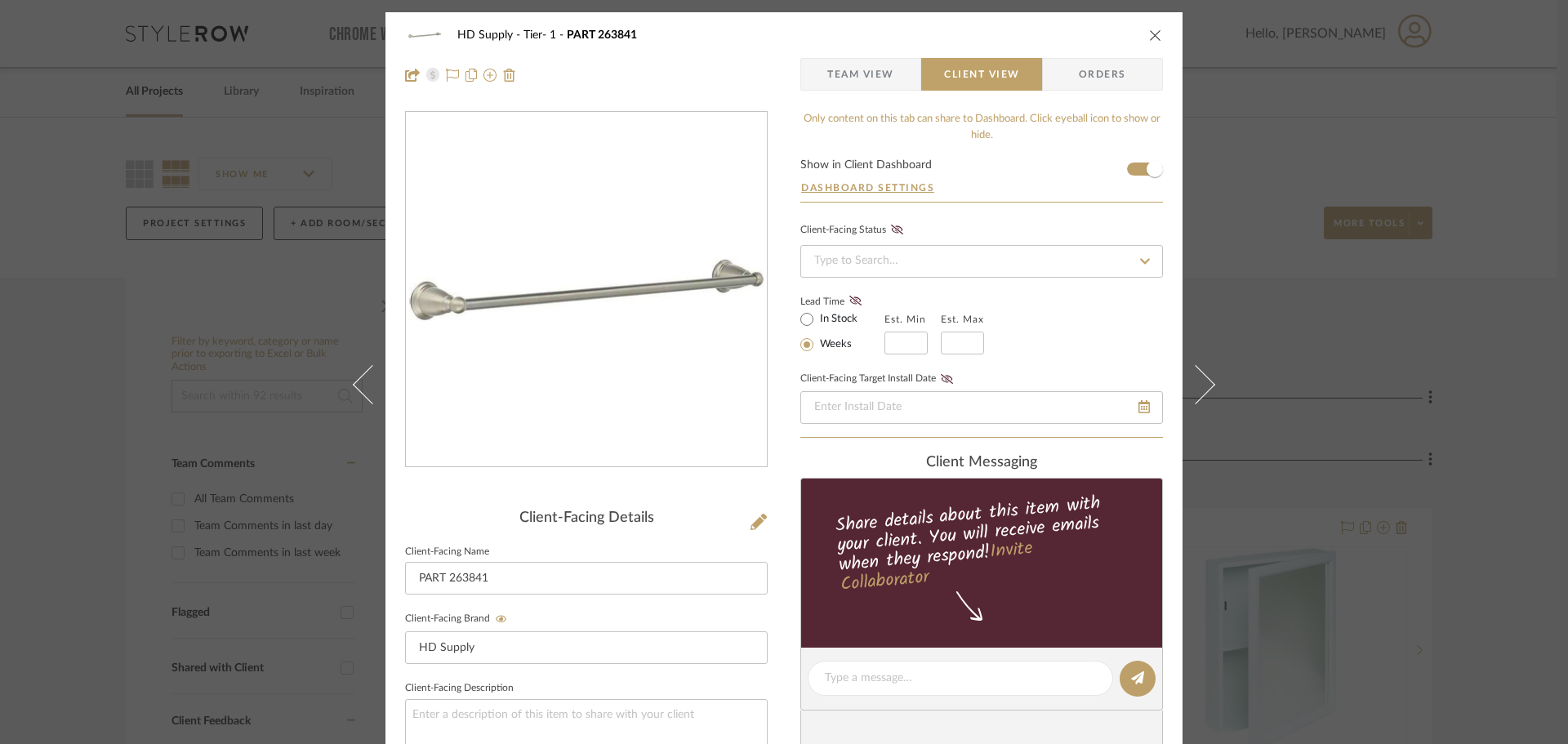
click at [1154, 40] on icon "close" at bounding box center [1155, 35] width 13 height 13
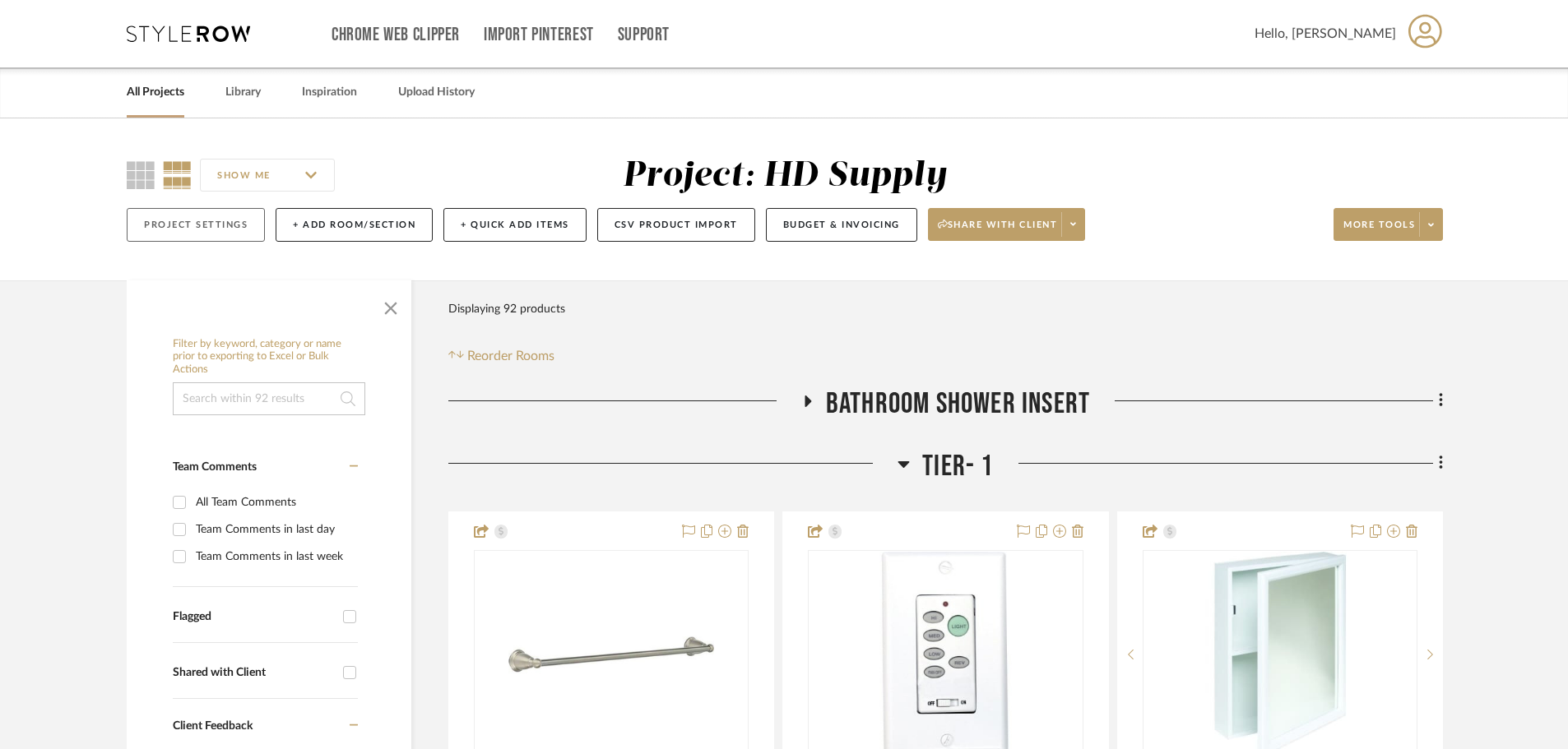
click at [238, 229] on button "Project Settings" at bounding box center [196, 224] width 139 height 34
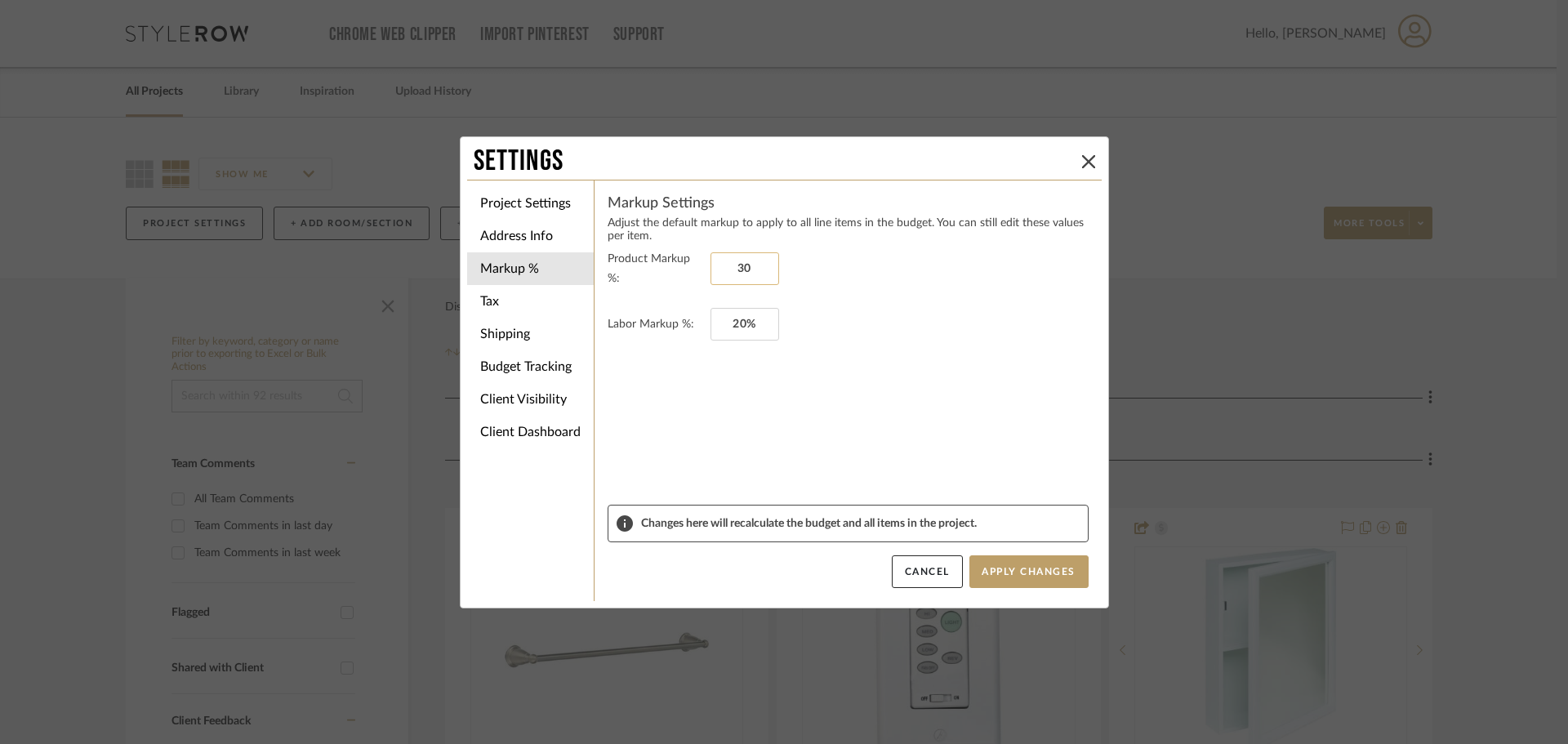
click at [748, 265] on input "30" at bounding box center [745, 269] width 69 height 33
type input "0%"
click at [729, 311] on input "20" at bounding box center [745, 324] width 69 height 33
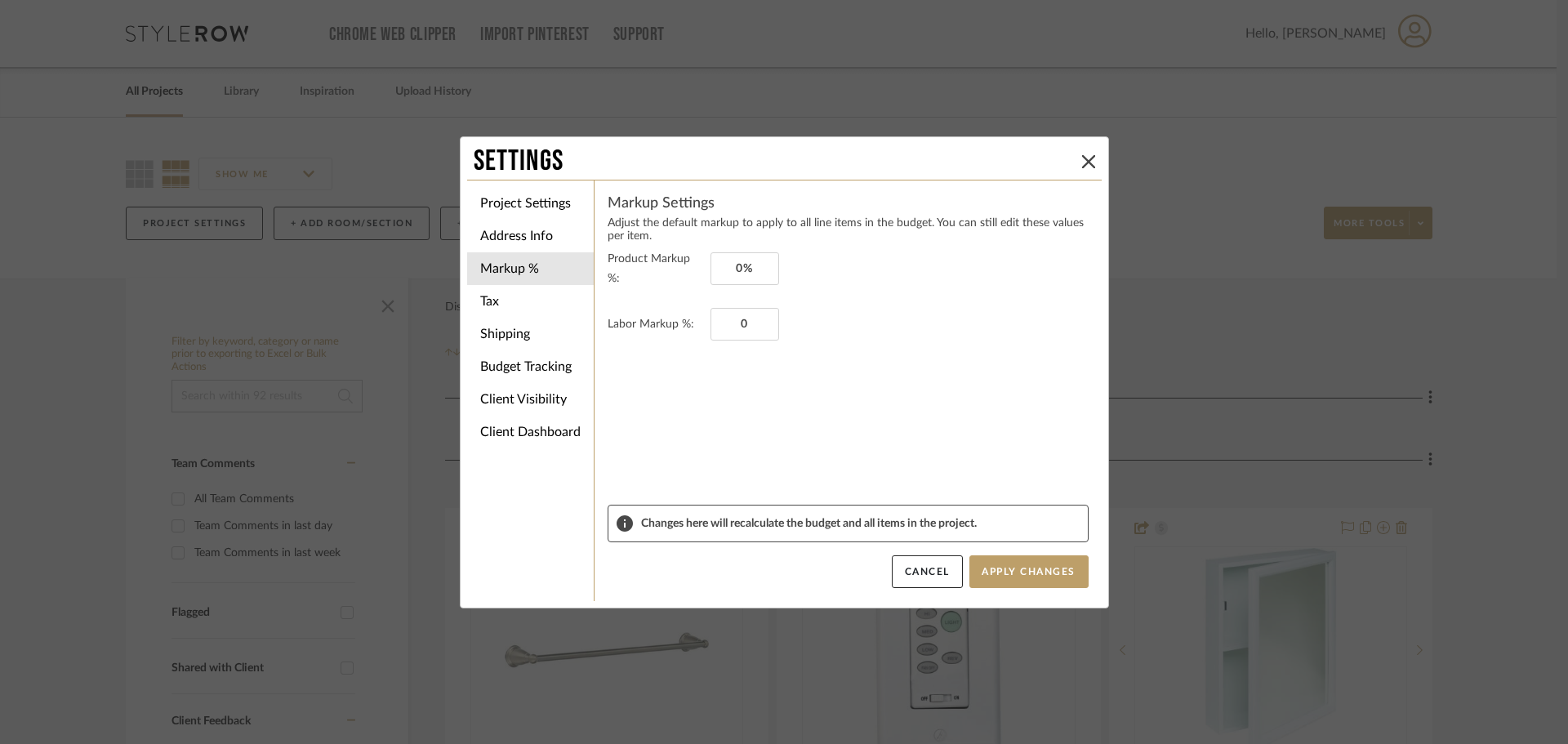
type input "0%"
click at [813, 427] on form "Product Markup %: 0% Labor Markup %: 0%" at bounding box center [847, 377] width 481 height 255
click at [995, 579] on button "Apply Changes" at bounding box center [1029, 572] width 120 height 33
click at [1012, 573] on button "Apply Changes" at bounding box center [1029, 572] width 120 height 33
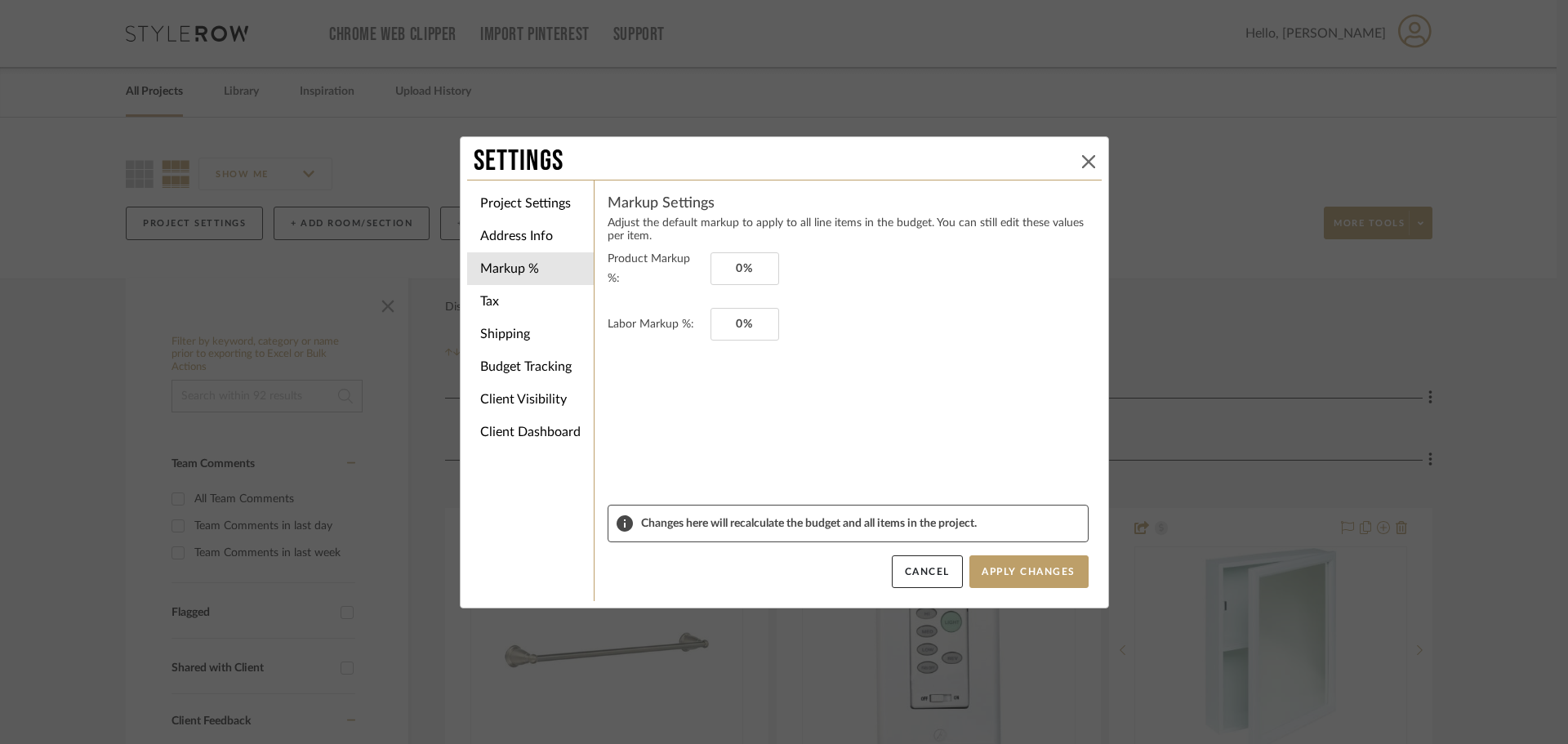
click at [1086, 167] on icon at bounding box center [1089, 161] width 13 height 13
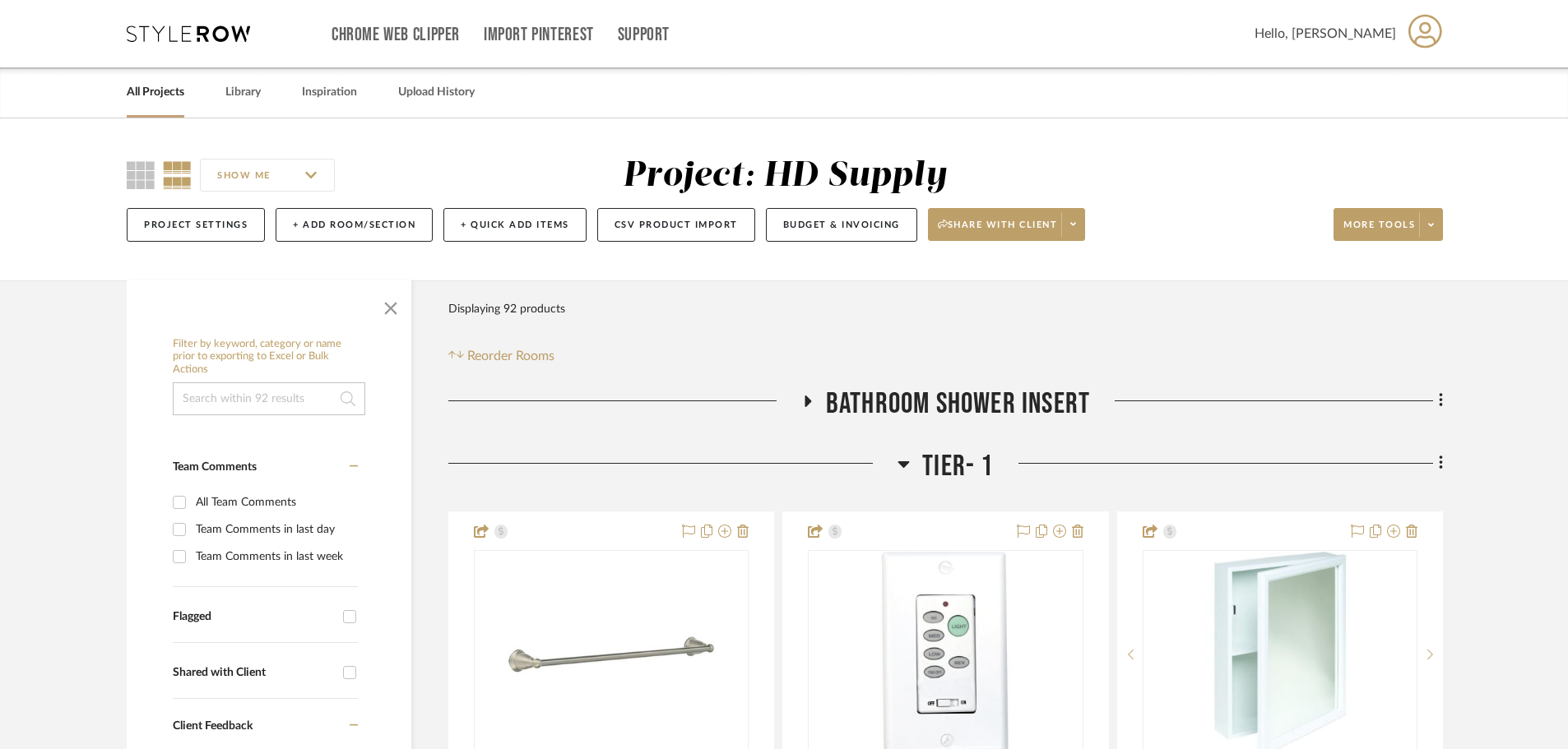
click at [912, 464] on h3 "Tier- 1" at bounding box center [944, 467] width 96 height 36
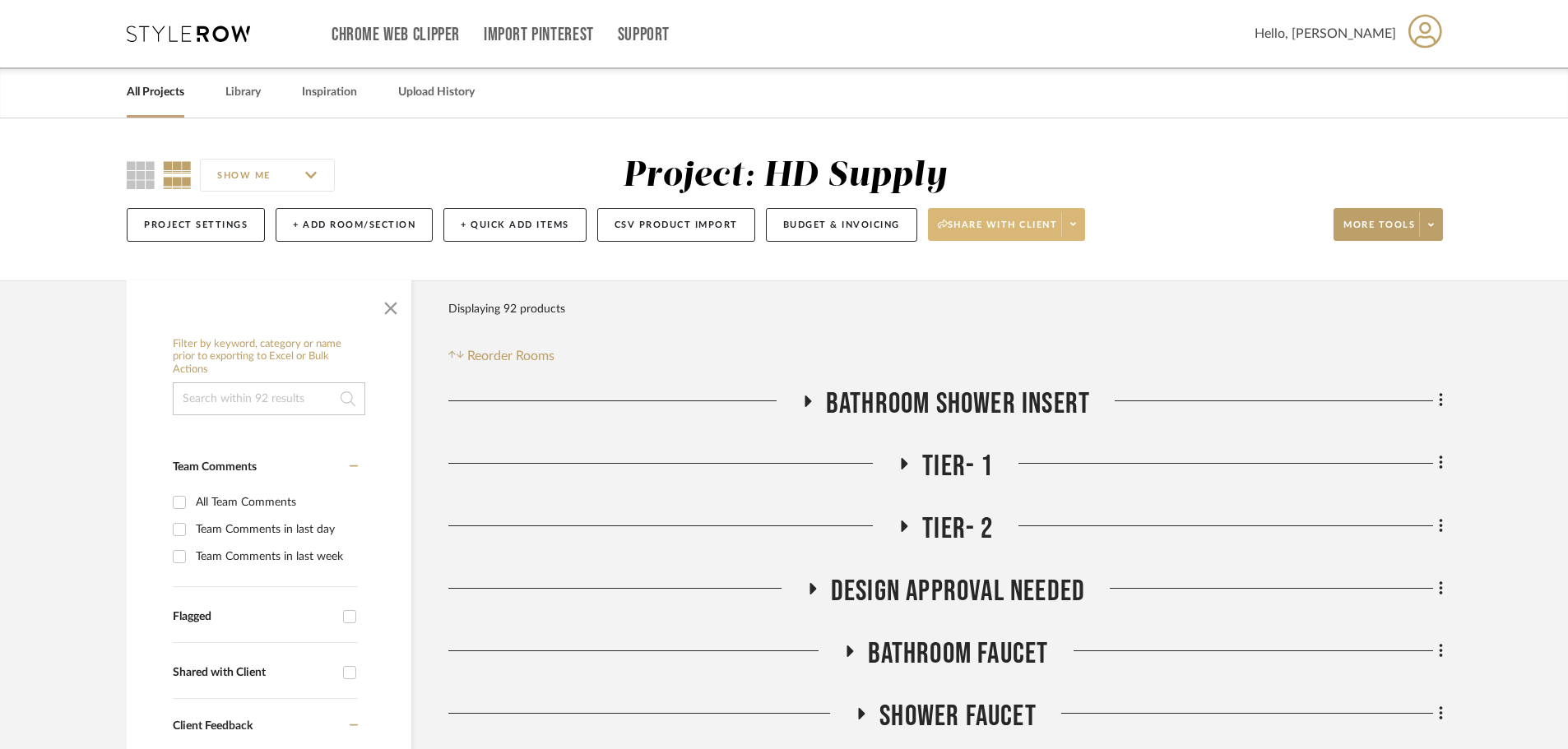
click at [1069, 229] on span at bounding box center [1072, 224] width 23 height 25
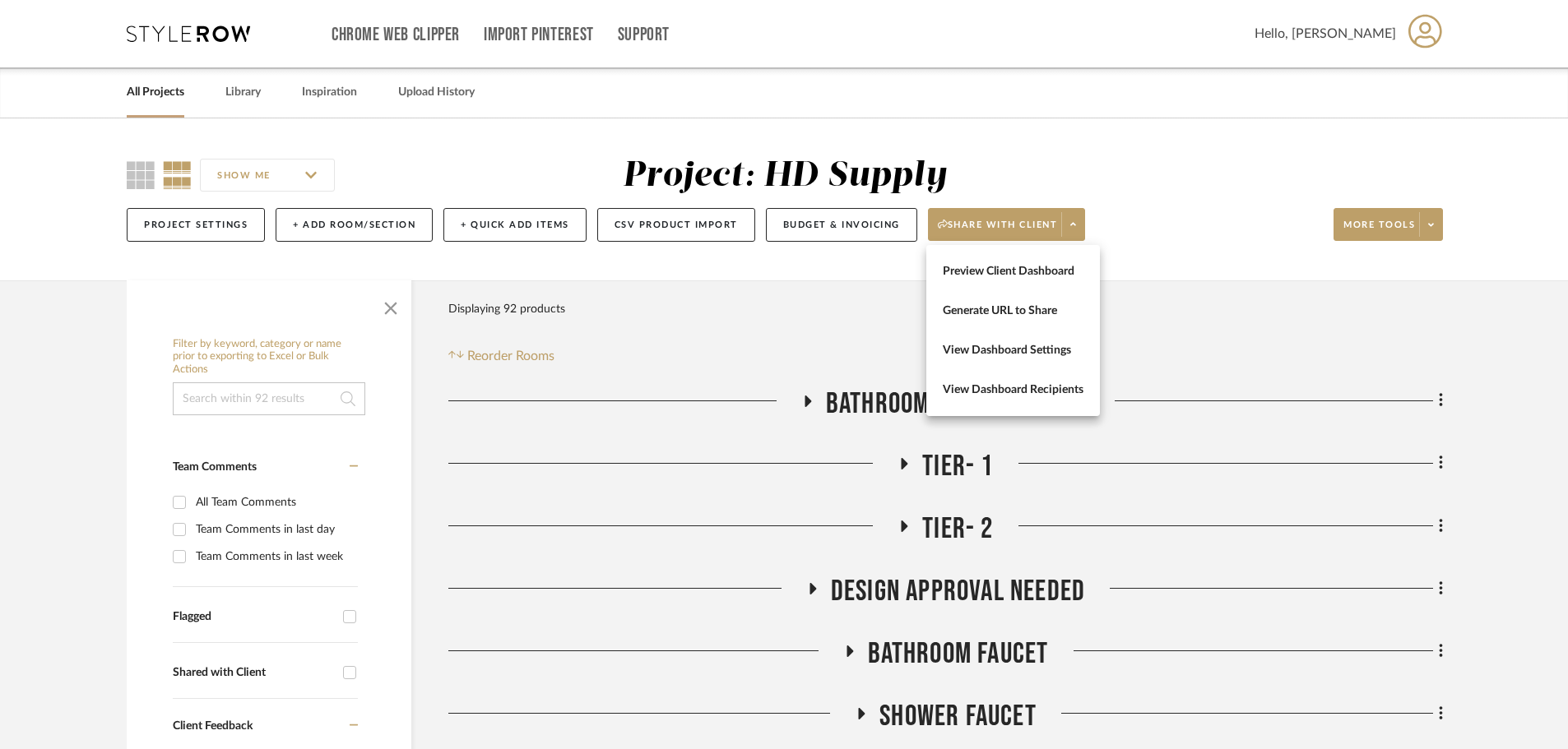
click at [1138, 266] on div at bounding box center [784, 374] width 1568 height 749
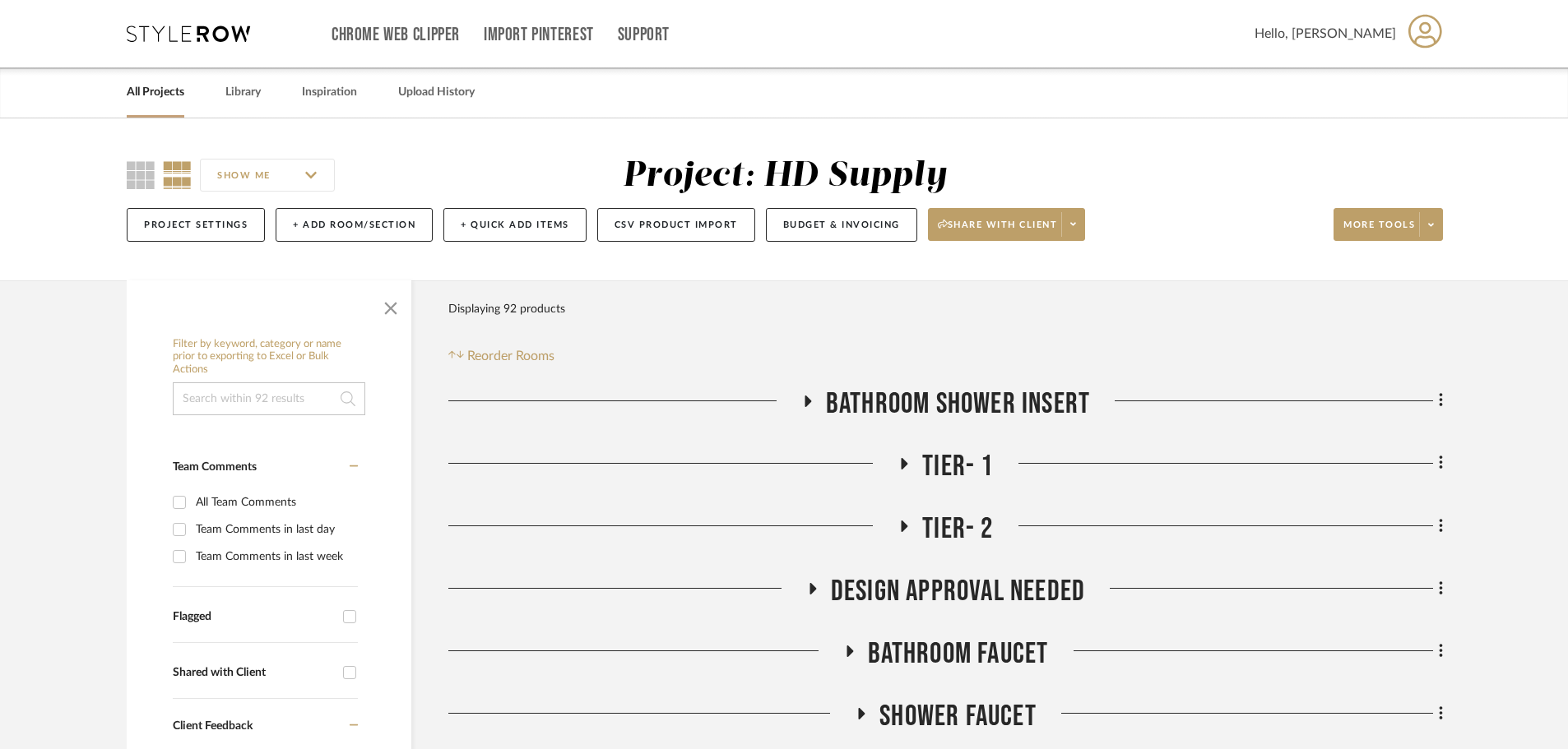
click at [162, 29] on icon at bounding box center [188, 34] width 123 height 16
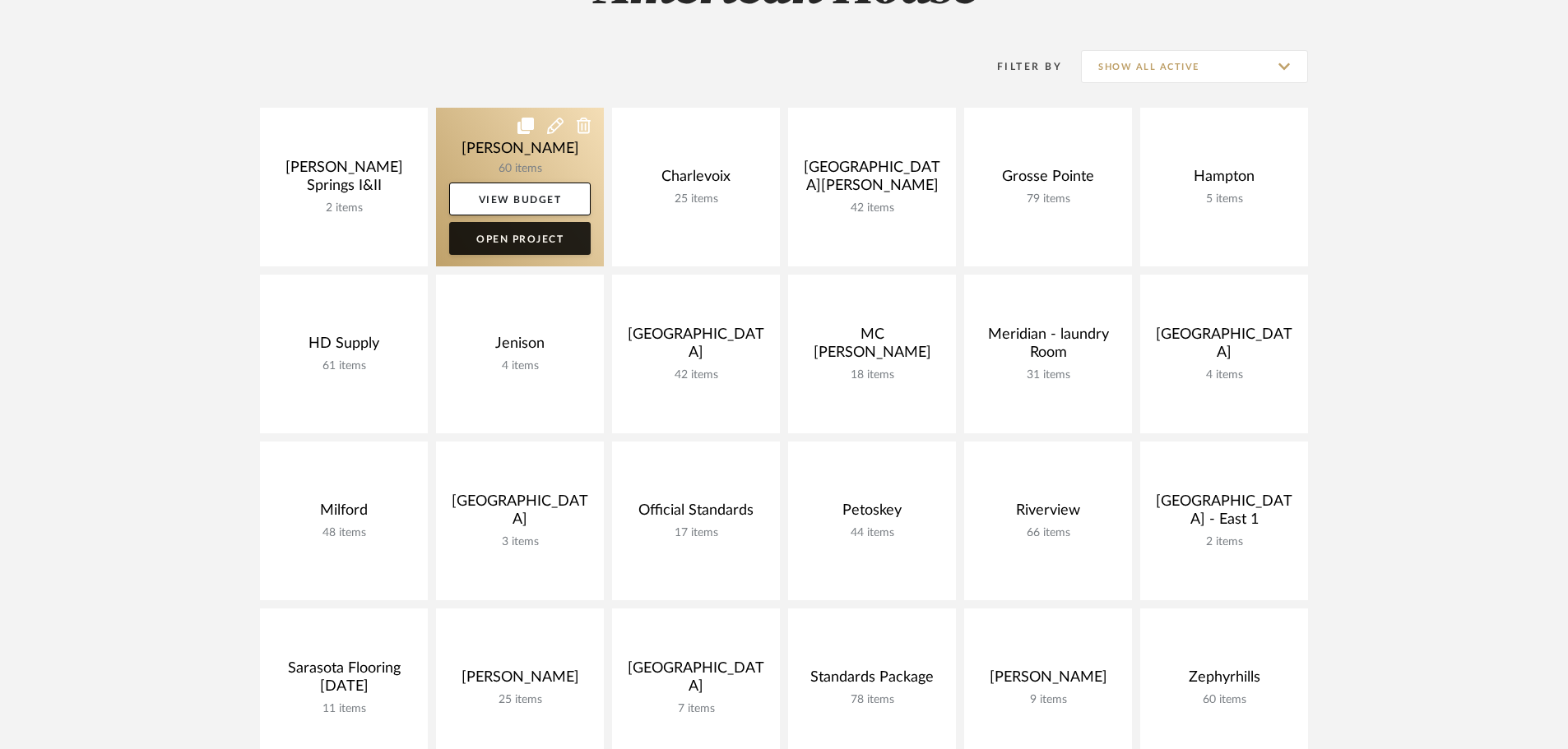
scroll to position [329, 0]
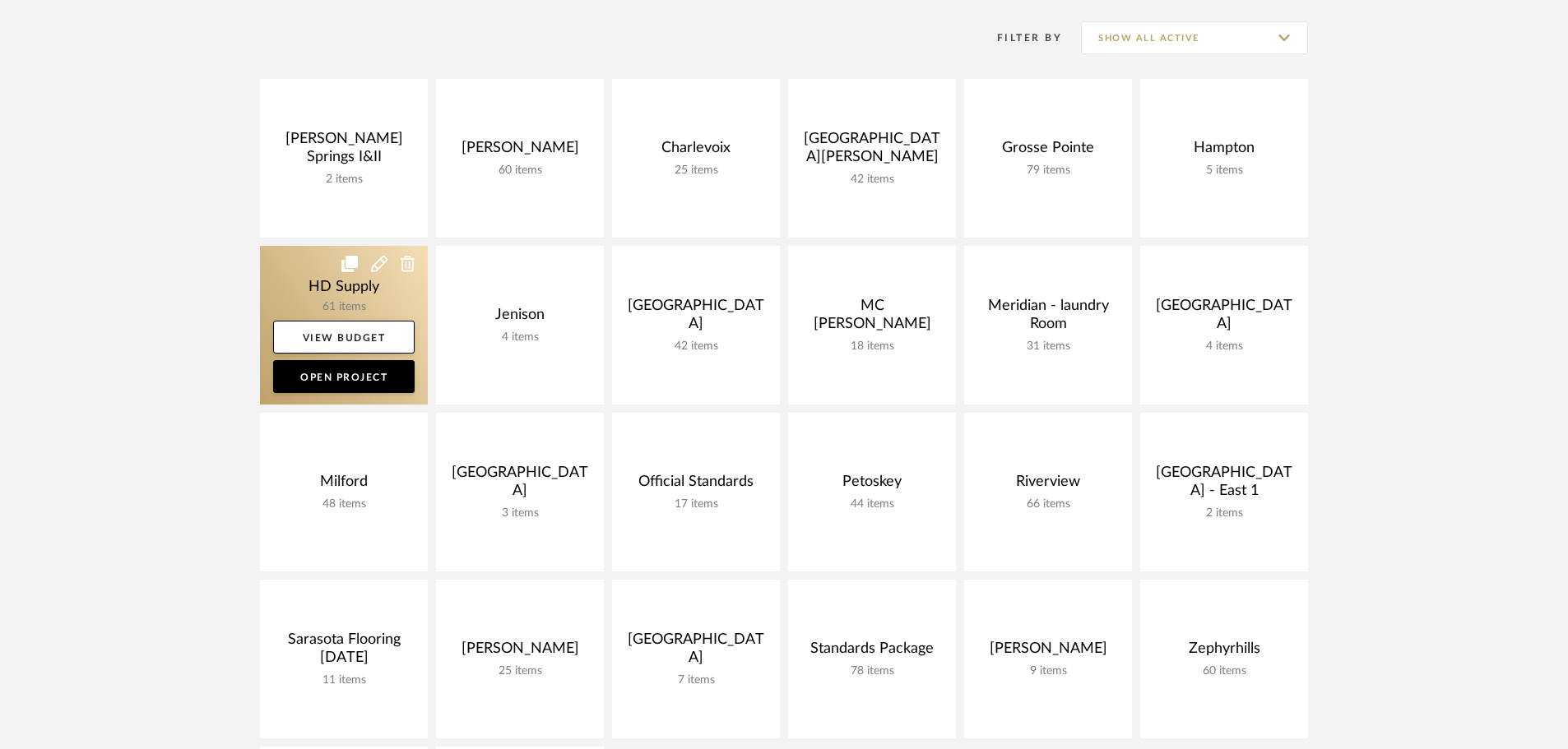
click at [354, 261] on icon at bounding box center [349, 264] width 16 height 16
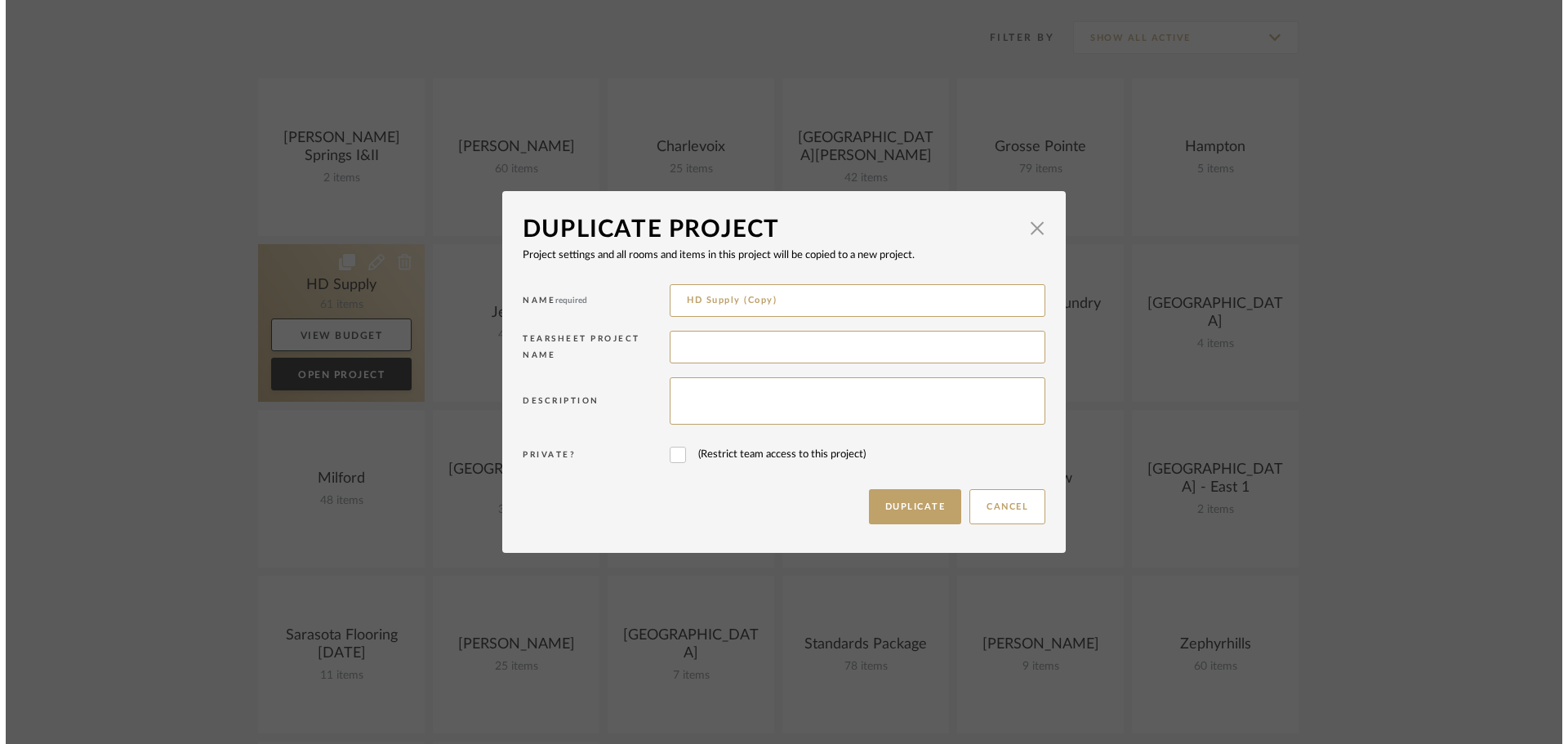
scroll to position [0, 0]
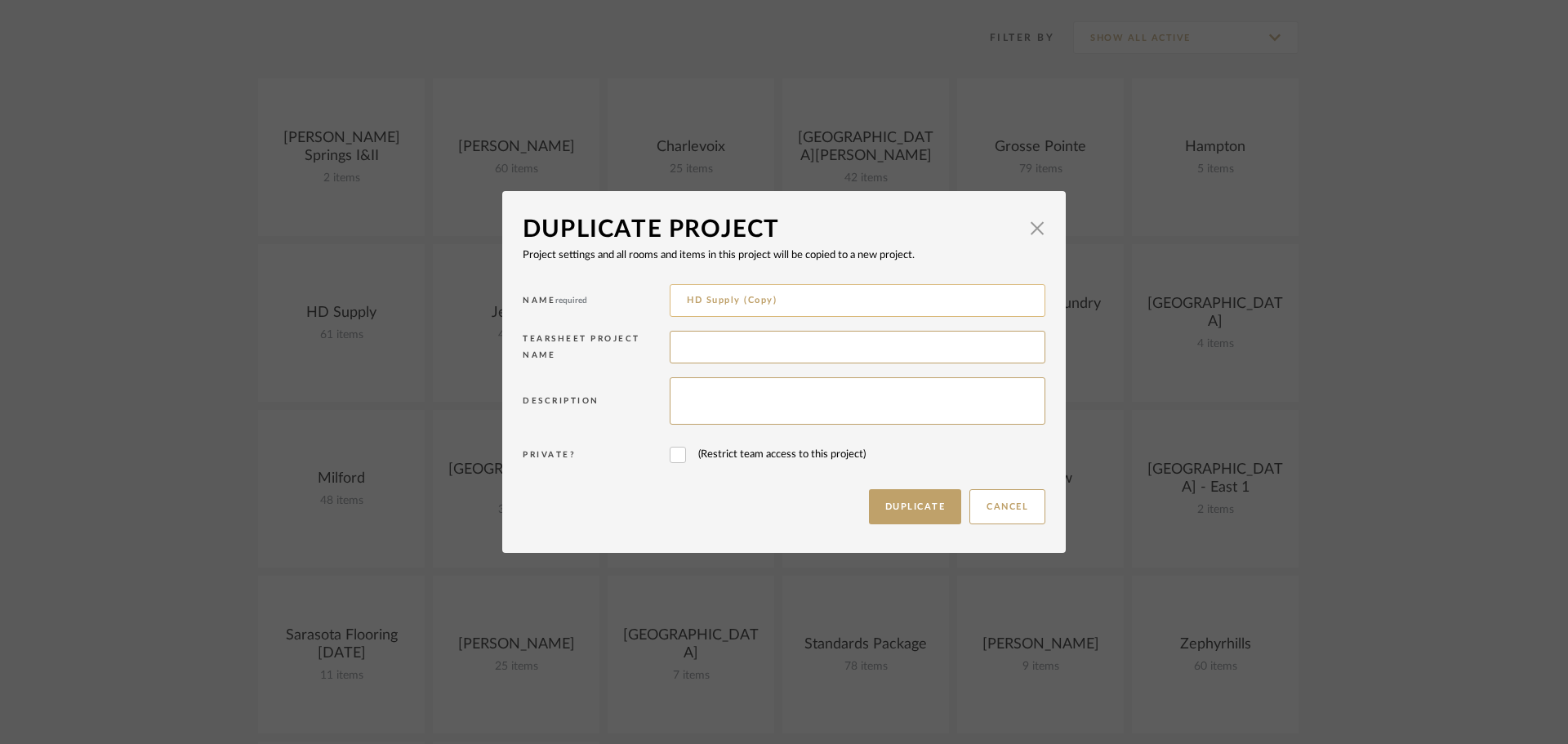
click at [750, 304] on input "HD Supply (Copy)" at bounding box center [857, 300] width 376 height 33
click at [797, 300] on input "HD Supply (Copy)" at bounding box center [857, 300] width 376 height 33
click at [735, 300] on input "HD Supply [PERSON_NAME]" at bounding box center [857, 300] width 376 height 33
type input "HD Supply : [PERSON_NAME]"
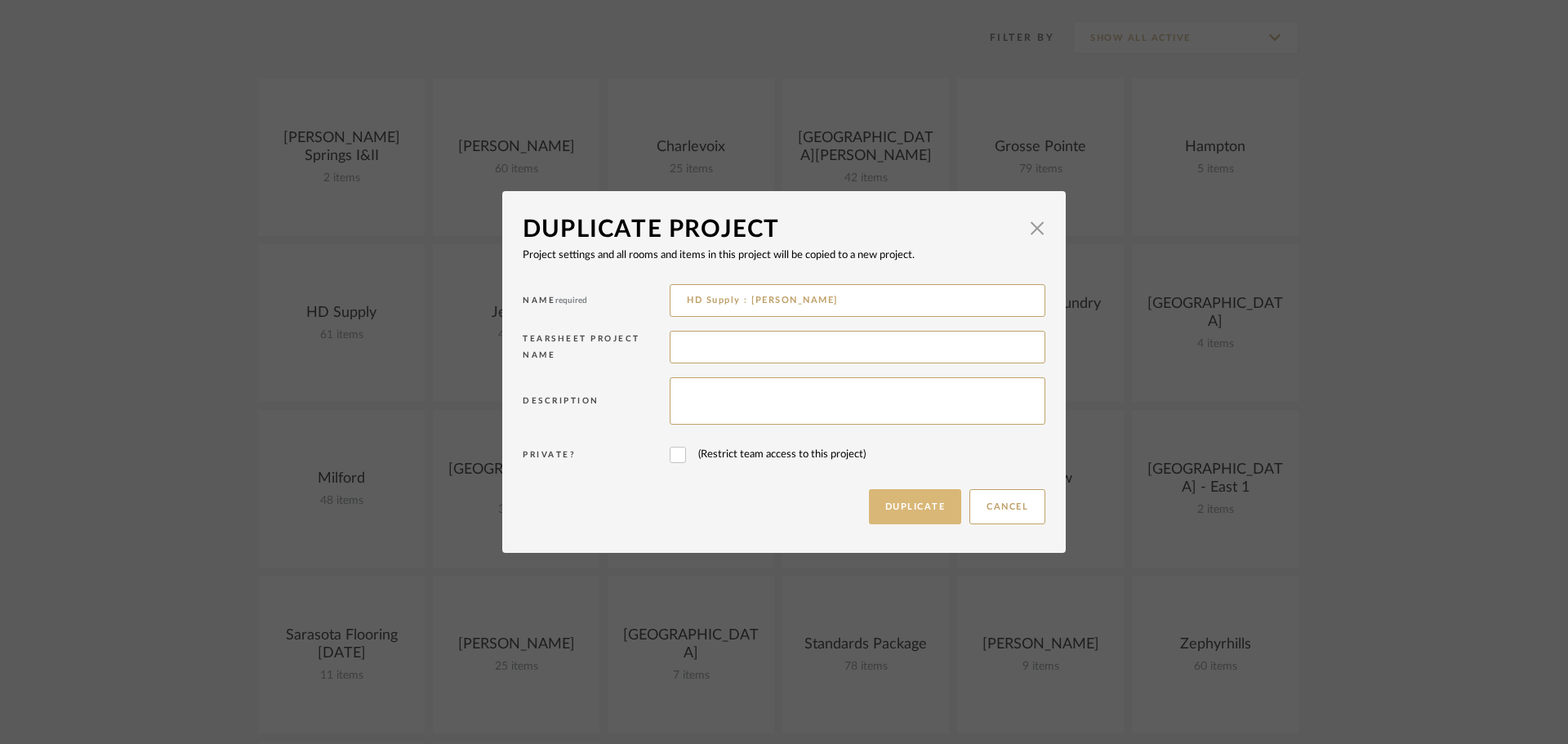
click at [889, 499] on button "Duplicate" at bounding box center [915, 506] width 93 height 35
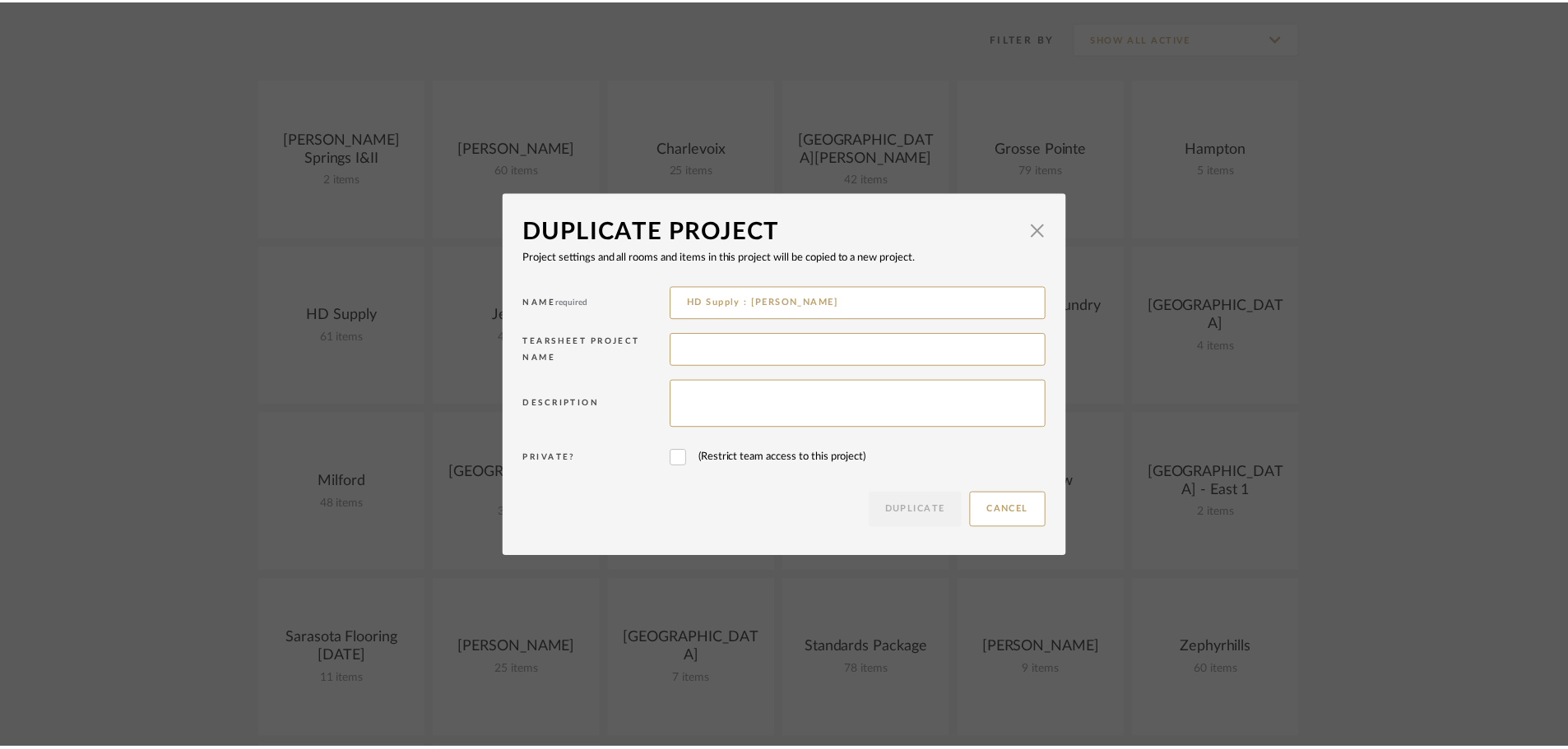
scroll to position [329, 0]
